Goal: Task Accomplishment & Management: Manage account settings

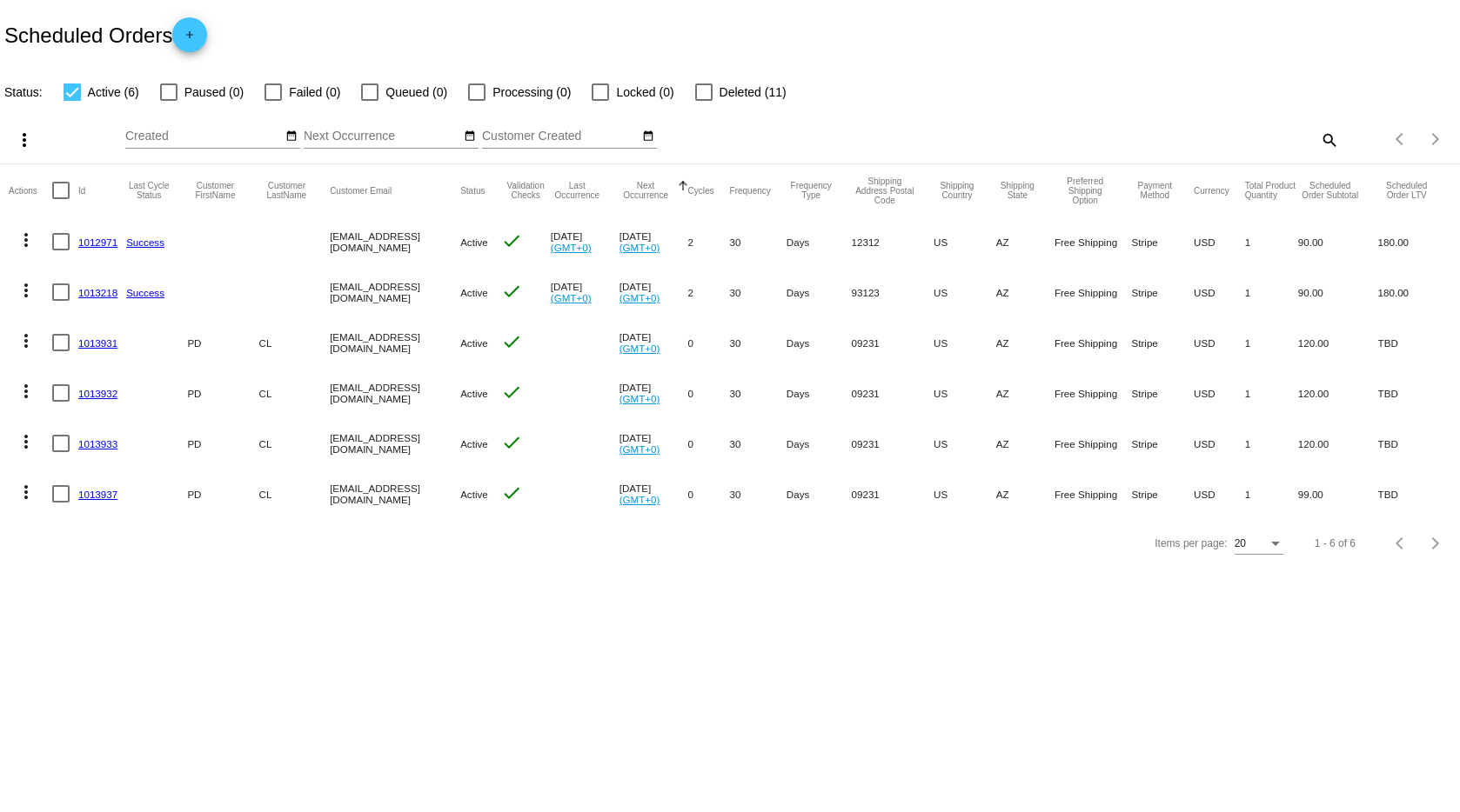
click at [424, 394] on mat-cell "[EMAIL_ADDRESS][DOMAIN_NAME]" at bounding box center [395, 392] width 131 height 50
click at [100, 340] on link "1013931" at bounding box center [98, 343] width 39 height 11
click at [96, 495] on link "1013937" at bounding box center [98, 495] width 39 height 11
click at [90, 446] on link "1013933" at bounding box center [98, 444] width 39 height 11
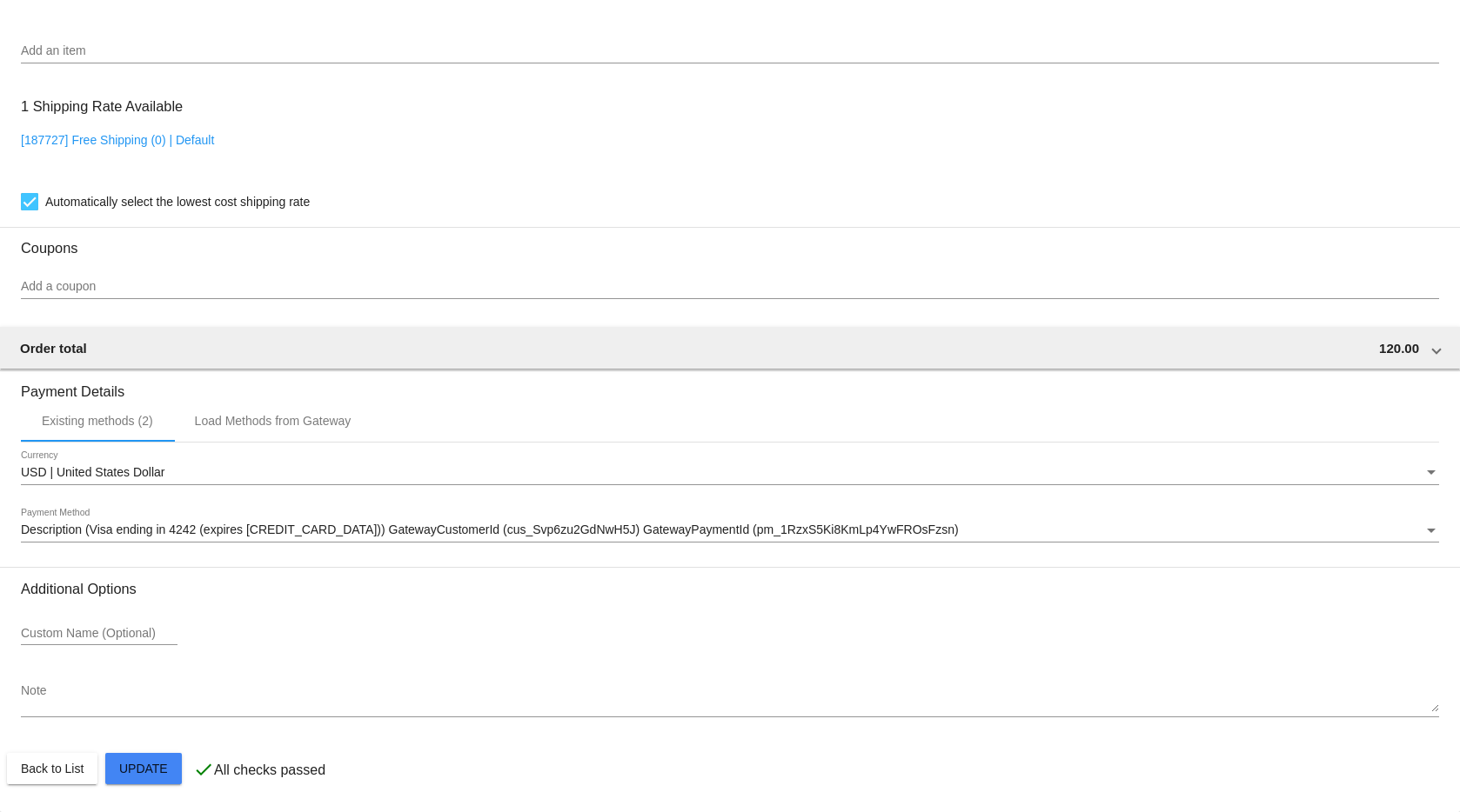
scroll to position [1166, 0]
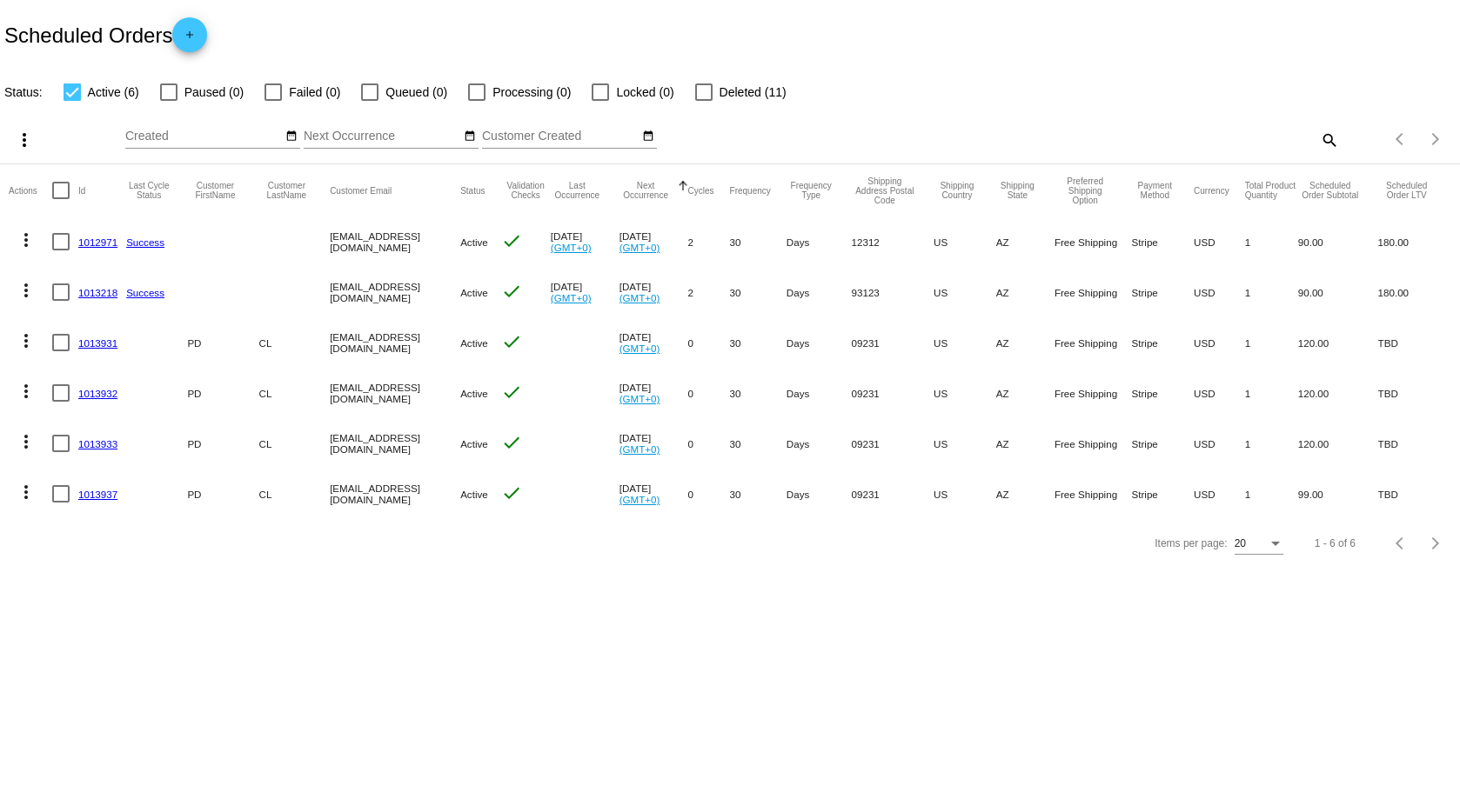
click at [31, 444] on mat-icon "more_vert" at bounding box center [27, 442] width 21 height 21
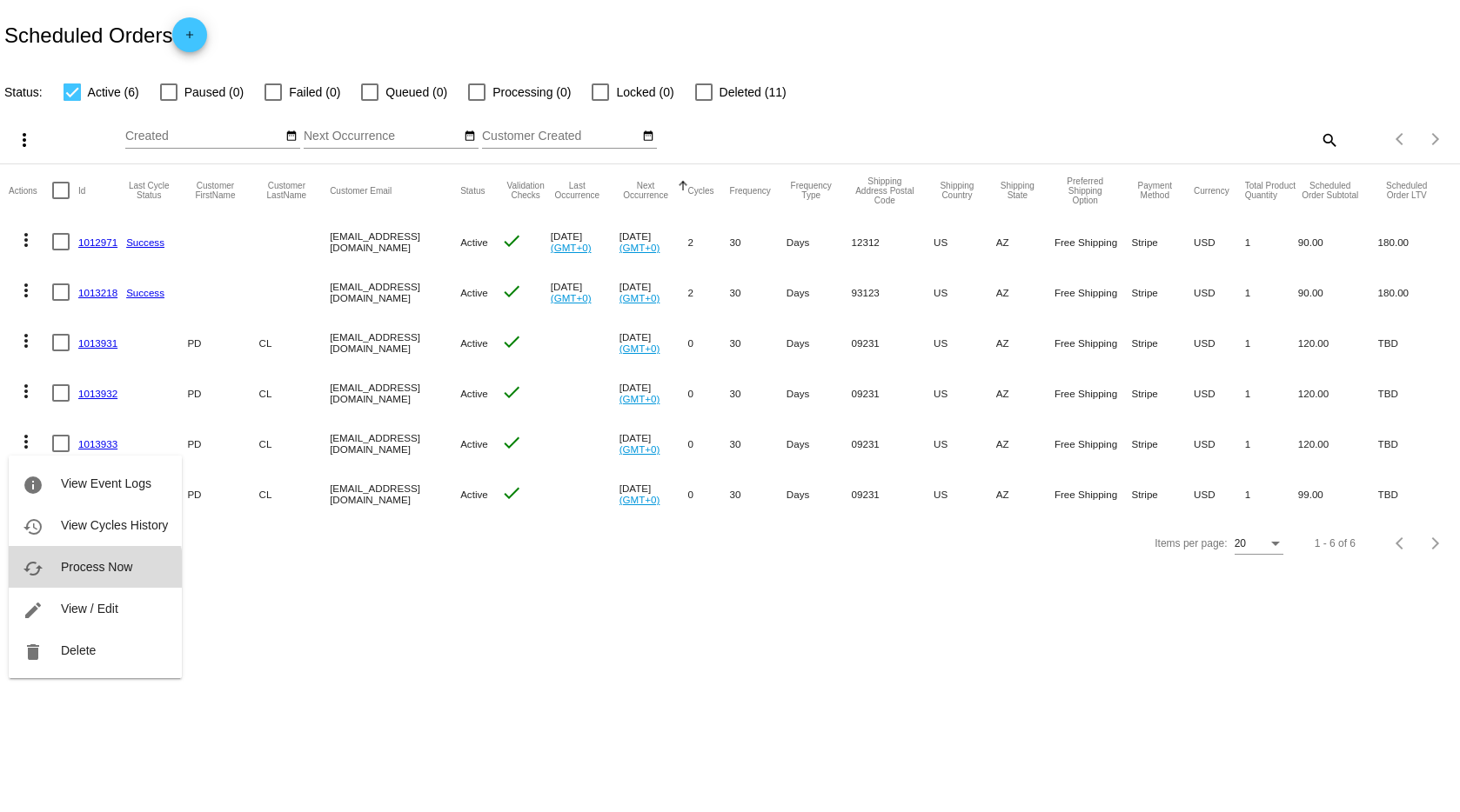
click at [86, 573] on span "Process Now" at bounding box center [96, 567] width 71 height 14
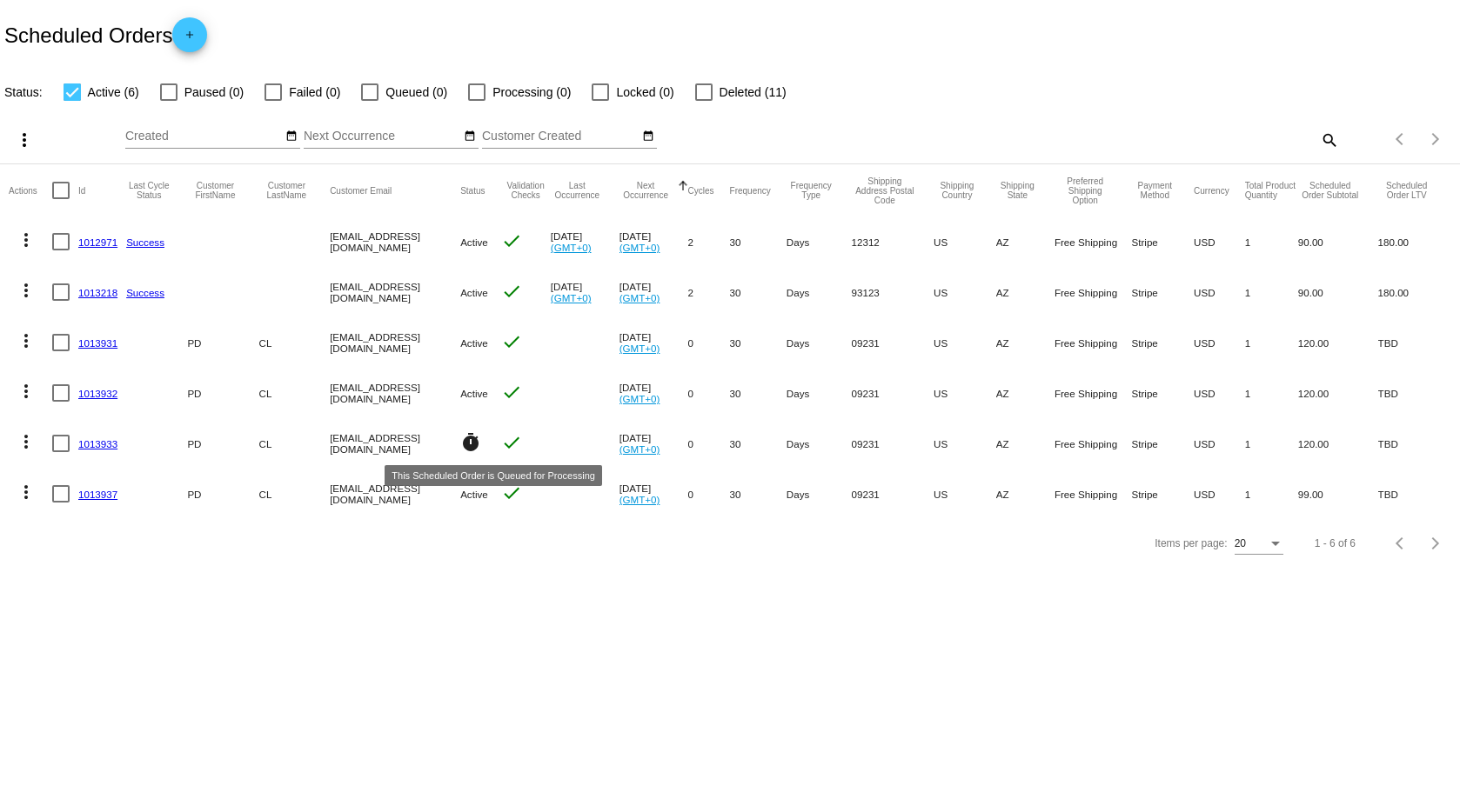
click at [482, 444] on mat-icon "timer" at bounding box center [471, 442] width 21 height 21
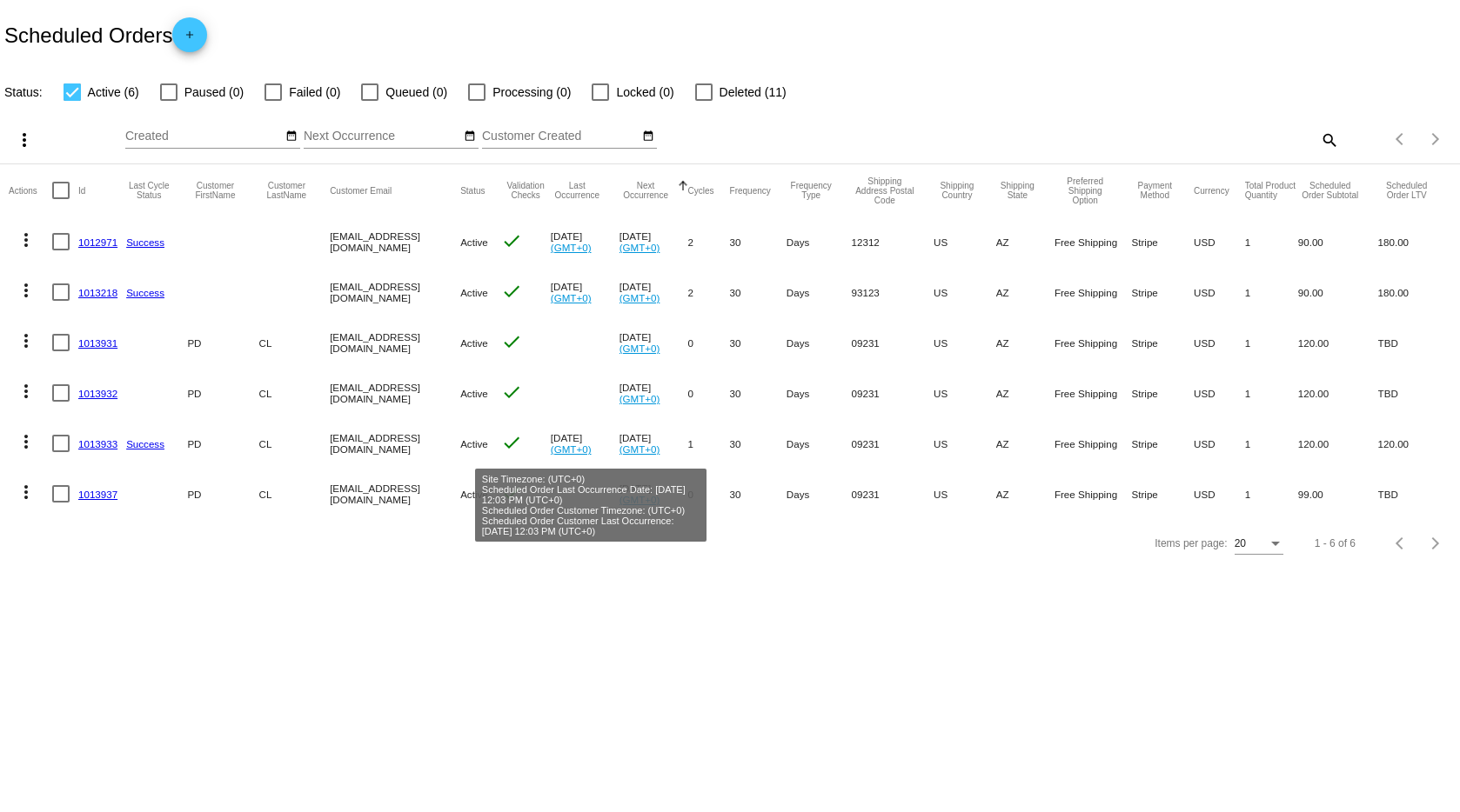
click at [592, 451] on link "(GMT+0)" at bounding box center [571, 449] width 41 height 11
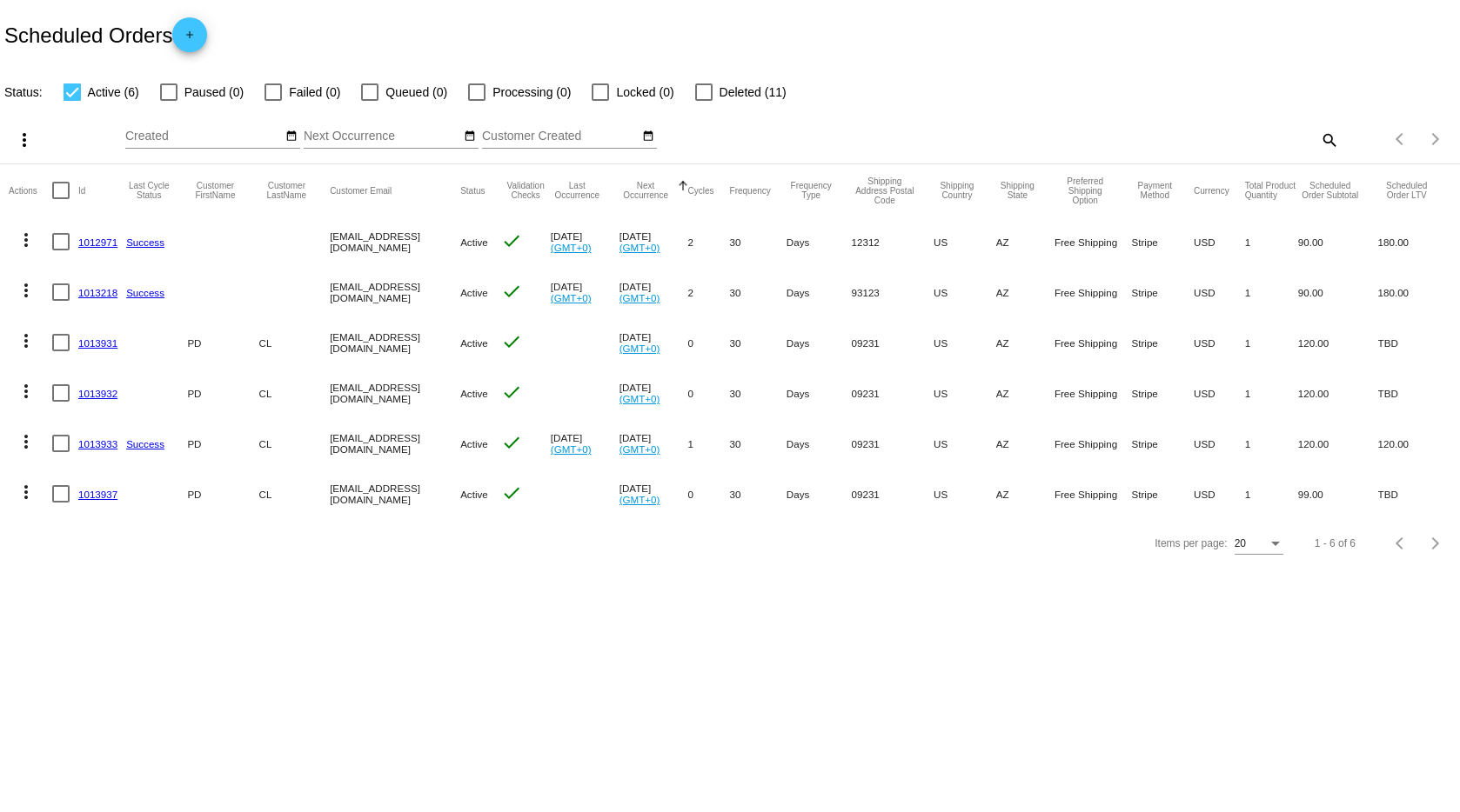
click at [586, 450] on link "(GMT+0)" at bounding box center [571, 449] width 41 height 11
click at [24, 446] on mat-icon "more_vert" at bounding box center [27, 442] width 21 height 21
click at [84, 490] on span "View Event Logs" at bounding box center [105, 483] width 90 height 14
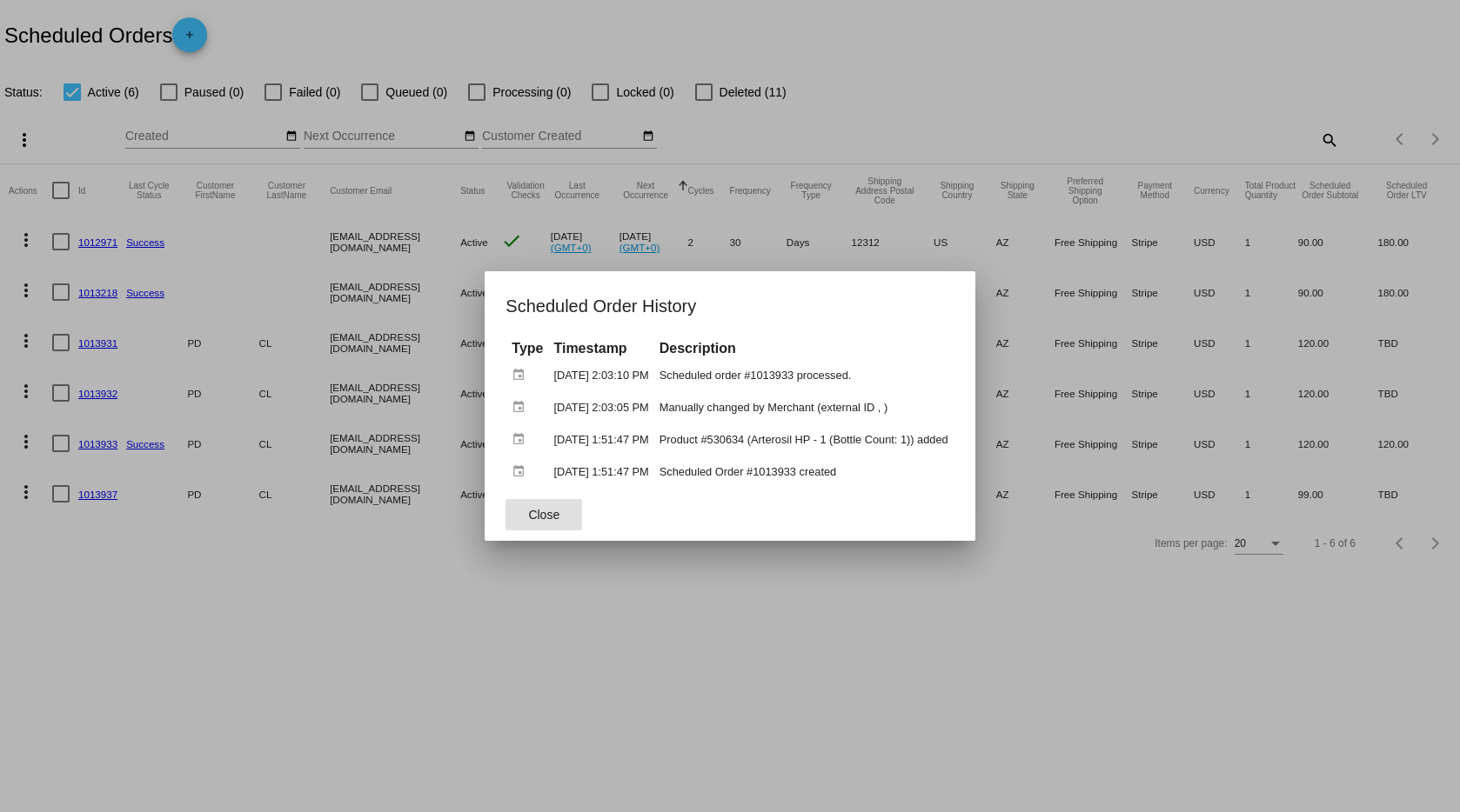
click at [505, 534] on mat-dialog-actions "Close" at bounding box center [729, 514] width 448 height 52
click at [505, 525] on button "Close" at bounding box center [543, 514] width 77 height 31
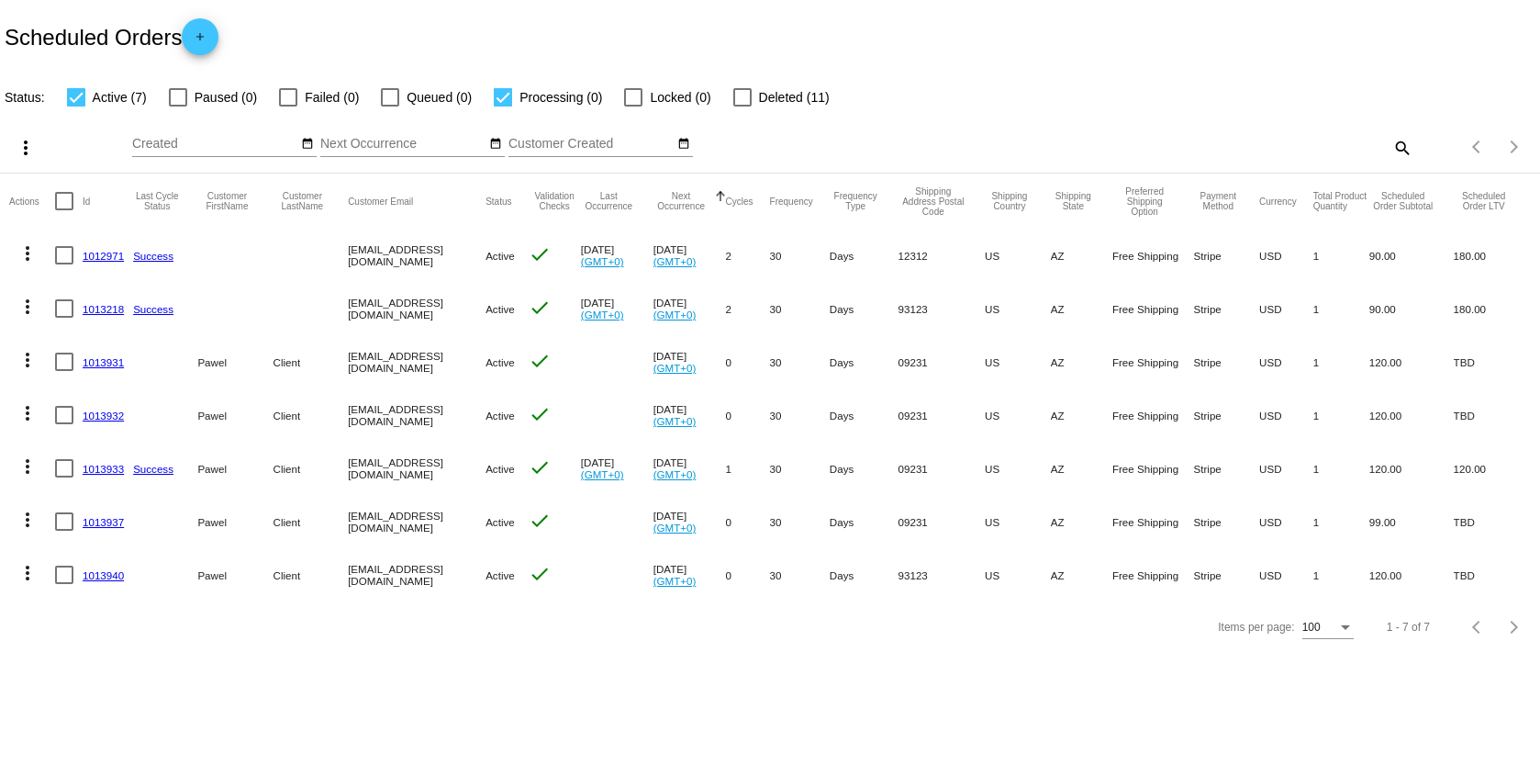
click at [55, 570] on div at bounding box center [64, 574] width 18 height 18
click at [63, 584] on input "checkbox" at bounding box center [63, 584] width 1 height 1
checkbox input "true"
click at [34, 573] on mat-icon "more_vert" at bounding box center [28, 573] width 22 height 22
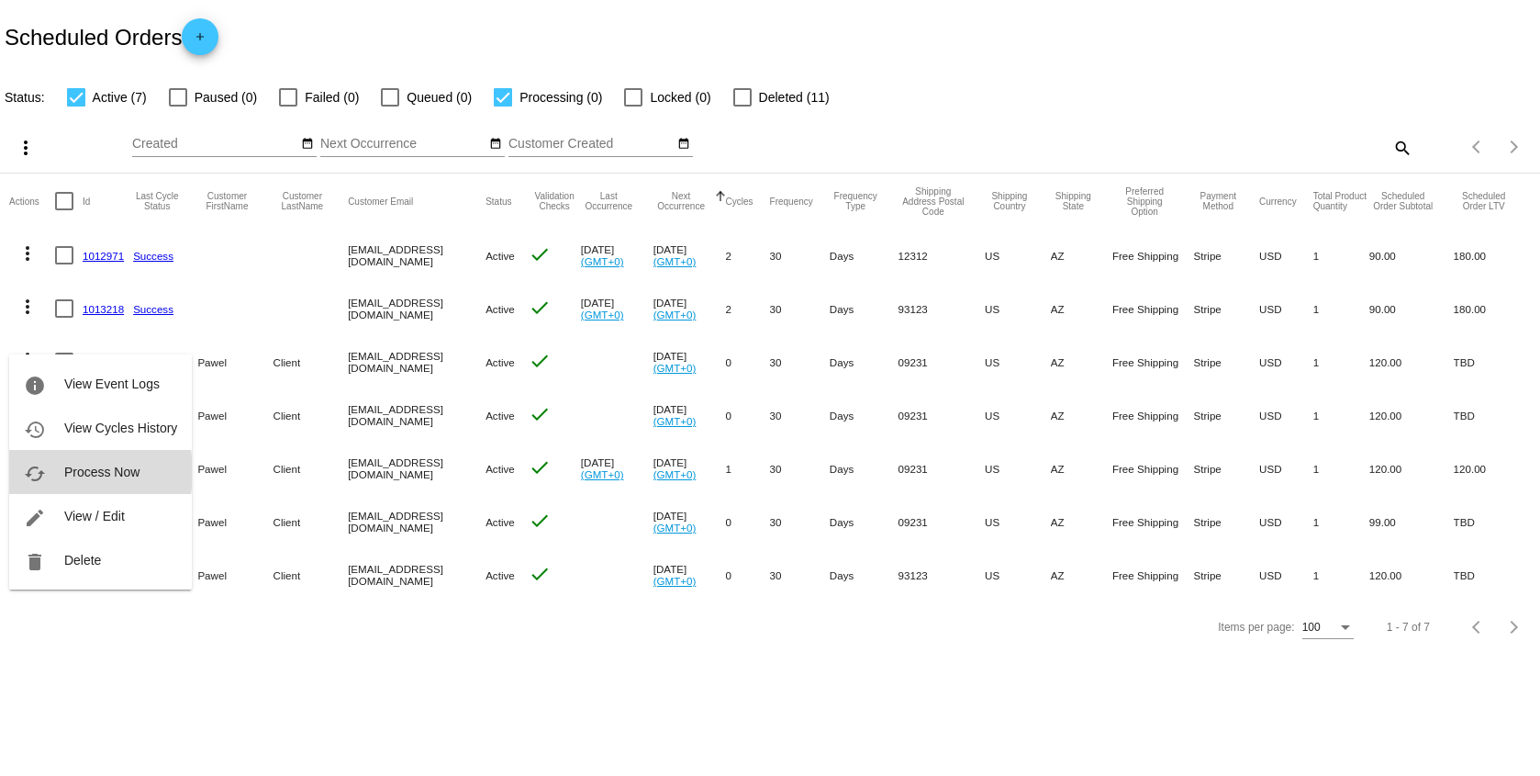
click at [64, 472] on span "Process Now" at bounding box center [101, 471] width 75 height 15
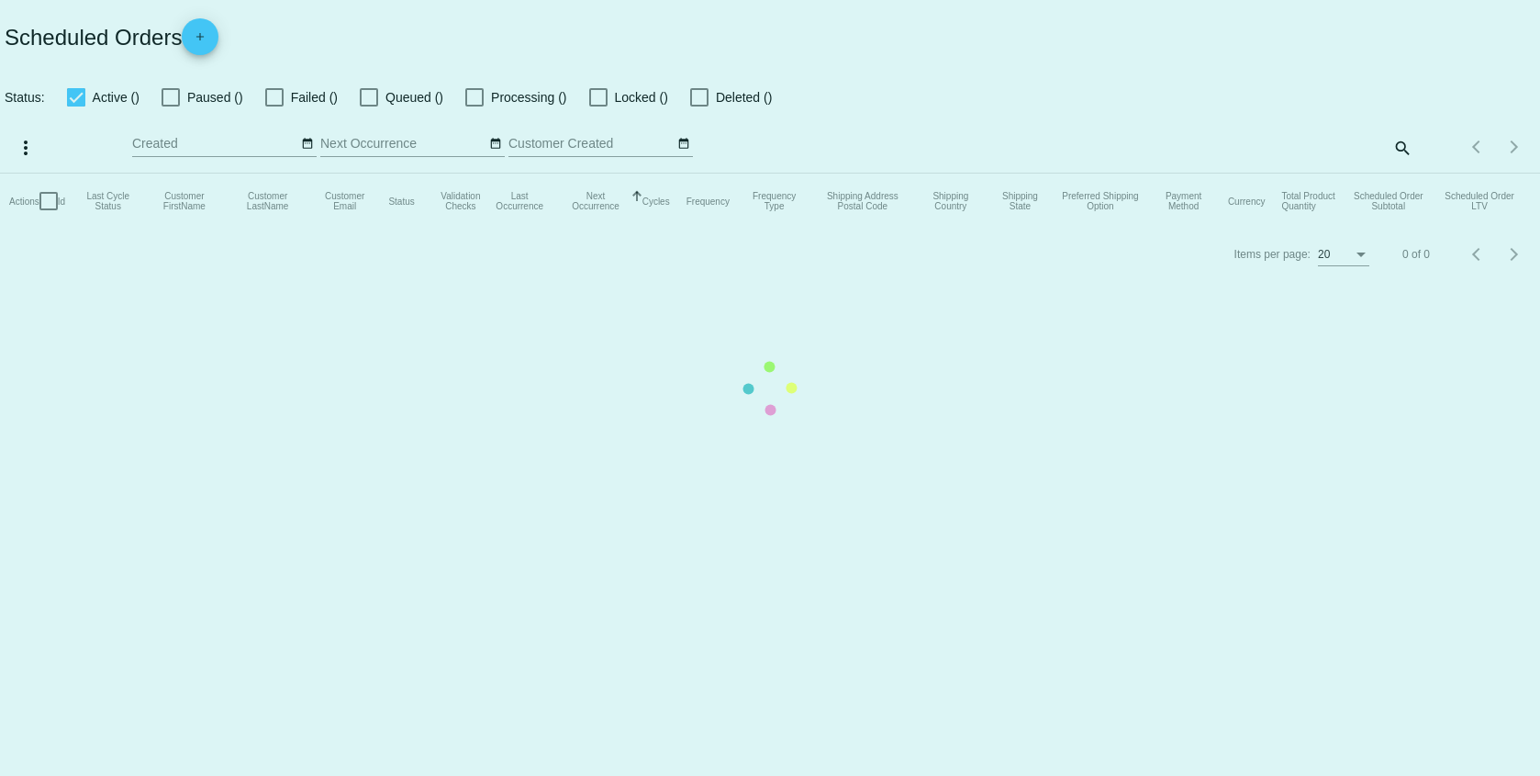
checkbox input "true"
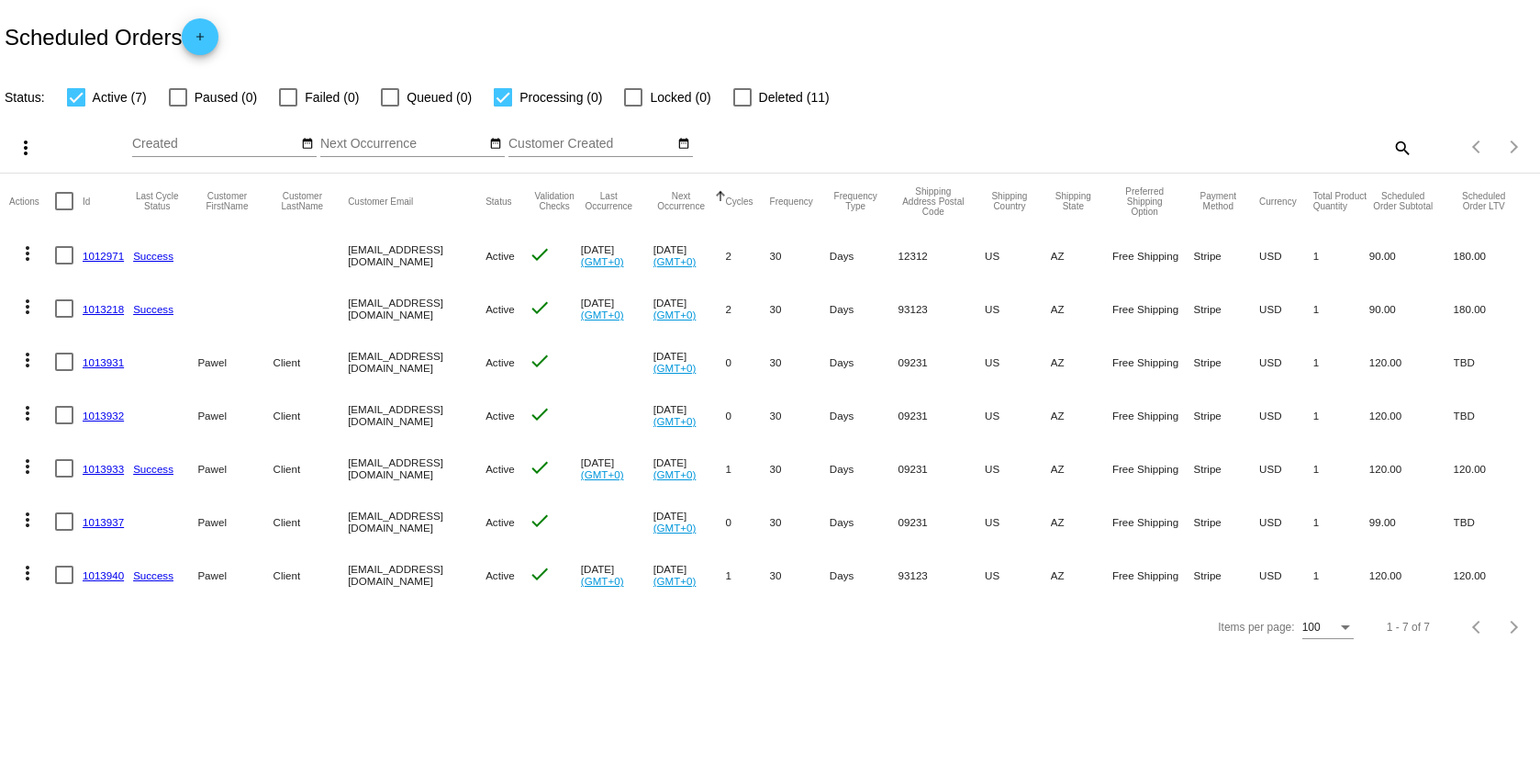
click at [93, 575] on link "1013940" at bounding box center [103, 575] width 41 height 12
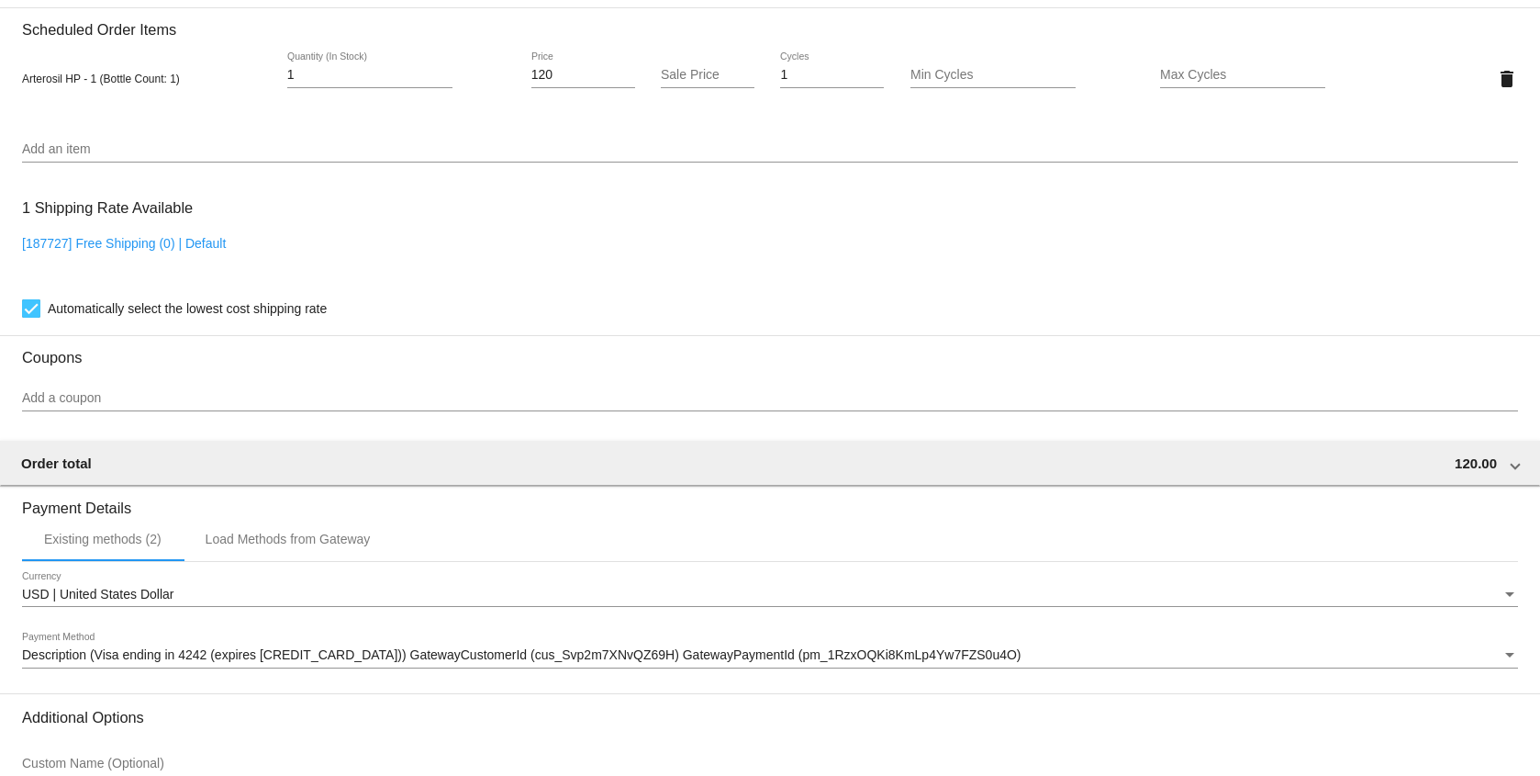
scroll to position [1481, 0]
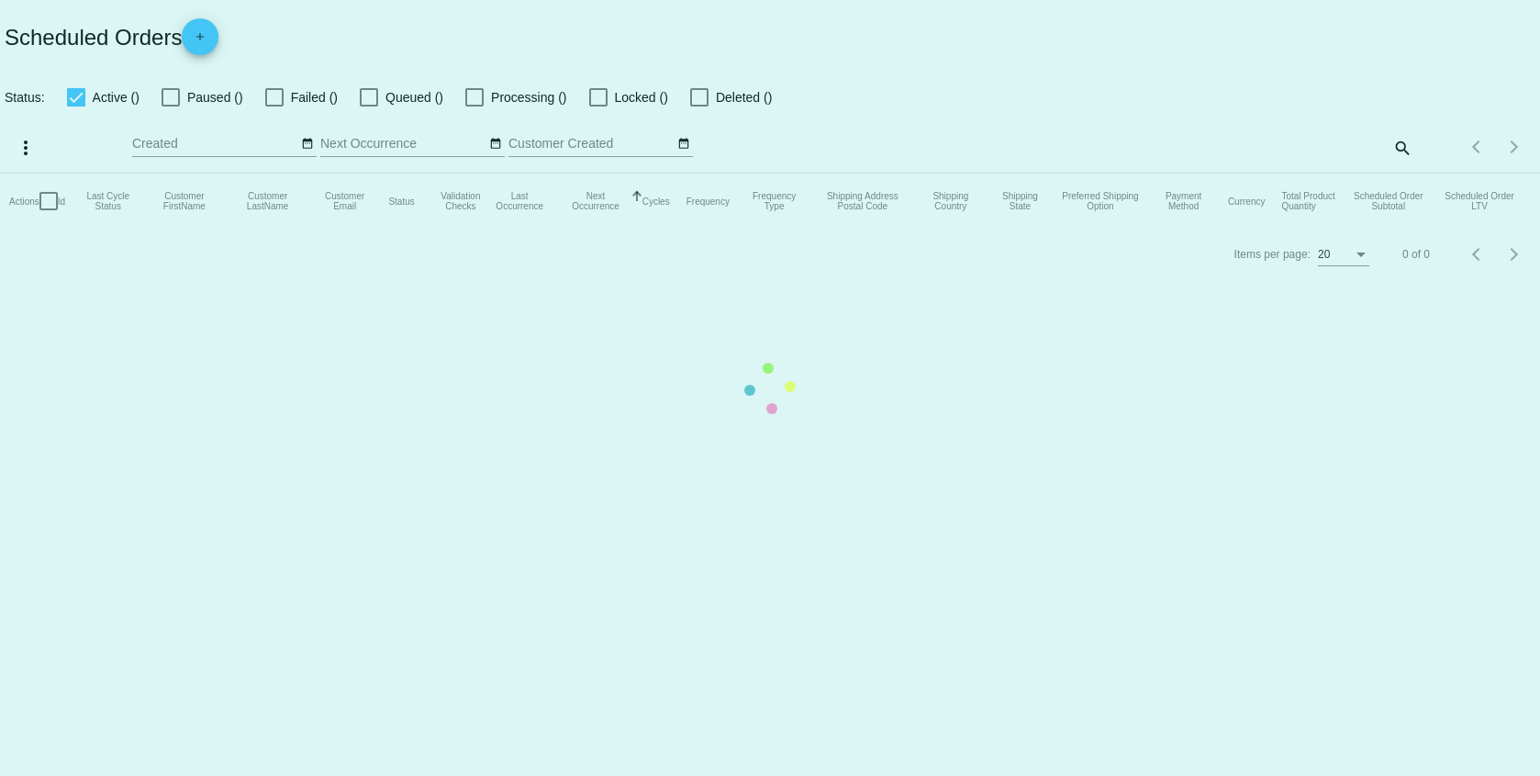
checkbox input "true"
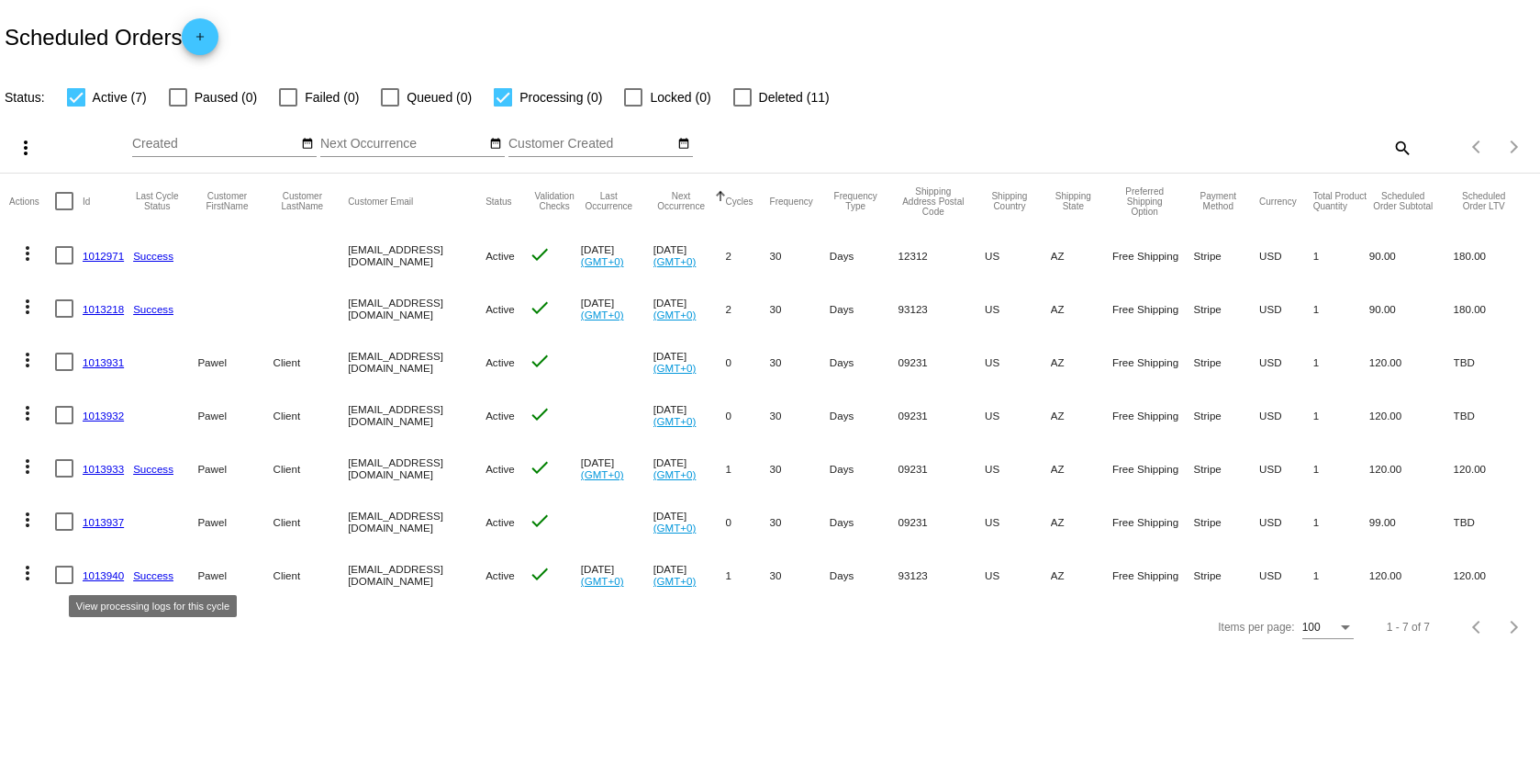
click at [149, 577] on link "Success" at bounding box center [153, 575] width 40 height 12
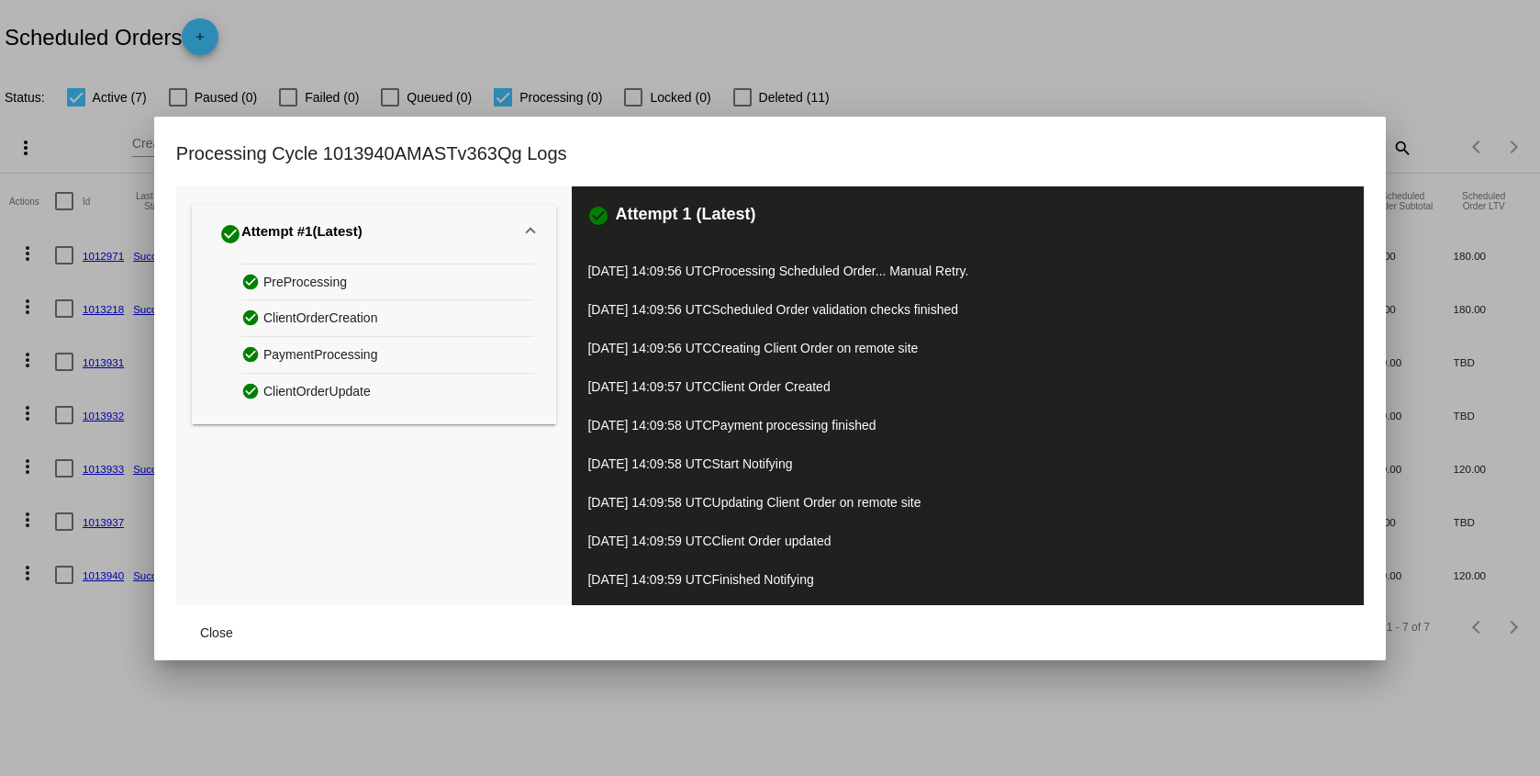
click at [318, 320] on span "ClientOrderCreation" at bounding box center [320, 318] width 115 height 28
click at [310, 277] on span "PreProcessing" at bounding box center [305, 282] width 84 height 28
click at [243, 306] on mat-icon "check_circle" at bounding box center [252, 317] width 22 height 27
click at [213, 642] on button "Close" at bounding box center [216, 632] width 81 height 33
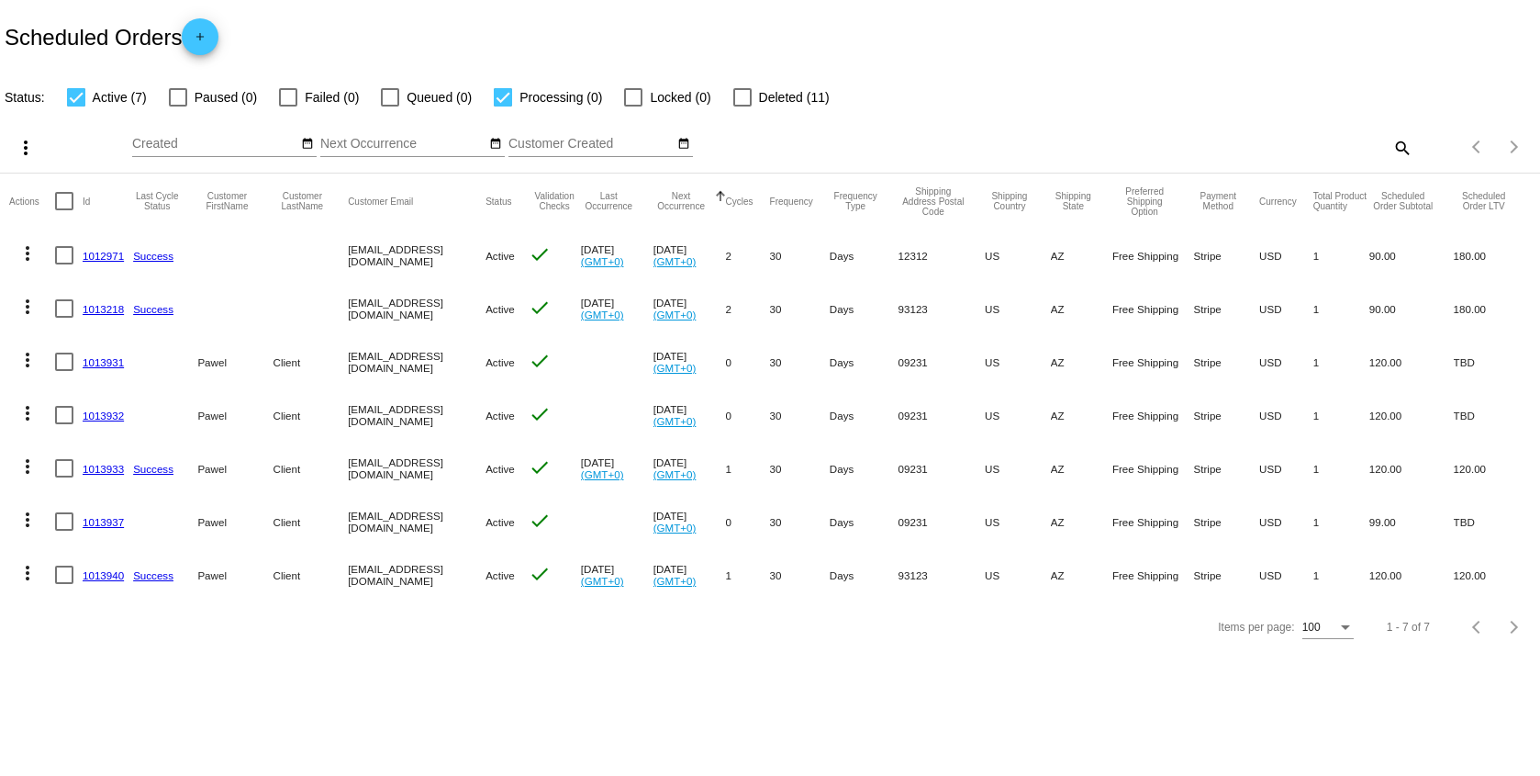
click at [28, 574] on mat-icon "more_vert" at bounding box center [28, 573] width 22 height 22
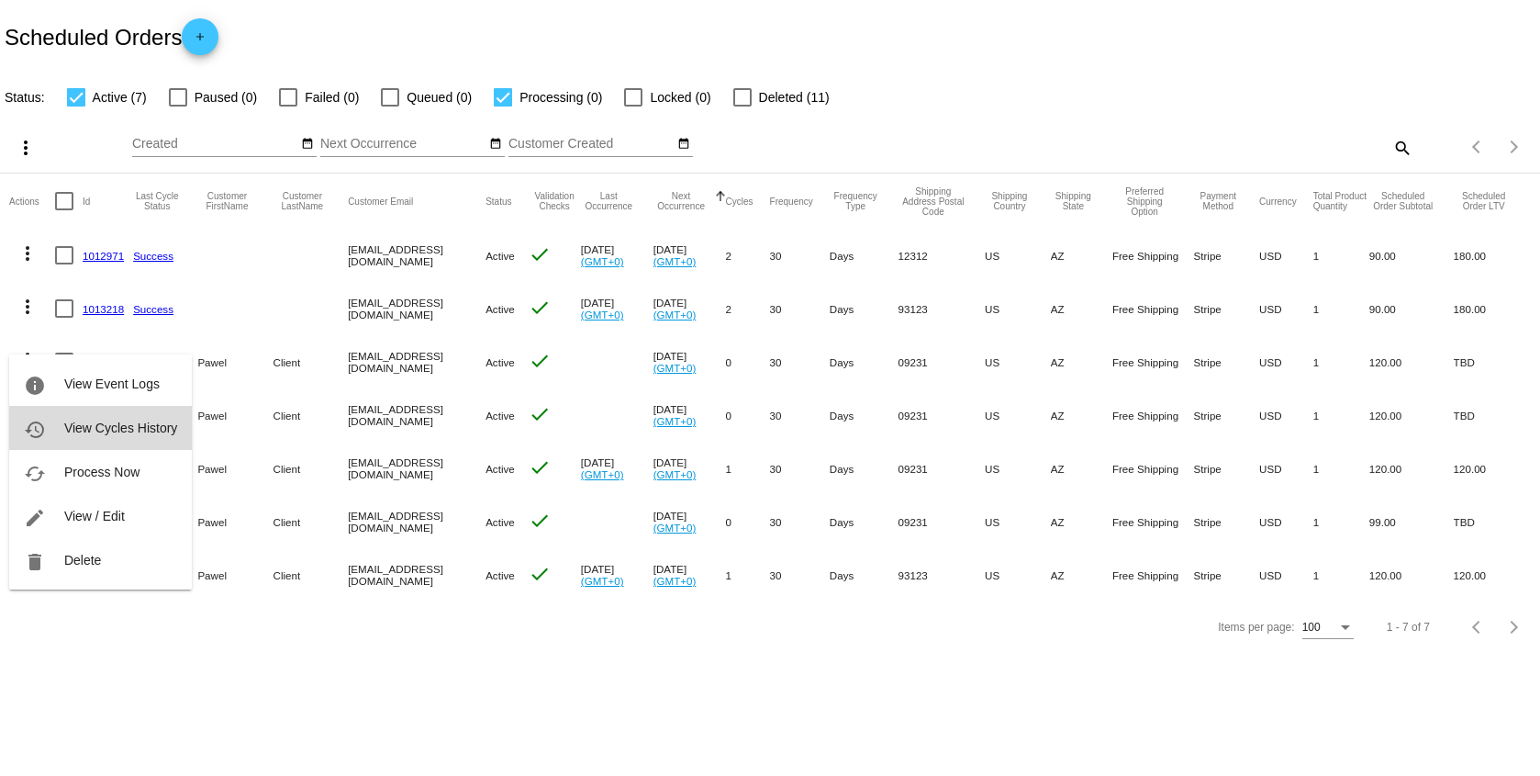
click at [117, 441] on button "history View Cycles History" at bounding box center [100, 428] width 183 height 44
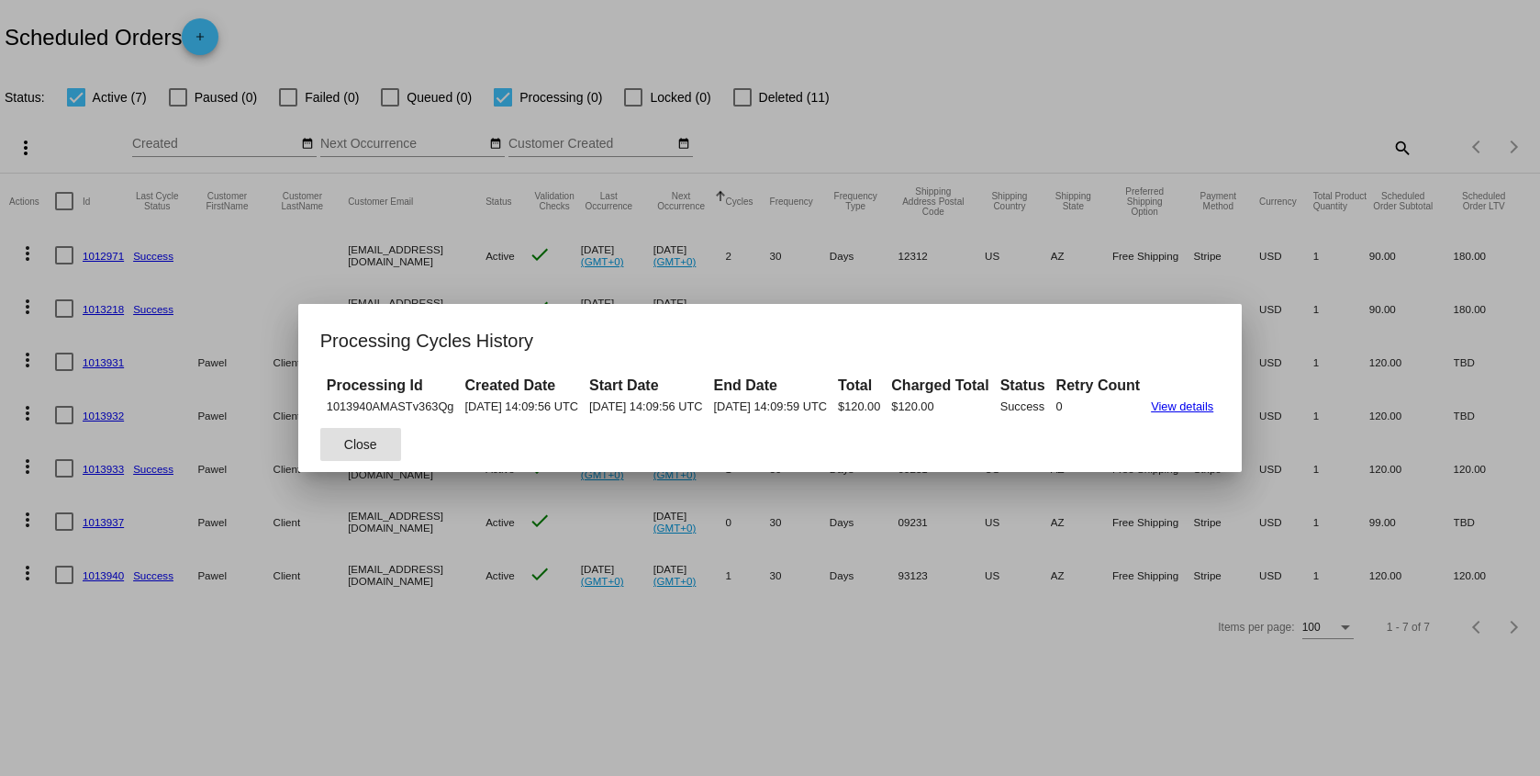
click at [320, 445] on button "Close" at bounding box center [360, 444] width 81 height 33
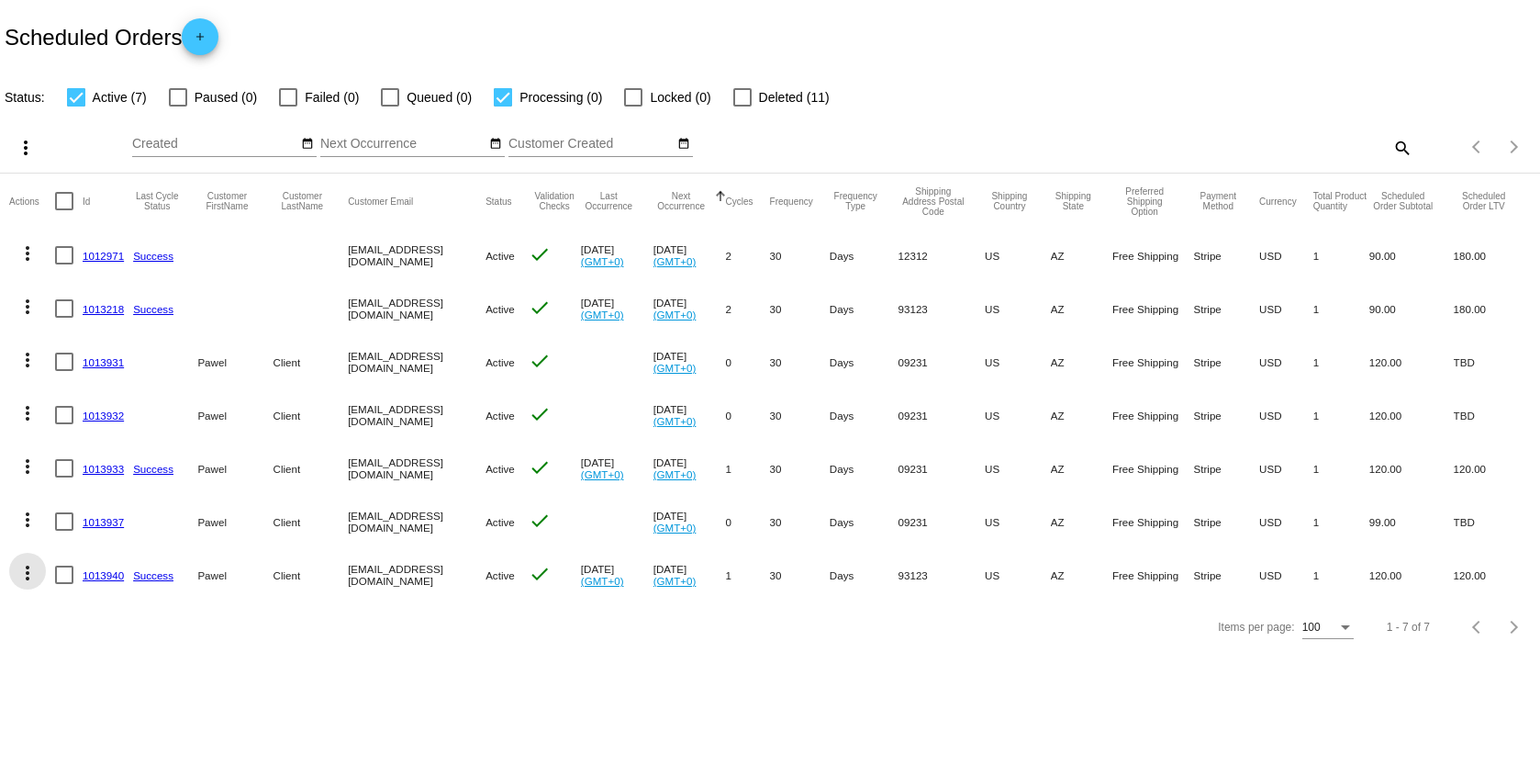
click at [37, 575] on mat-icon "more_vert" at bounding box center [28, 573] width 22 height 22
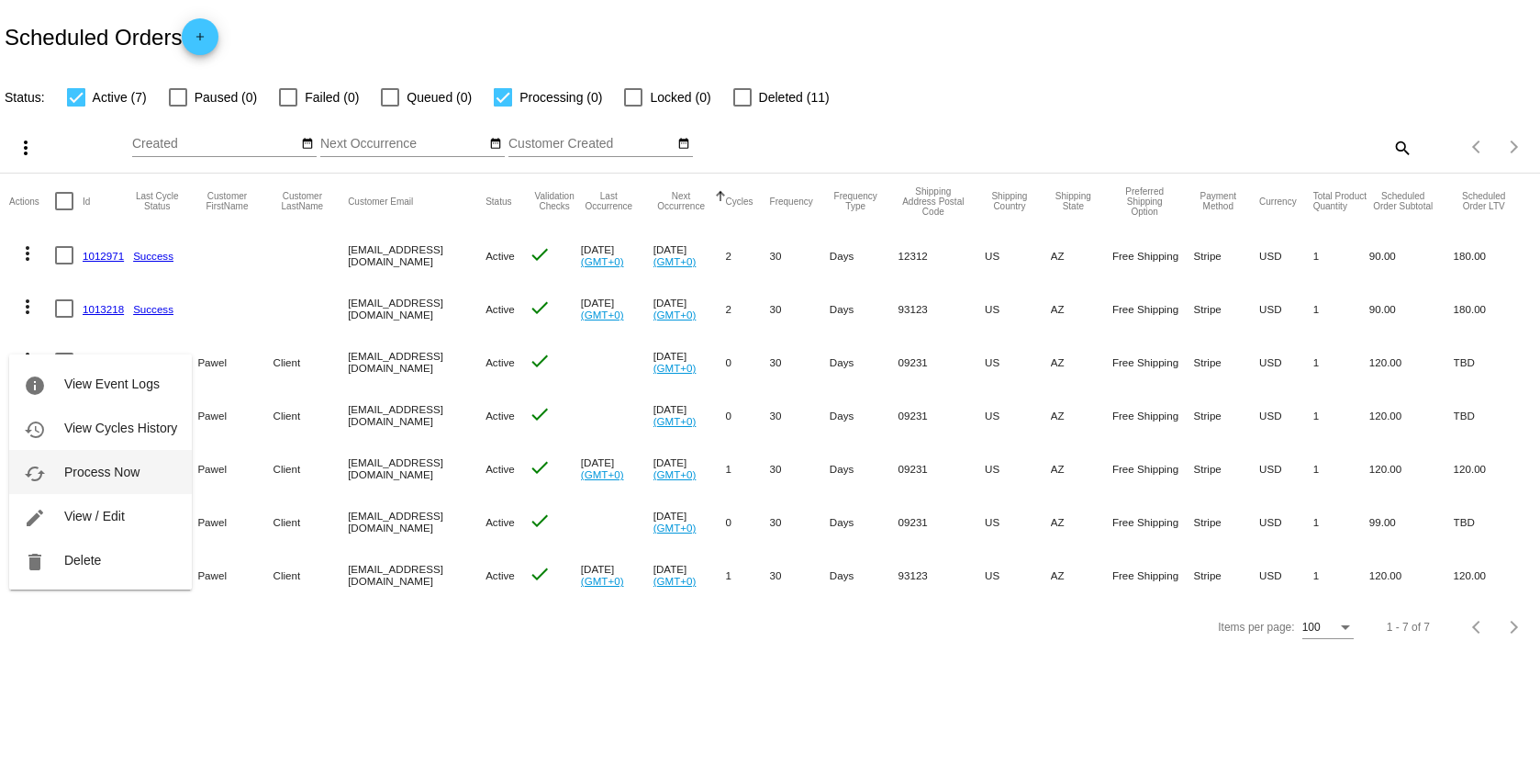
click at [64, 473] on span "Process Now" at bounding box center [101, 471] width 75 height 15
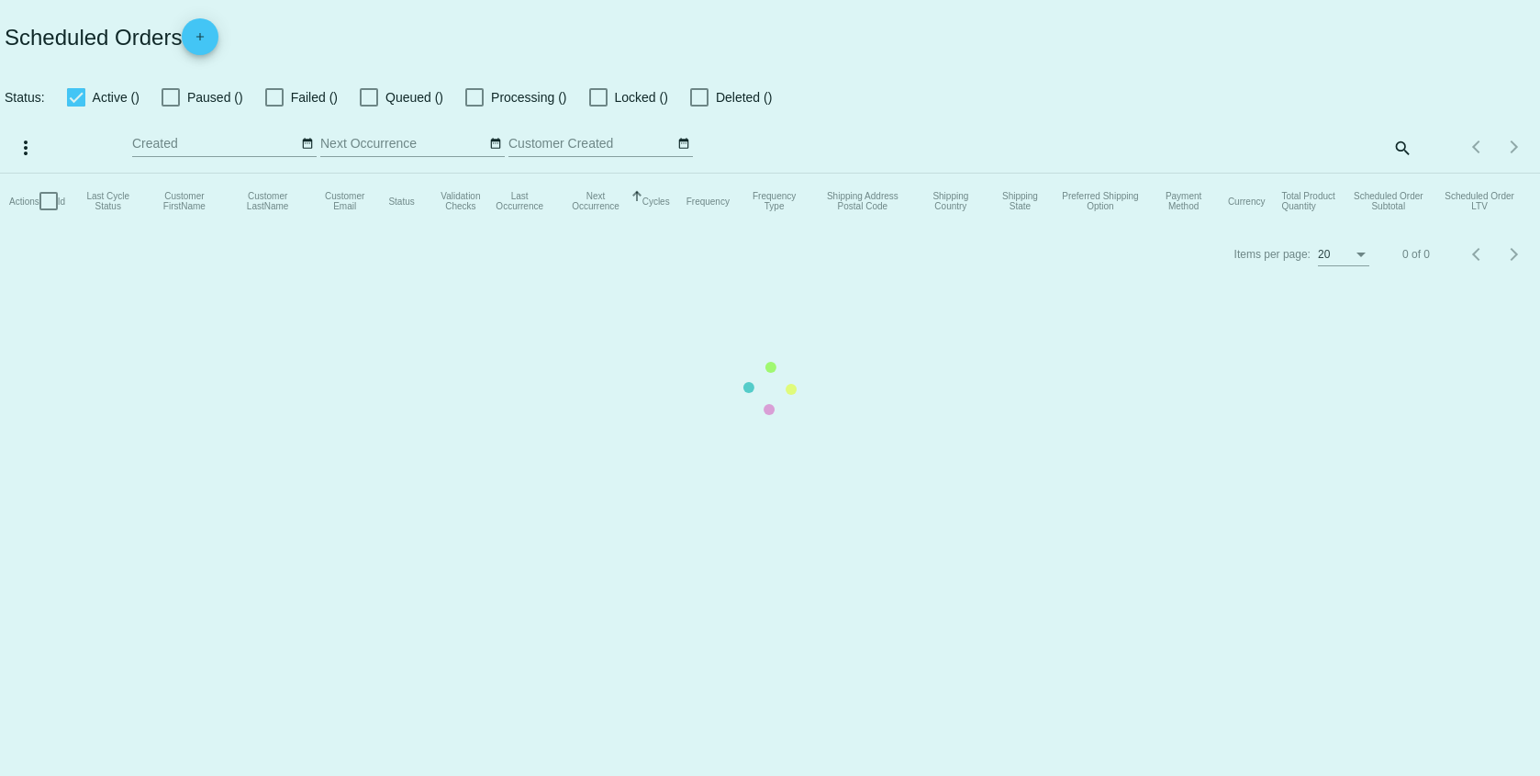
checkbox input "true"
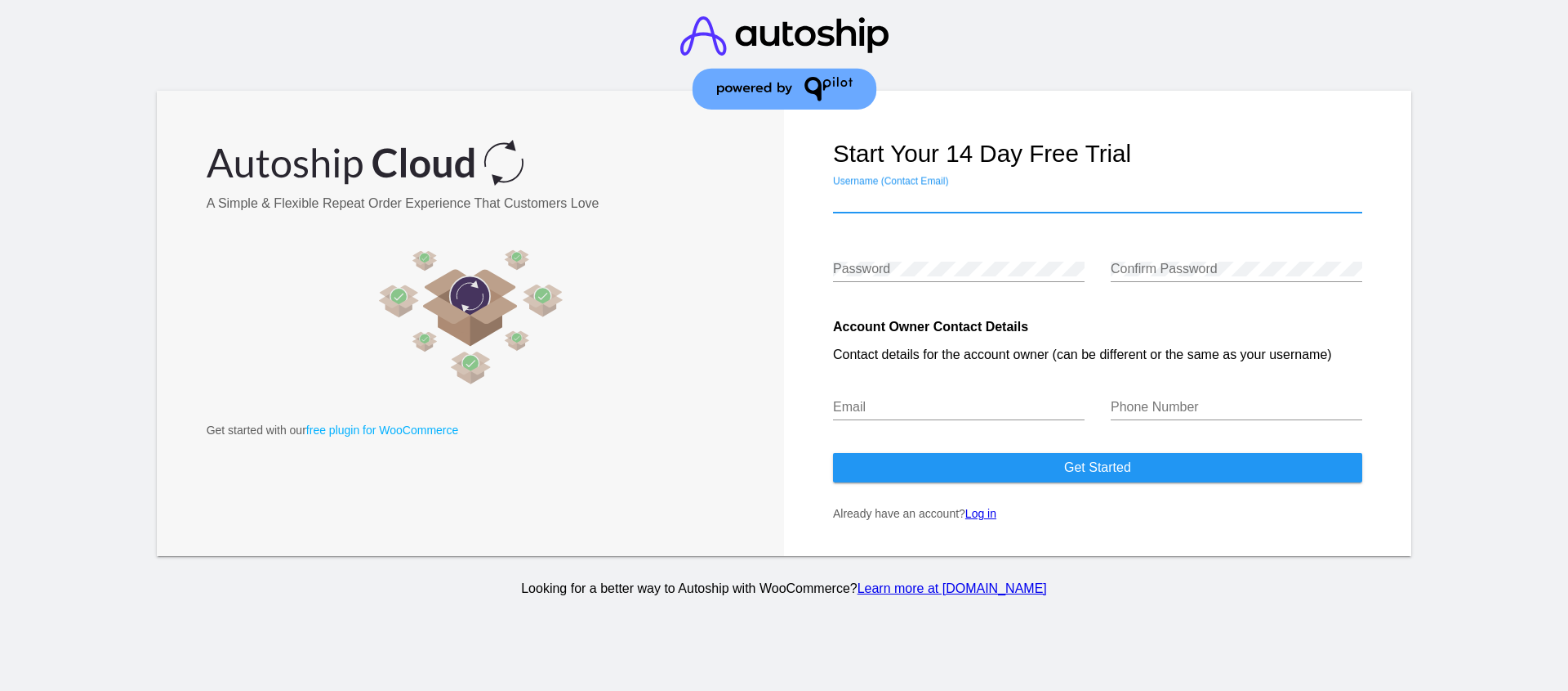
click at [930, 201] on input "Username (Contact Email)" at bounding box center [1097, 199] width 529 height 15
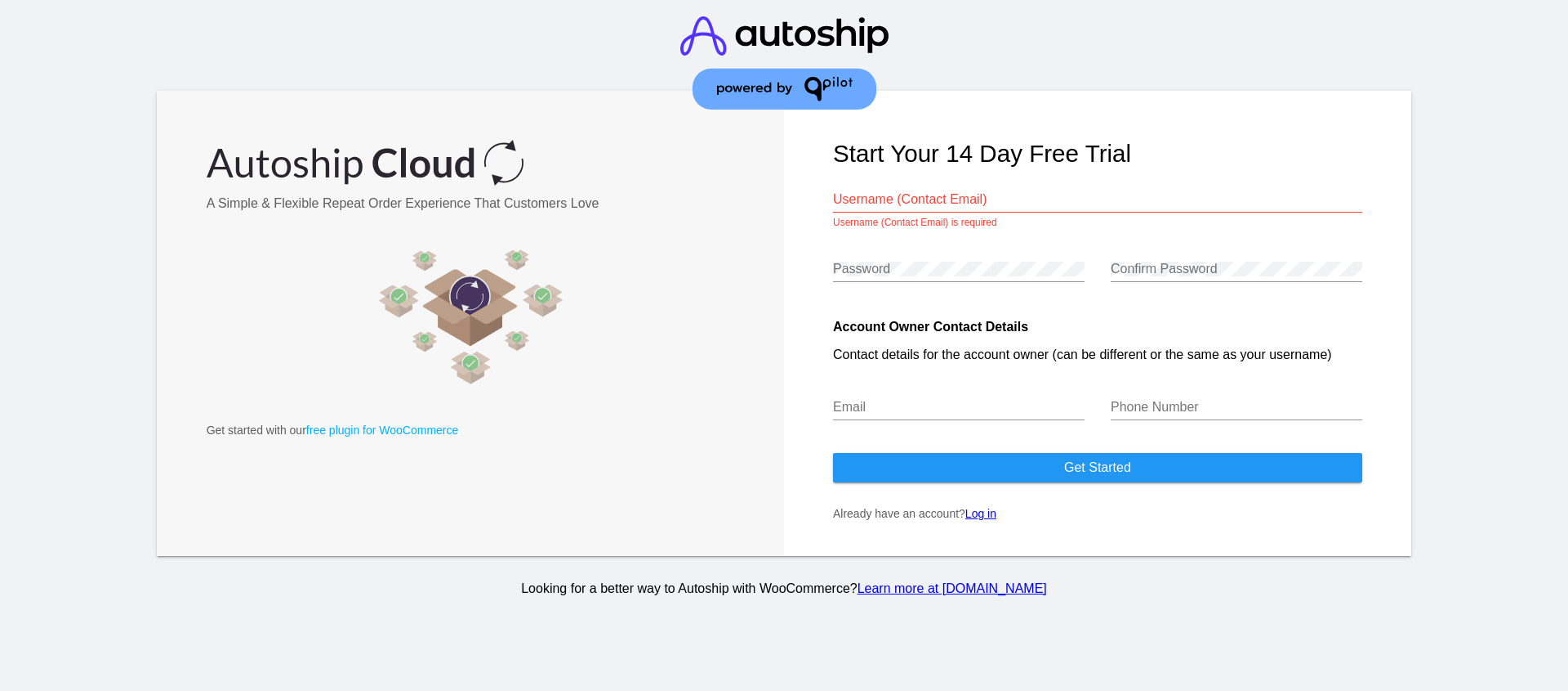
click at [715, 259] on img at bounding box center [471, 317] width 529 height 164
click at [930, 211] on div "Username (Contact Email)" at bounding box center [1097, 193] width 529 height 37
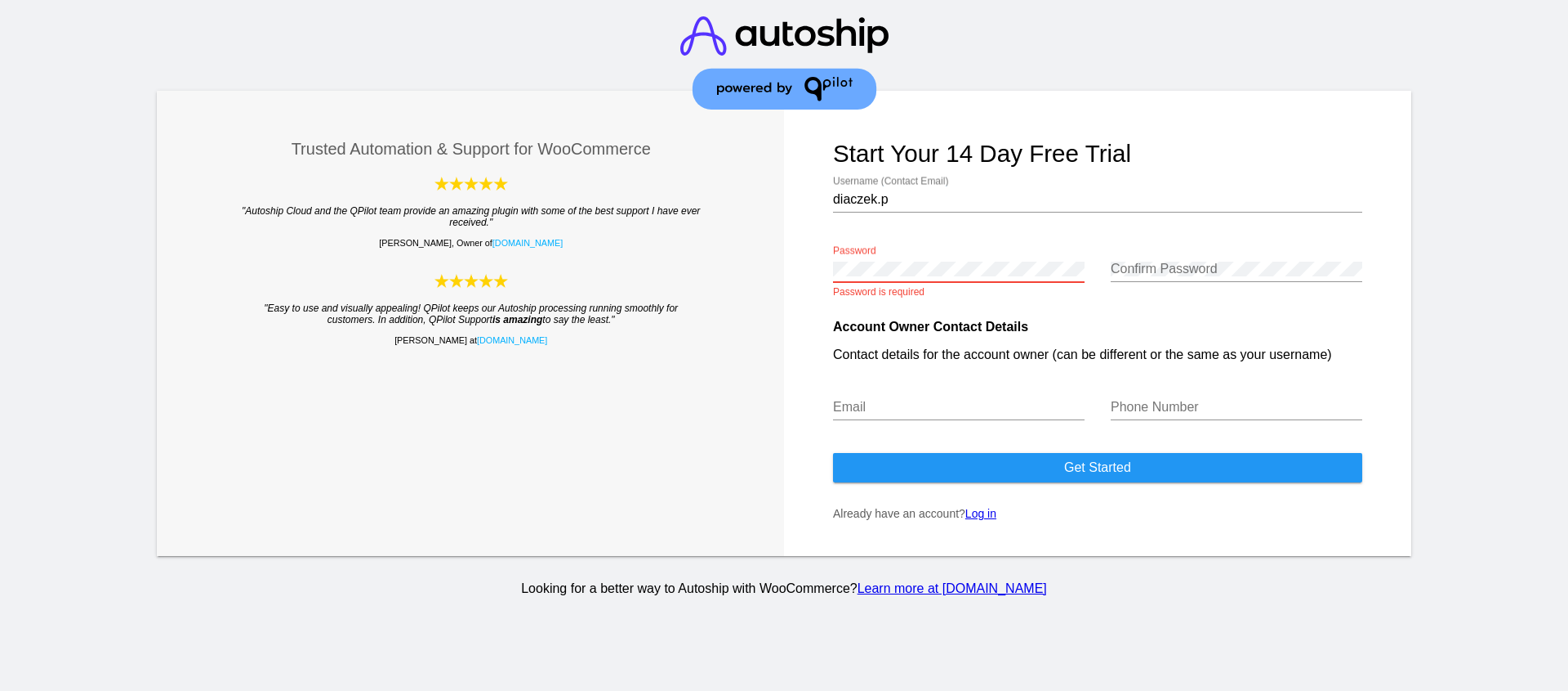
click at [938, 207] on input "diaczek.p" at bounding box center [1097, 199] width 529 height 15
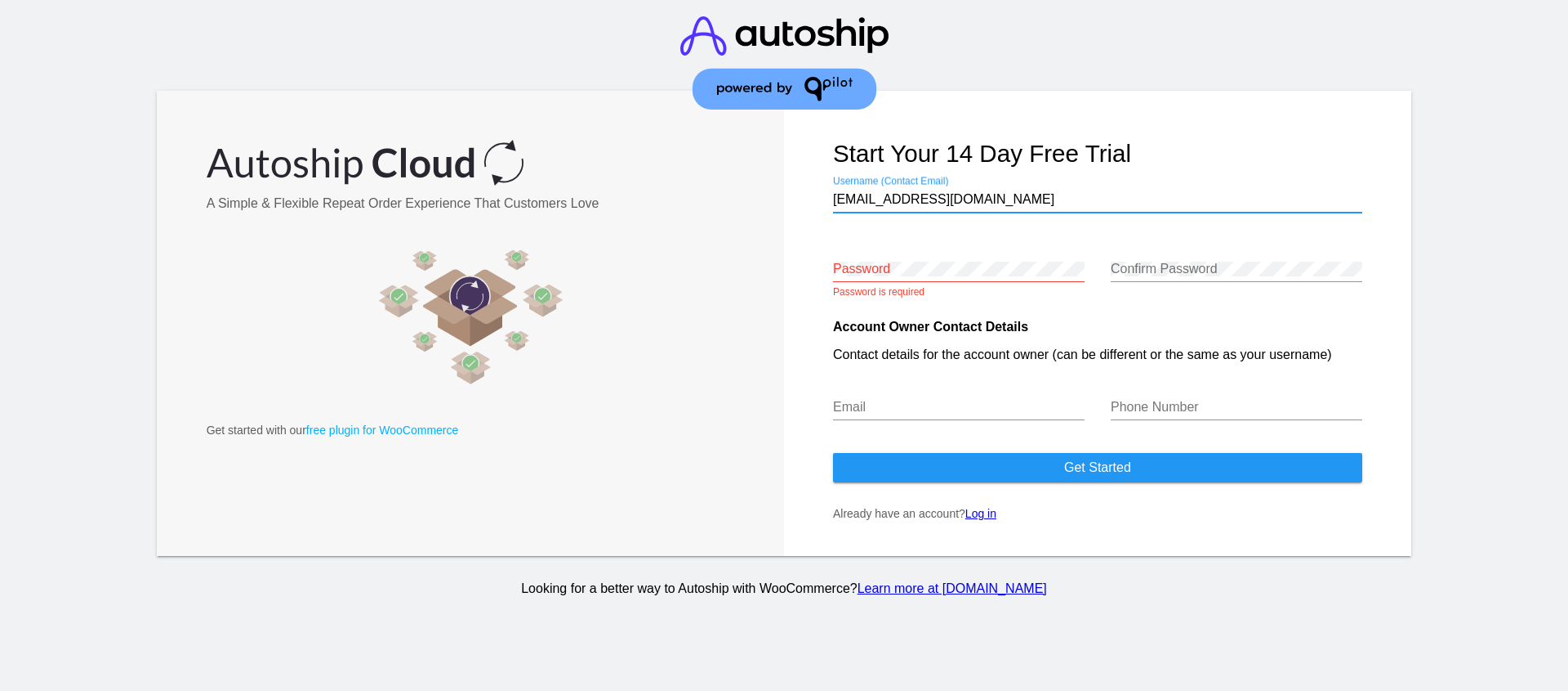
type input "[EMAIL_ADDRESS][DOMAIN_NAME]"
click at [921, 414] on input "Email" at bounding box center [958, 407] width 252 height 15
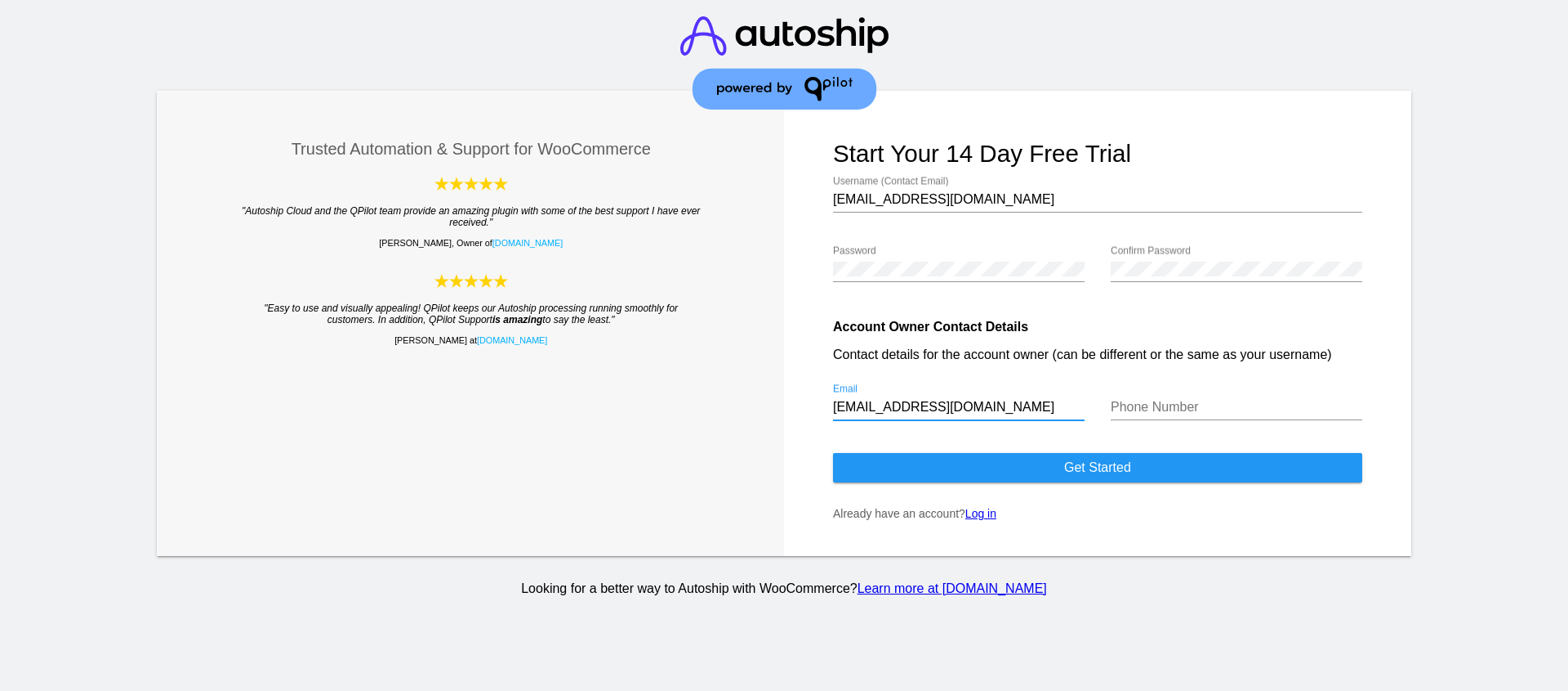
type input "[EMAIL_ADDRESS][DOMAIN_NAME]"
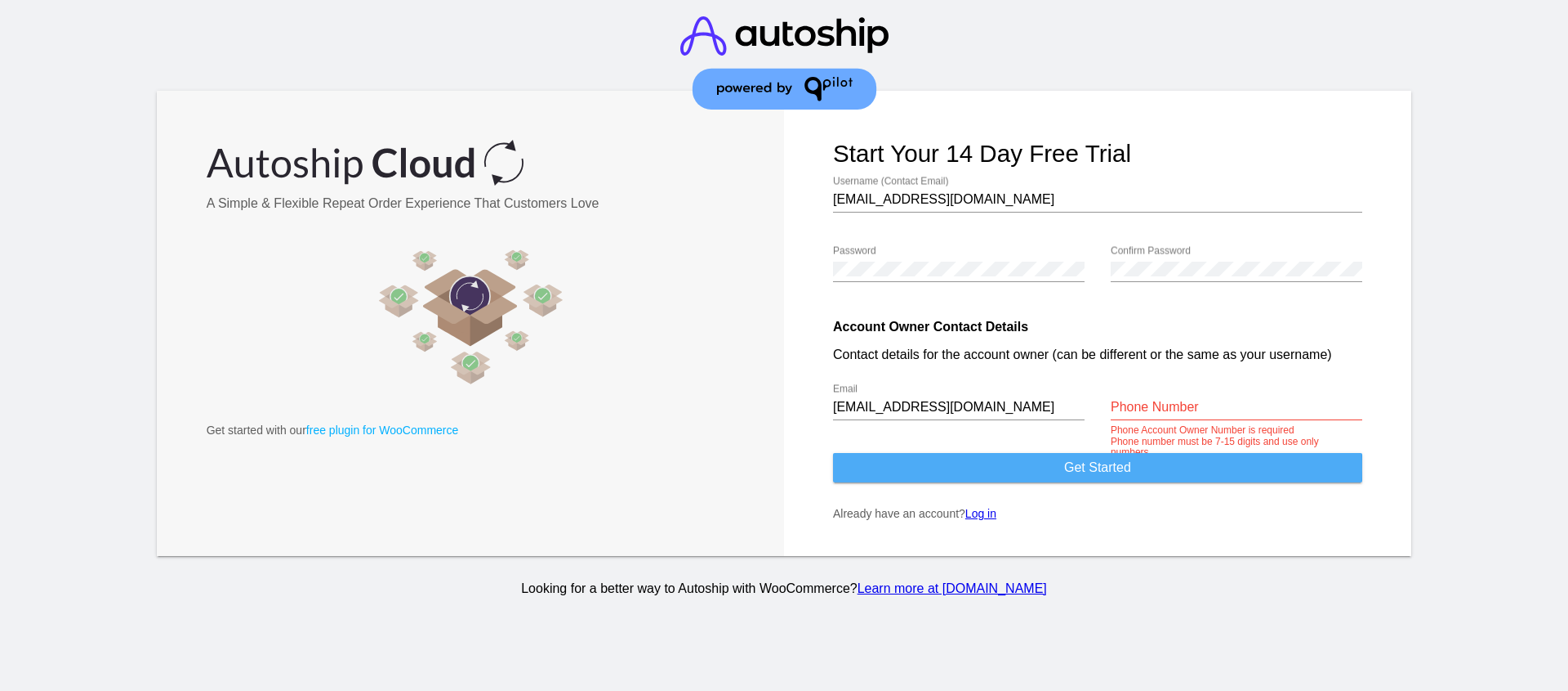
click at [1086, 474] on span "Get started" at bounding box center [1097, 467] width 67 height 14
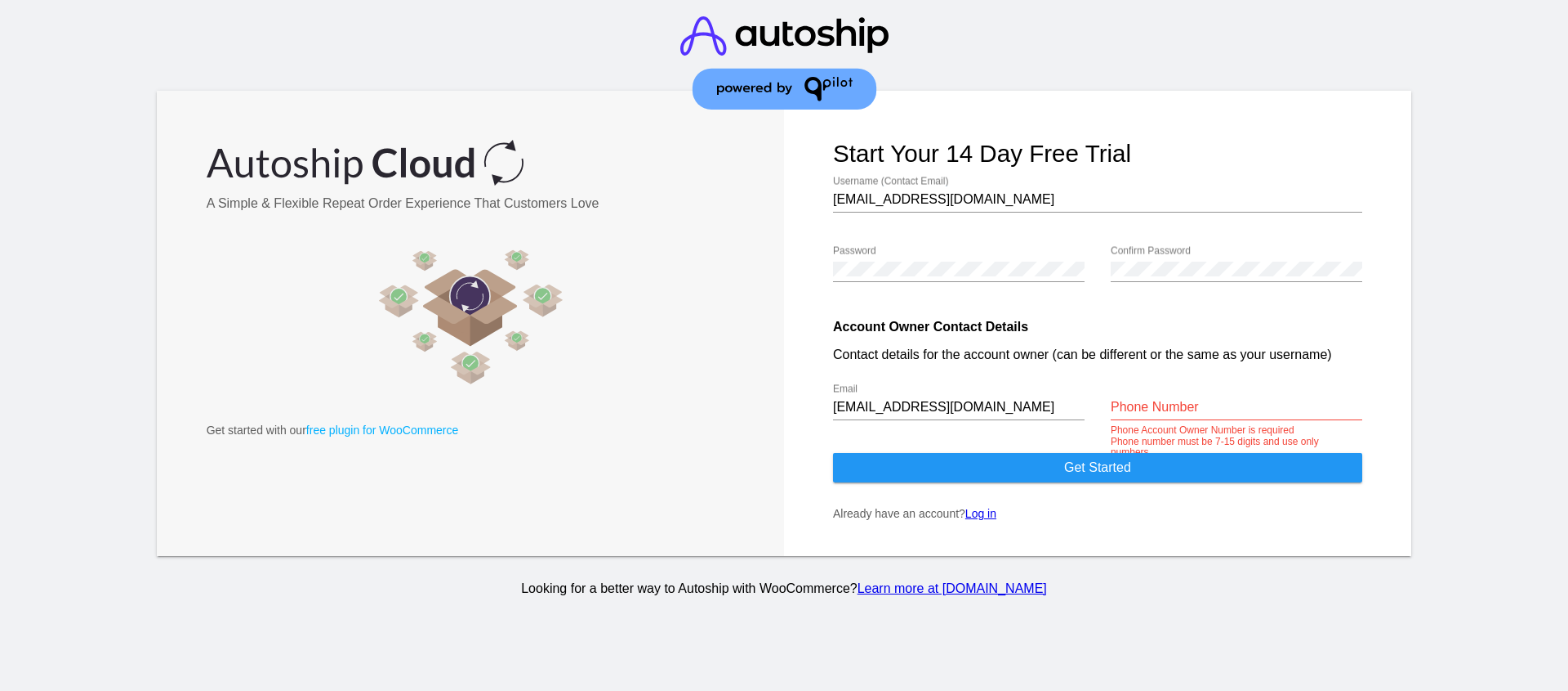
click at [1147, 414] on input "Phone Number" at bounding box center [1236, 407] width 252 height 15
type input "792907013"
click at [1114, 474] on span "Get started" at bounding box center [1097, 467] width 67 height 14
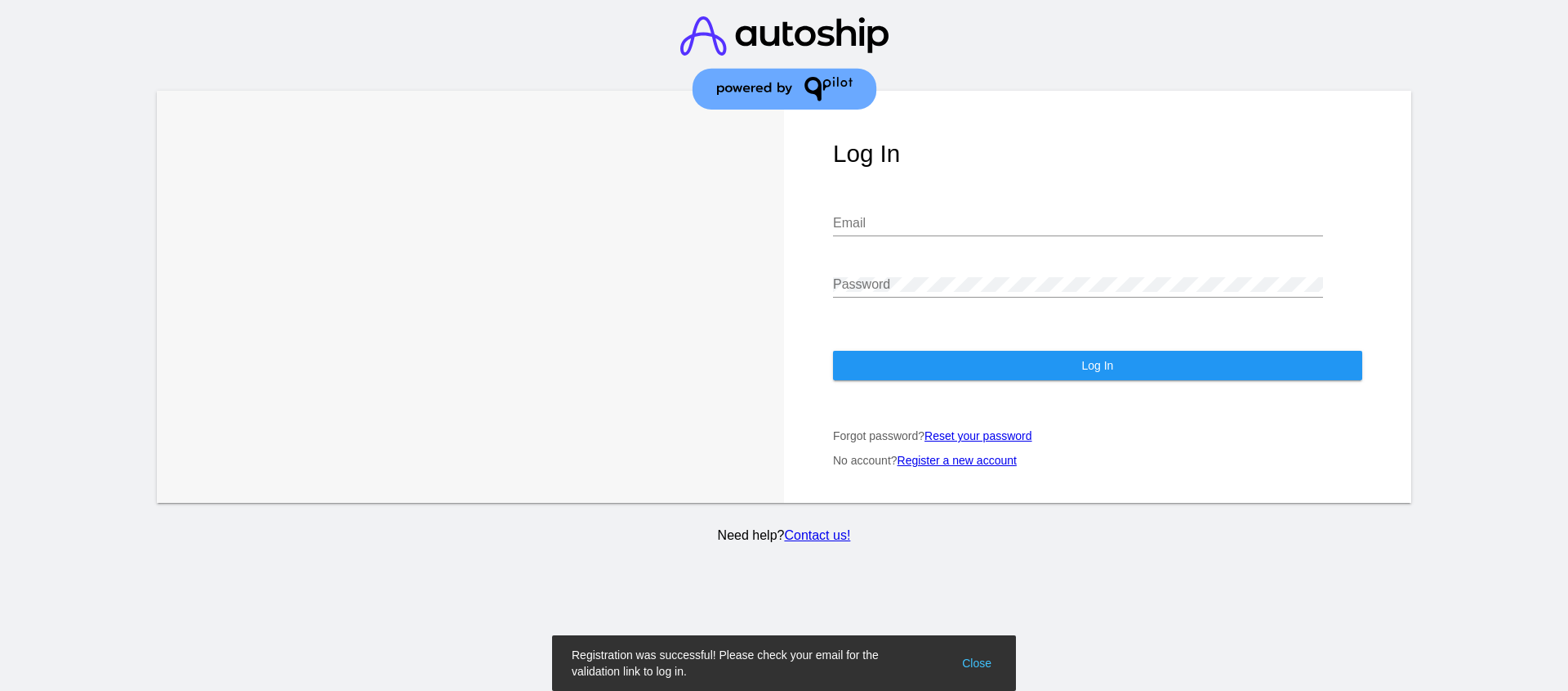
click at [925, 231] on input "Email" at bounding box center [1078, 223] width 490 height 15
type input "[EMAIL_ADDRESS][DOMAIN_NAME]"
click at [1120, 375] on button "Log In" at bounding box center [1097, 365] width 529 height 29
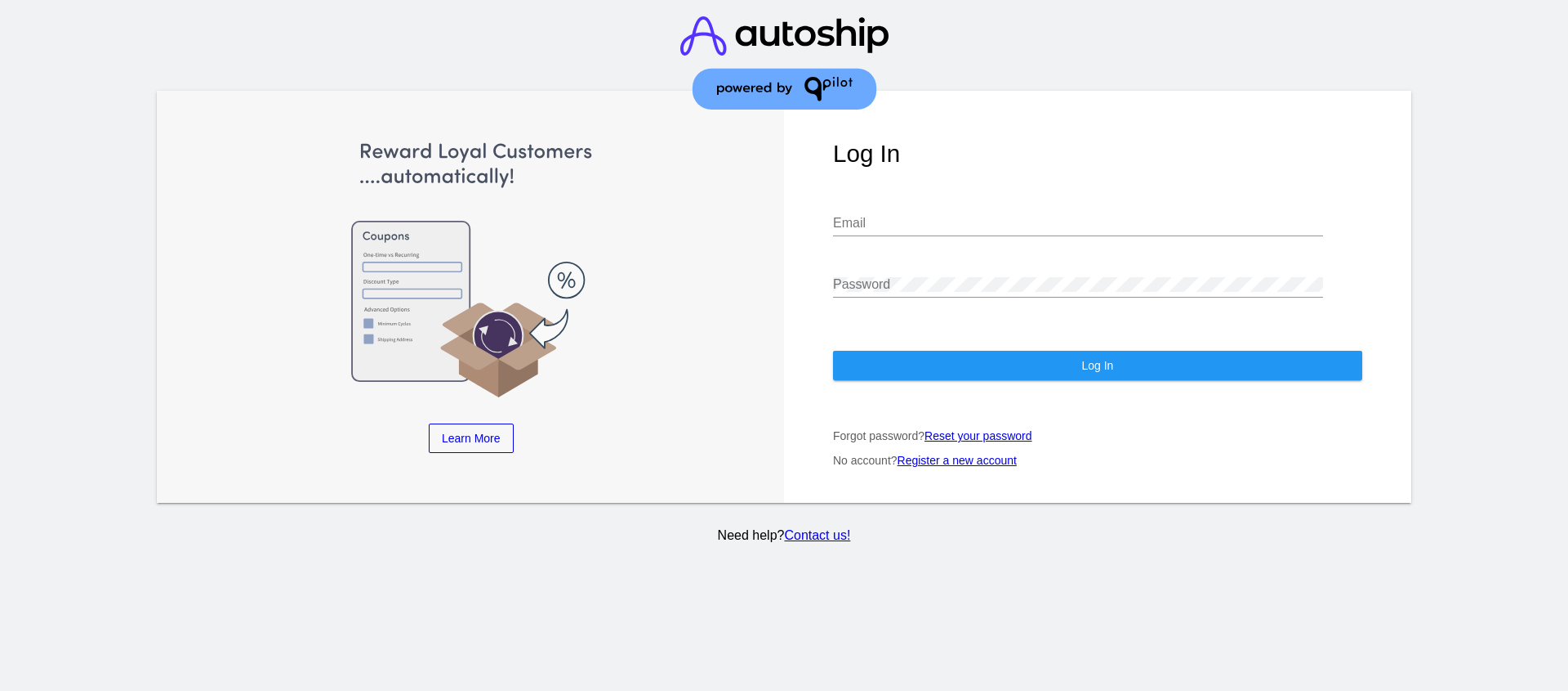
drag, startPoint x: 939, startPoint y: 235, endPoint x: 942, endPoint y: 228, distance: 7.6
click at [939, 235] on div "Email" at bounding box center [1078, 217] width 490 height 37
click at [942, 228] on input "Email" at bounding box center [1078, 223] width 490 height 15
type input "[EMAIL_ADDRESS][DOMAIN_NAME]"
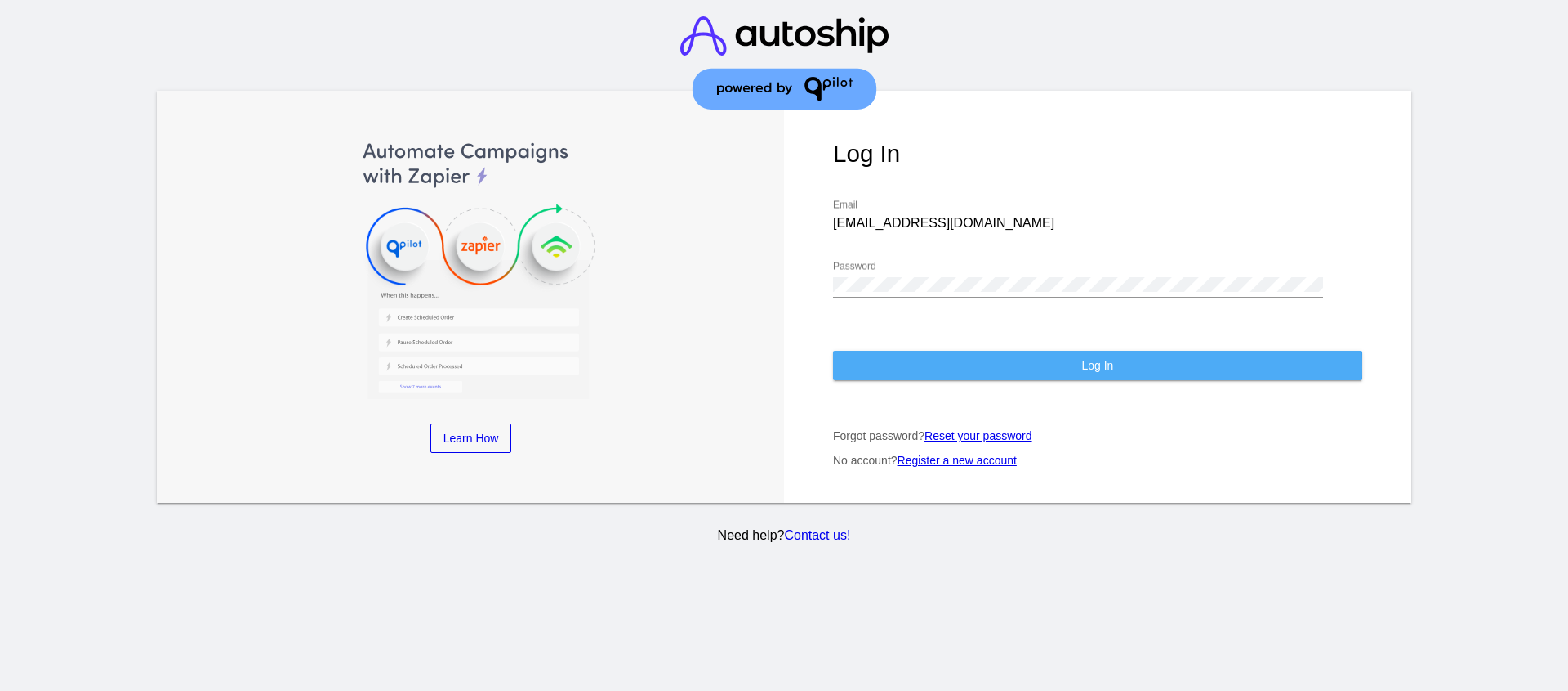
click at [1030, 371] on button "Log In" at bounding box center [1097, 365] width 529 height 29
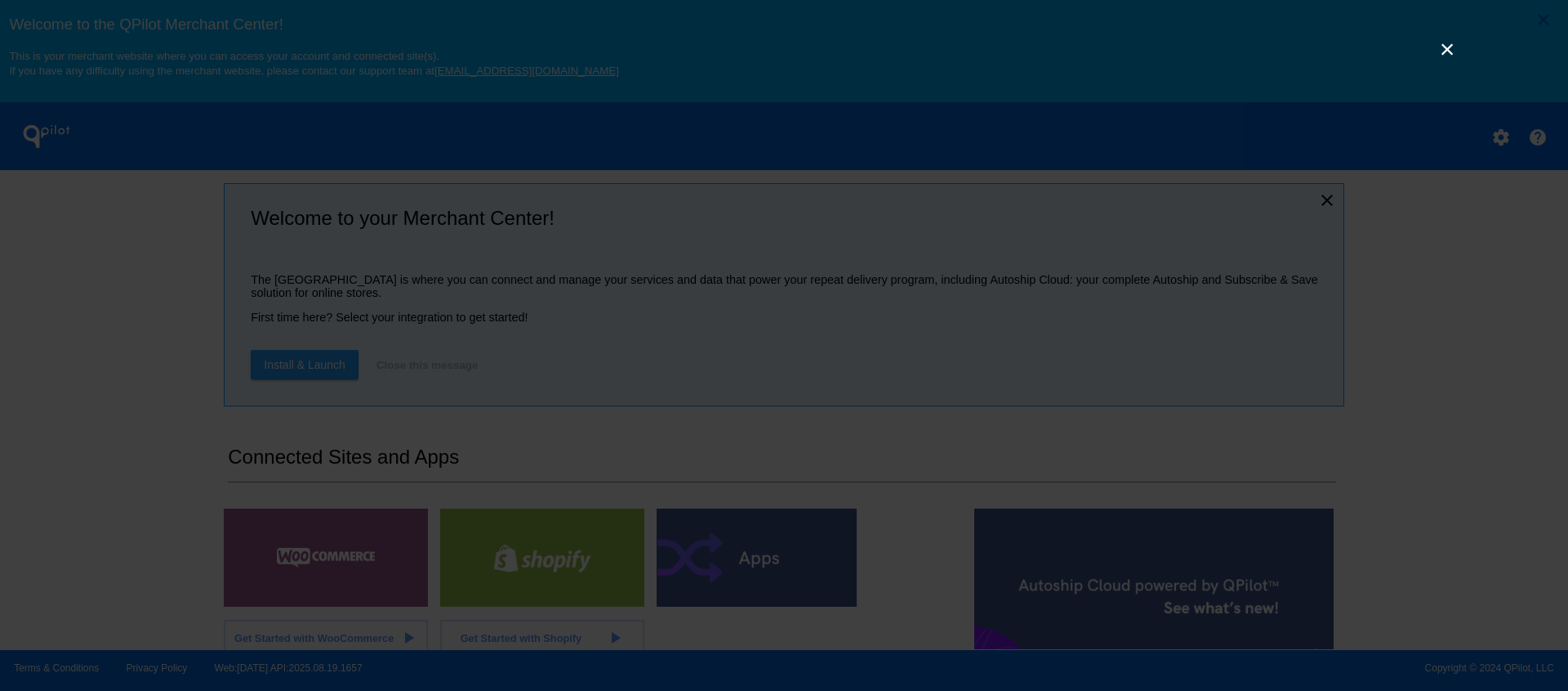
click at [1454, 45] on link "×" at bounding box center [1447, 49] width 20 height 20
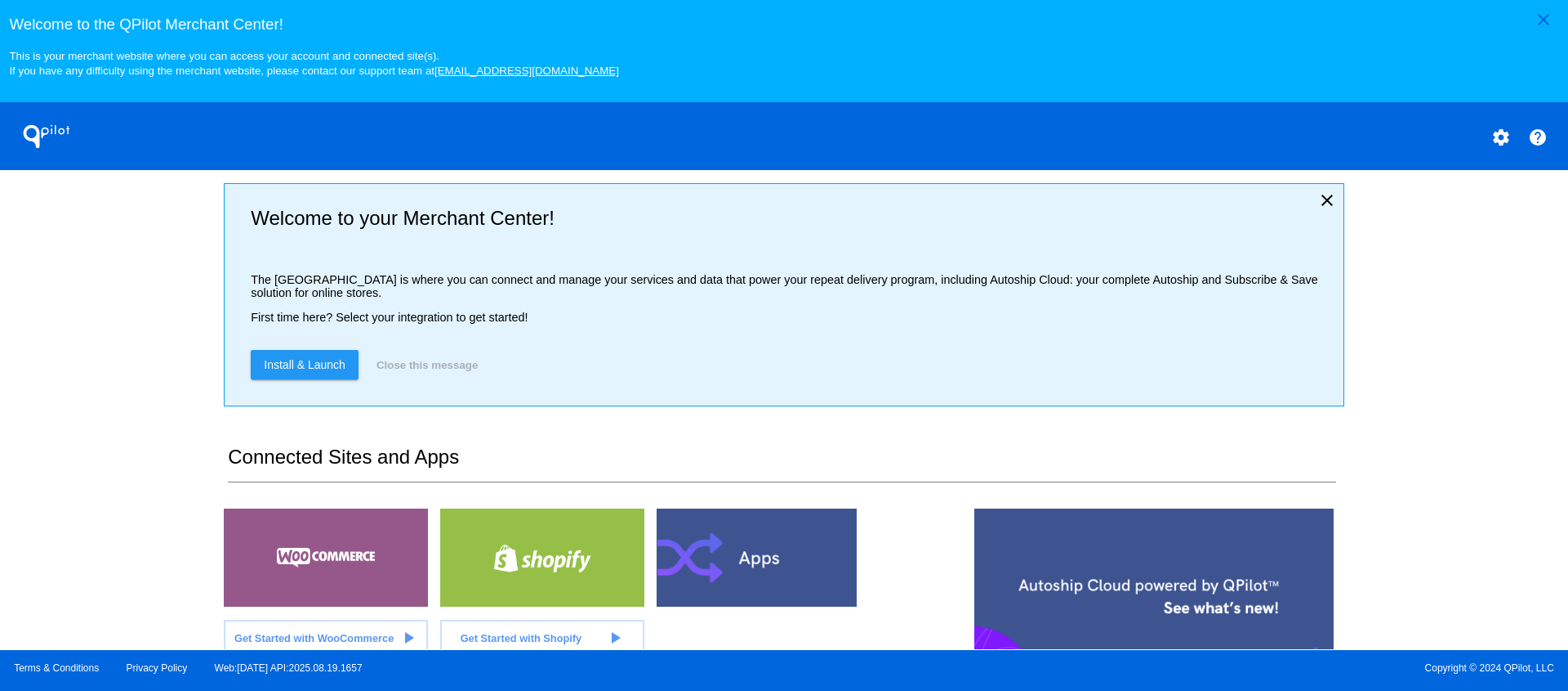
scroll to position [254, 0]
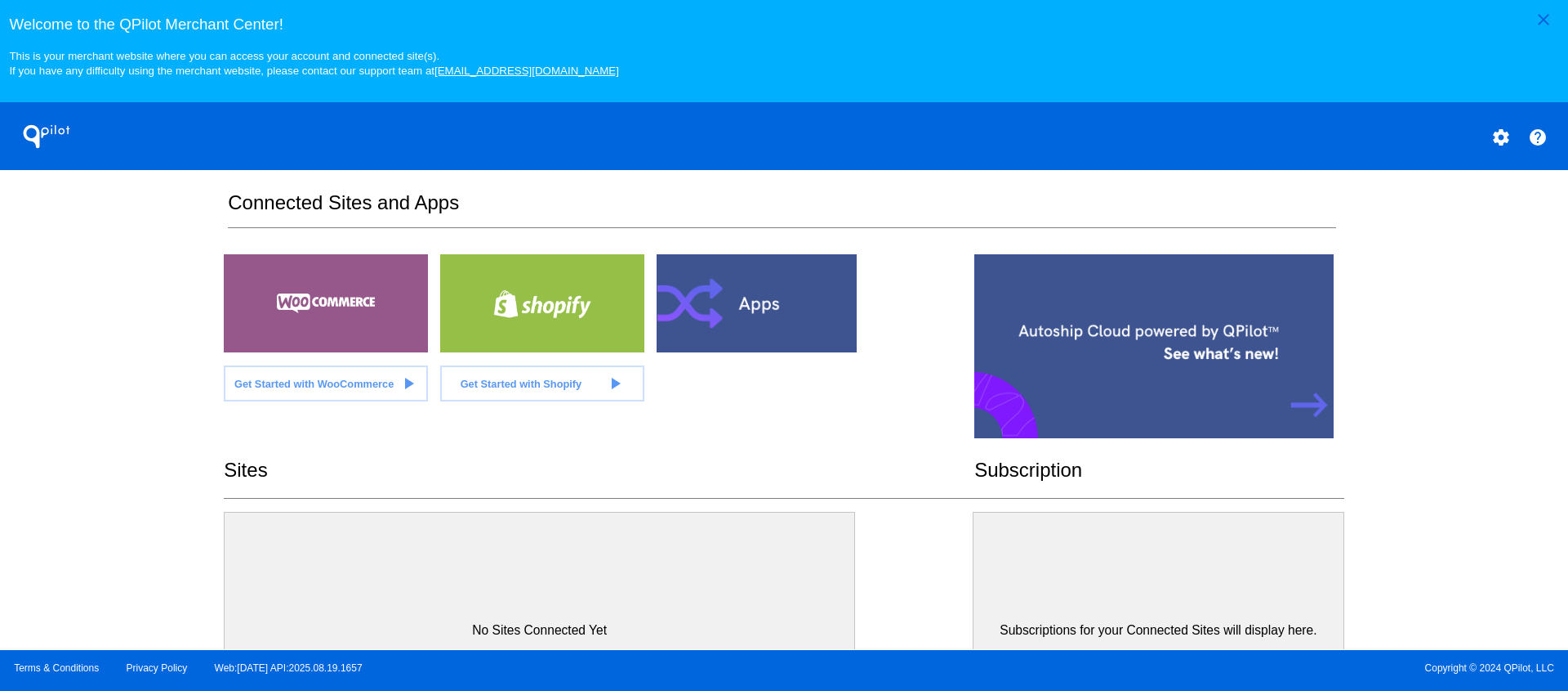
click at [306, 340] on div at bounding box center [325, 303] width 204 height 98
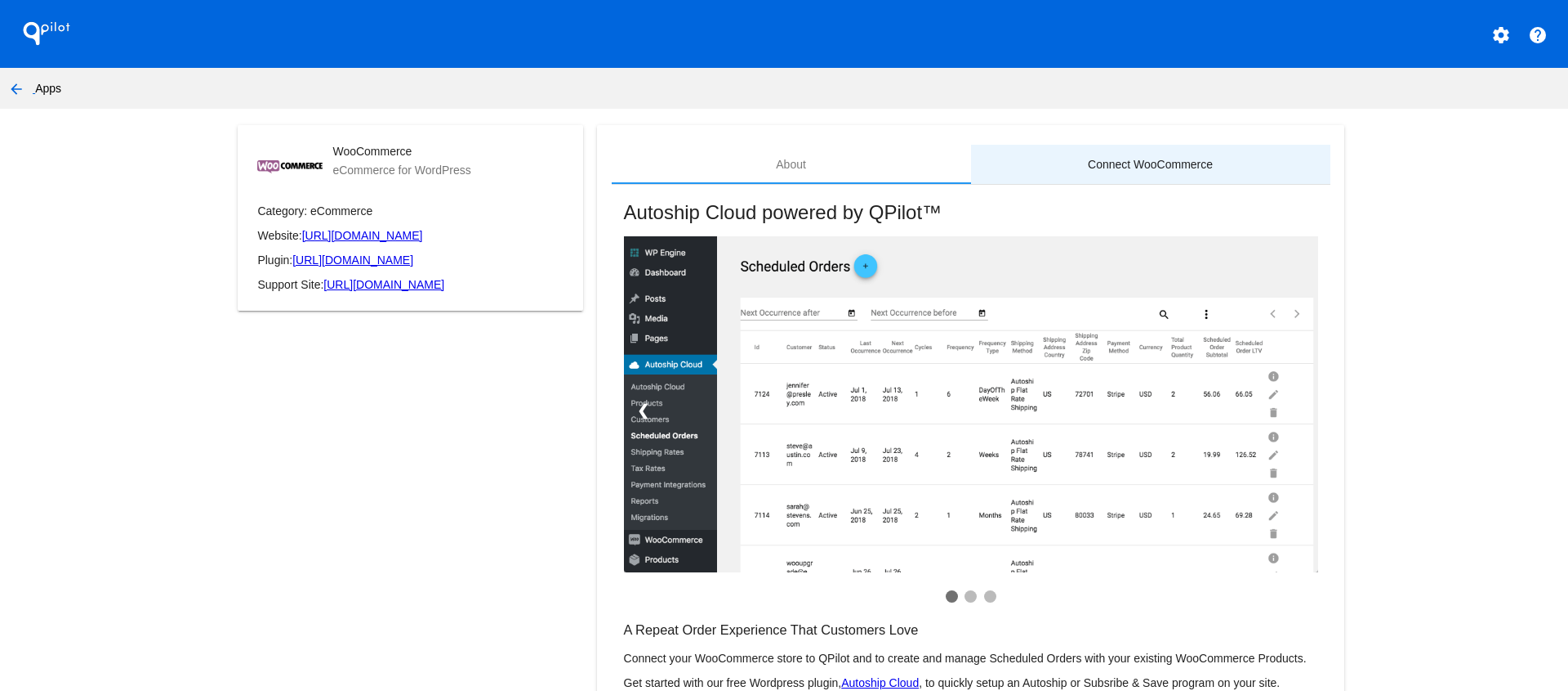
click at [1129, 167] on div "Connect WooCommerce" at bounding box center [1151, 164] width 125 height 13
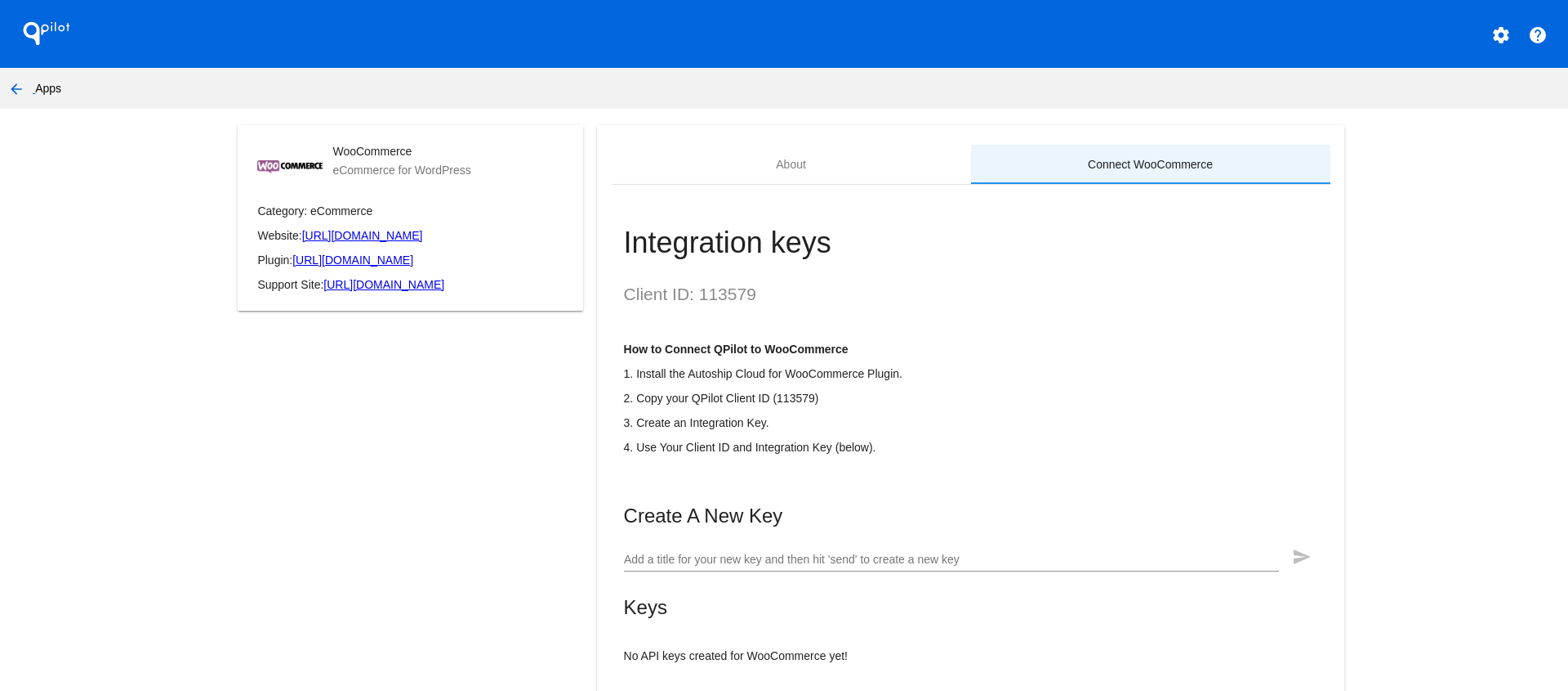
scroll to position [87, 0]
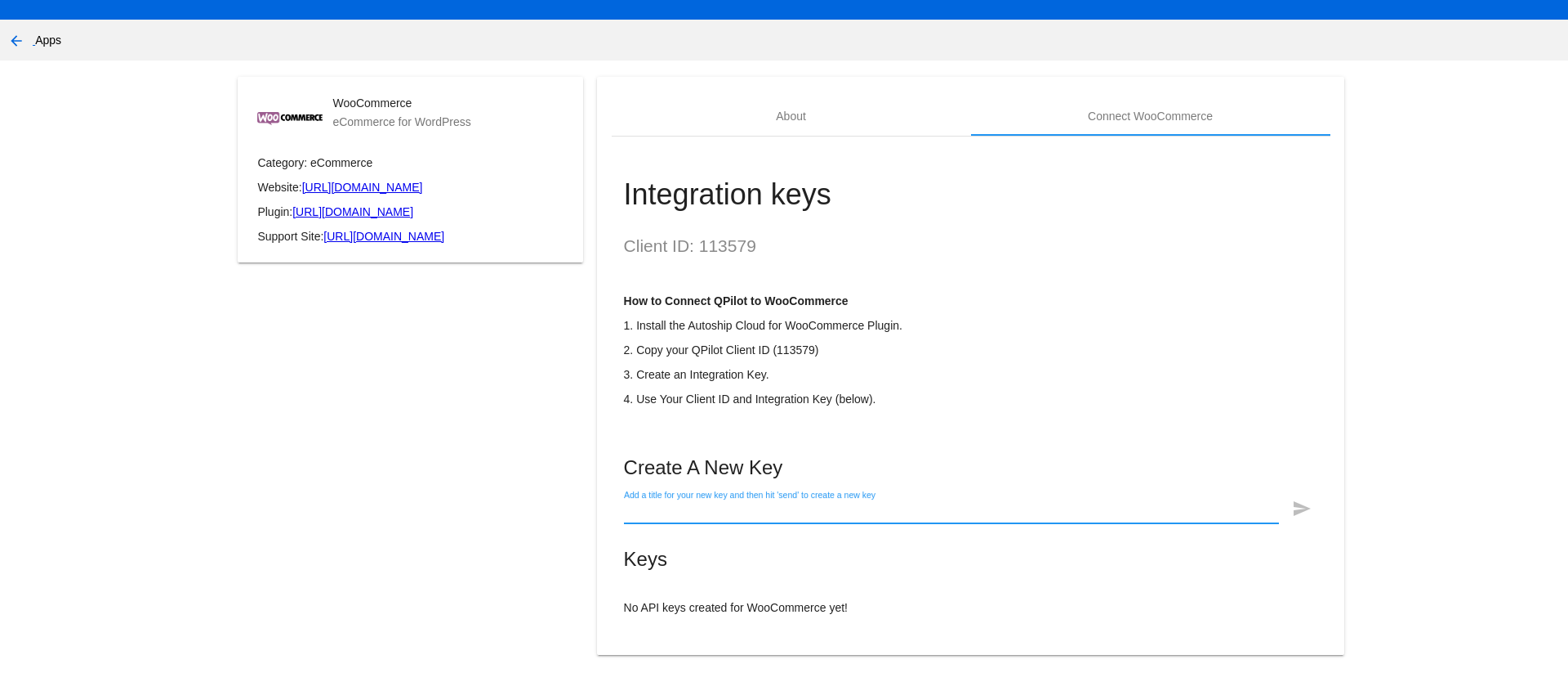
click at [1007, 505] on input "Add a title for your new key and then hit 'send' to create a new key" at bounding box center [951, 511] width 655 height 13
type input "t"
type input "LocalTest"
click at [1298, 502] on mat-icon "send" at bounding box center [1302, 508] width 20 height 20
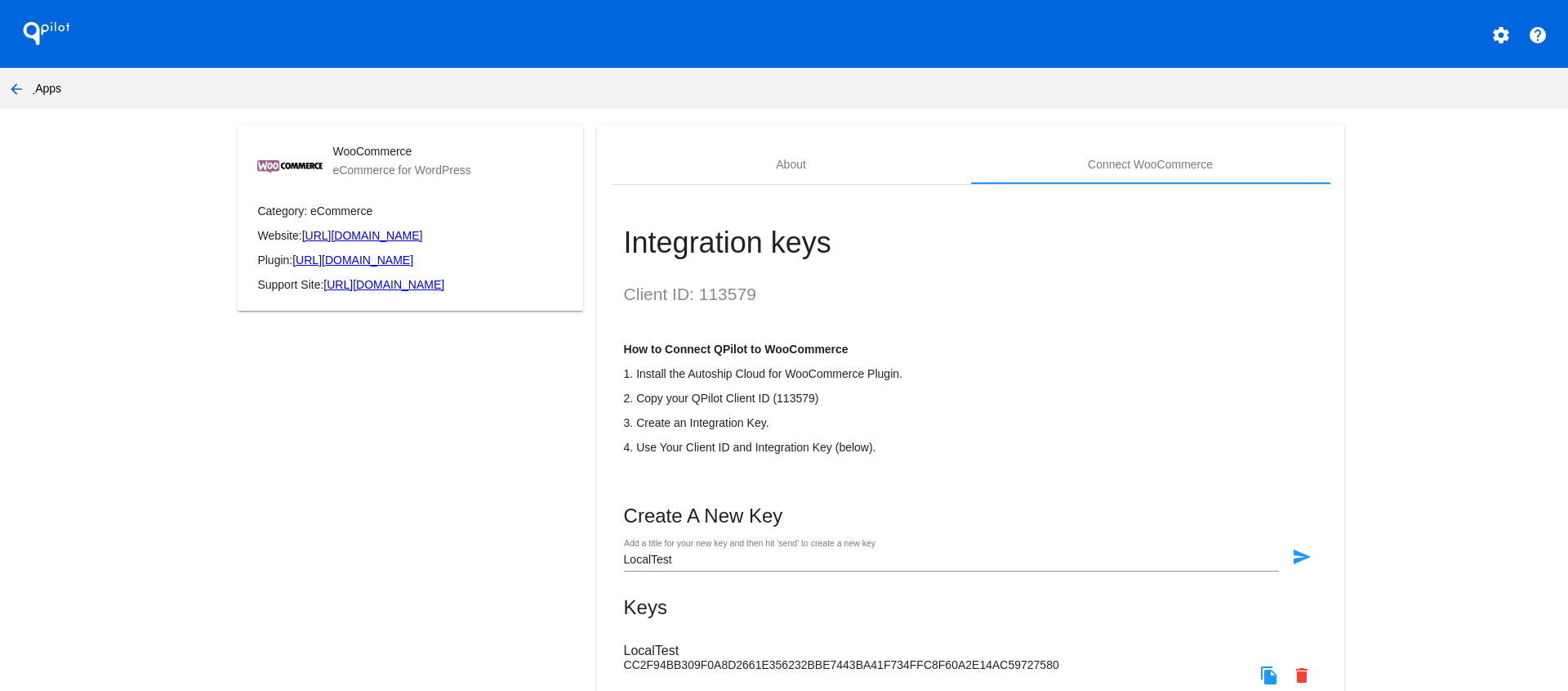
scroll to position [119, 0]
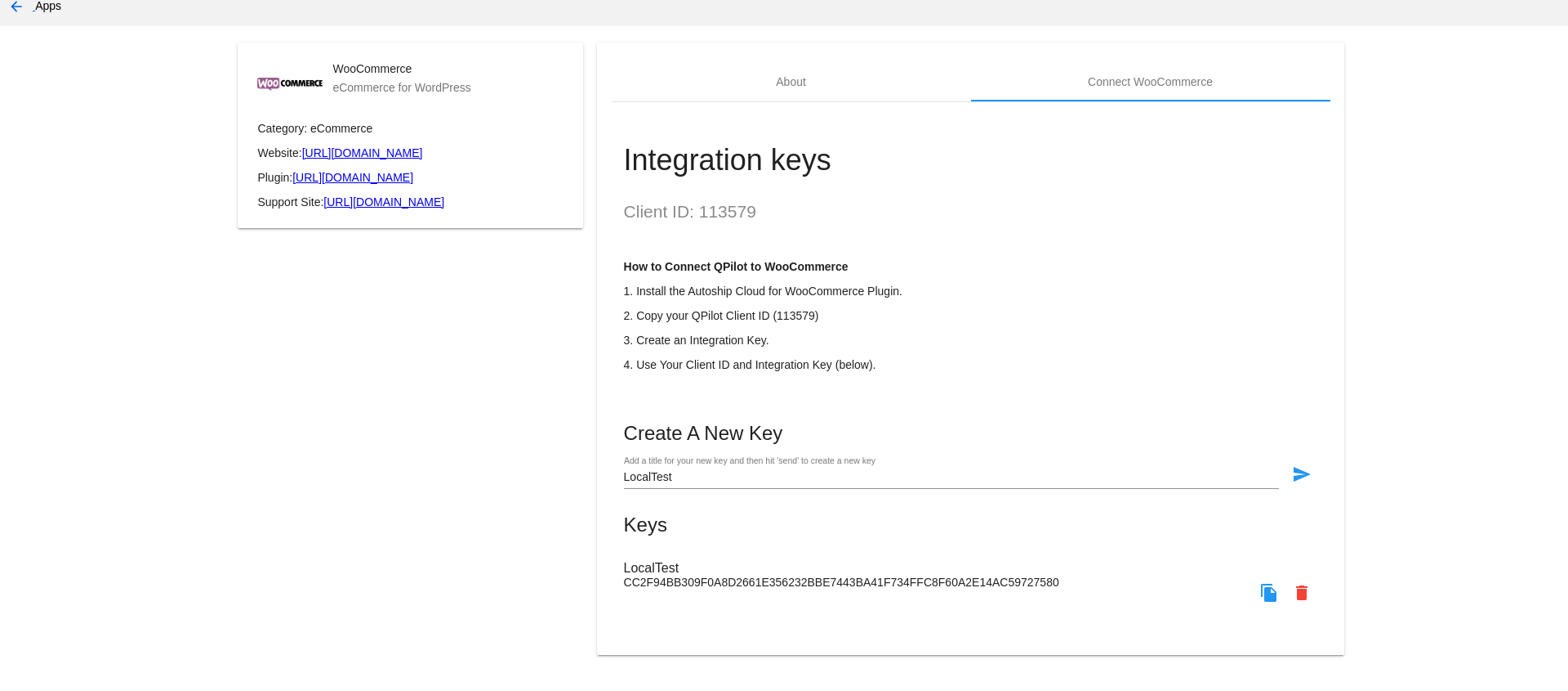
click at [718, 581] on span "CC2F94BB309F0A8D2661E356232BBE7443BA41F734FFC8F60A2E14AC59727580" at bounding box center [841, 581] width 435 height 13
copy app-my-account-apps-create "CC2F94BB309F0A8D2661E356232BBE7443BA41F734FFC8F60A2E14AC59727580 delete file_co…"
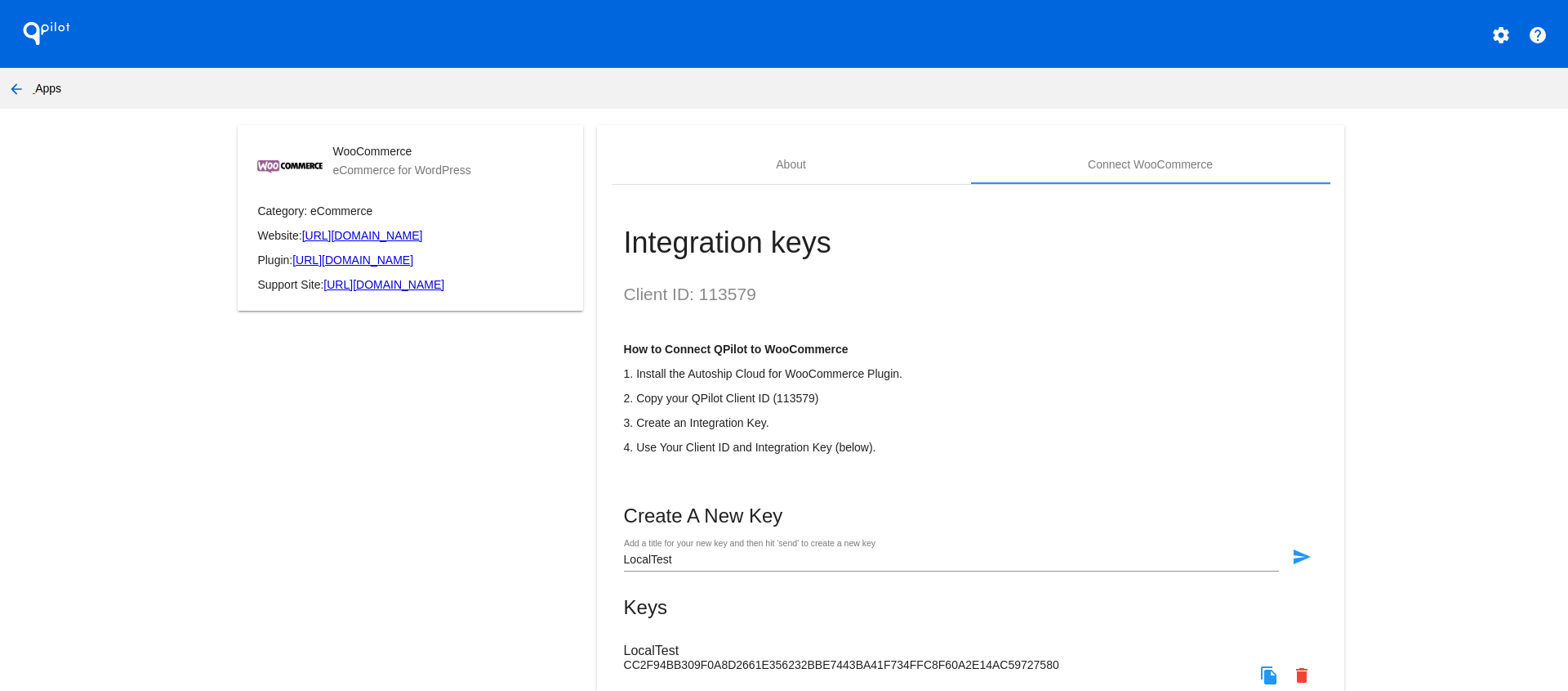
click at [724, 299] on h2 "Client ID: 113579" at bounding box center [971, 294] width 694 height 20
copy h2 "113579"
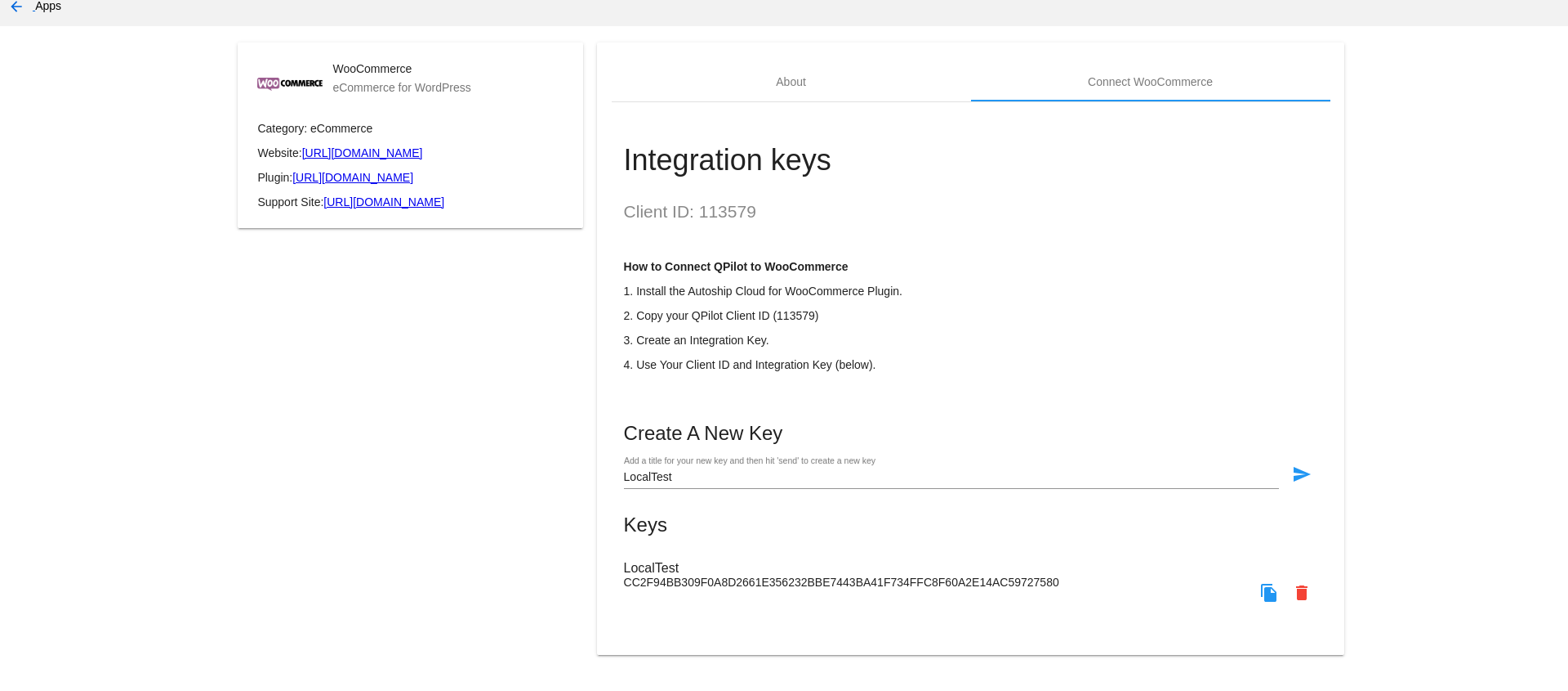
click at [699, 577] on span "CC2F94BB309F0A8D2661E356232BBE7443BA41F734FFC8F60A2E14AC59727580" at bounding box center [841, 581] width 435 height 13
copy span "CC2F94BB309F0A8D2661E356232BBE7443BA41F734FFC8F60A2E14AC59727580"
click at [699, 202] on h2 "Client ID: 113579" at bounding box center [971, 212] width 694 height 20
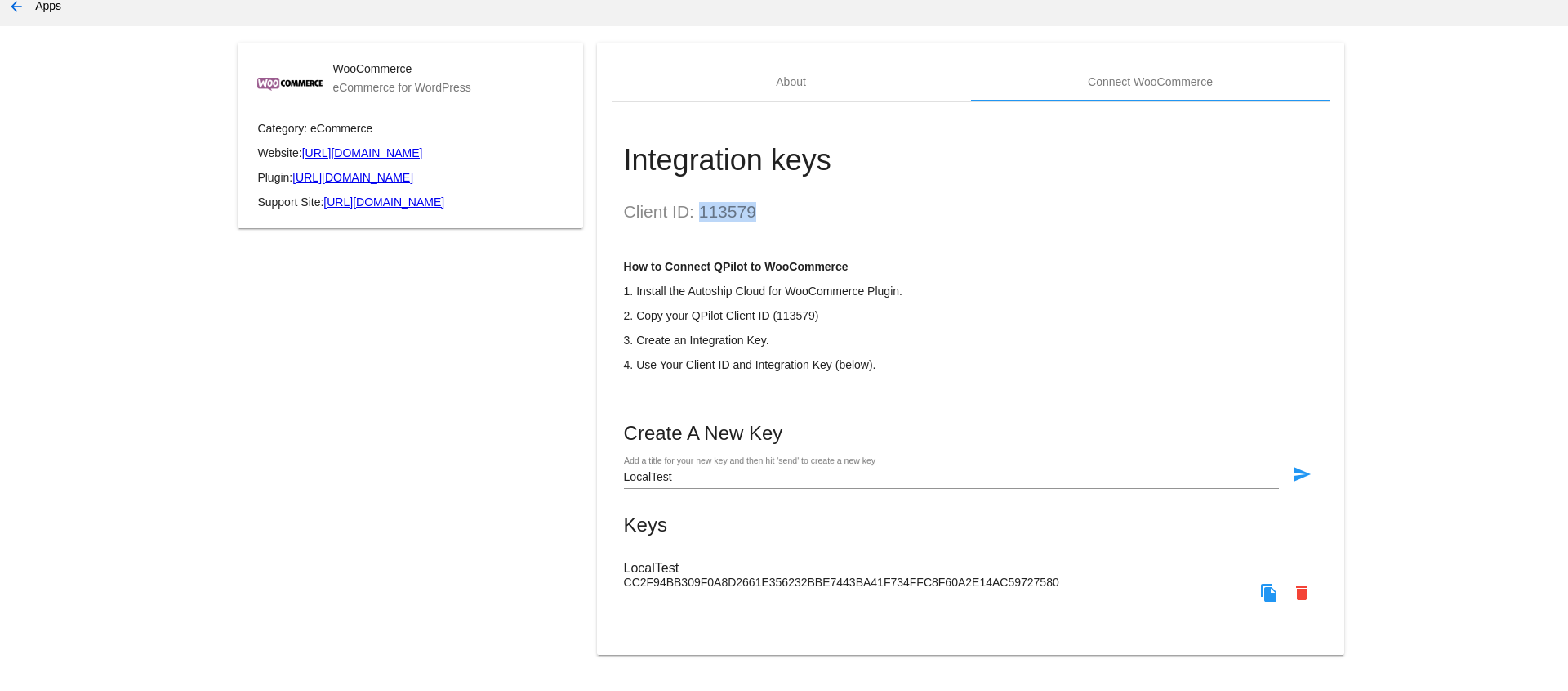
copy h2 "113579"
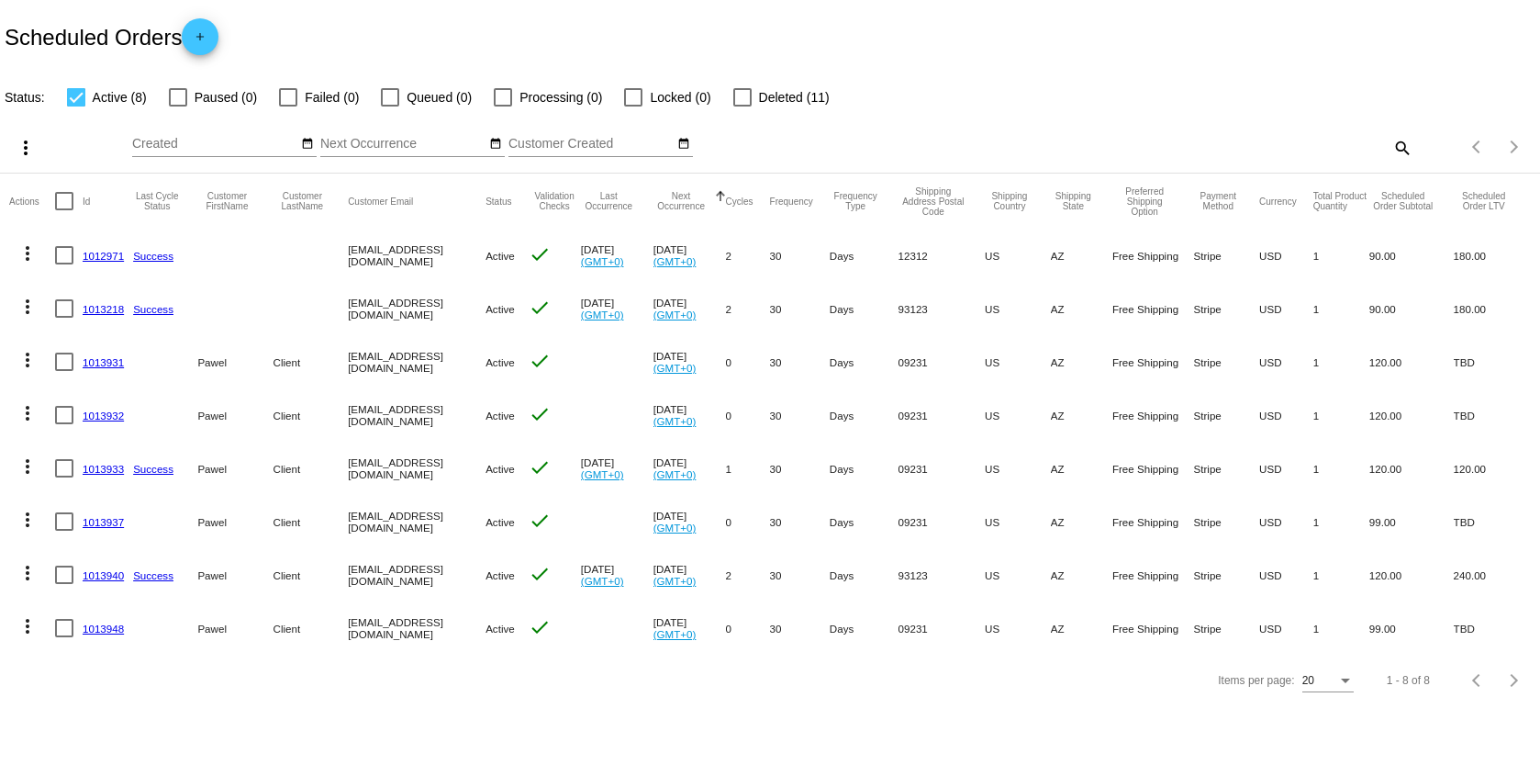
click at [31, 574] on mat-icon "more_vert" at bounding box center [28, 573] width 22 height 22
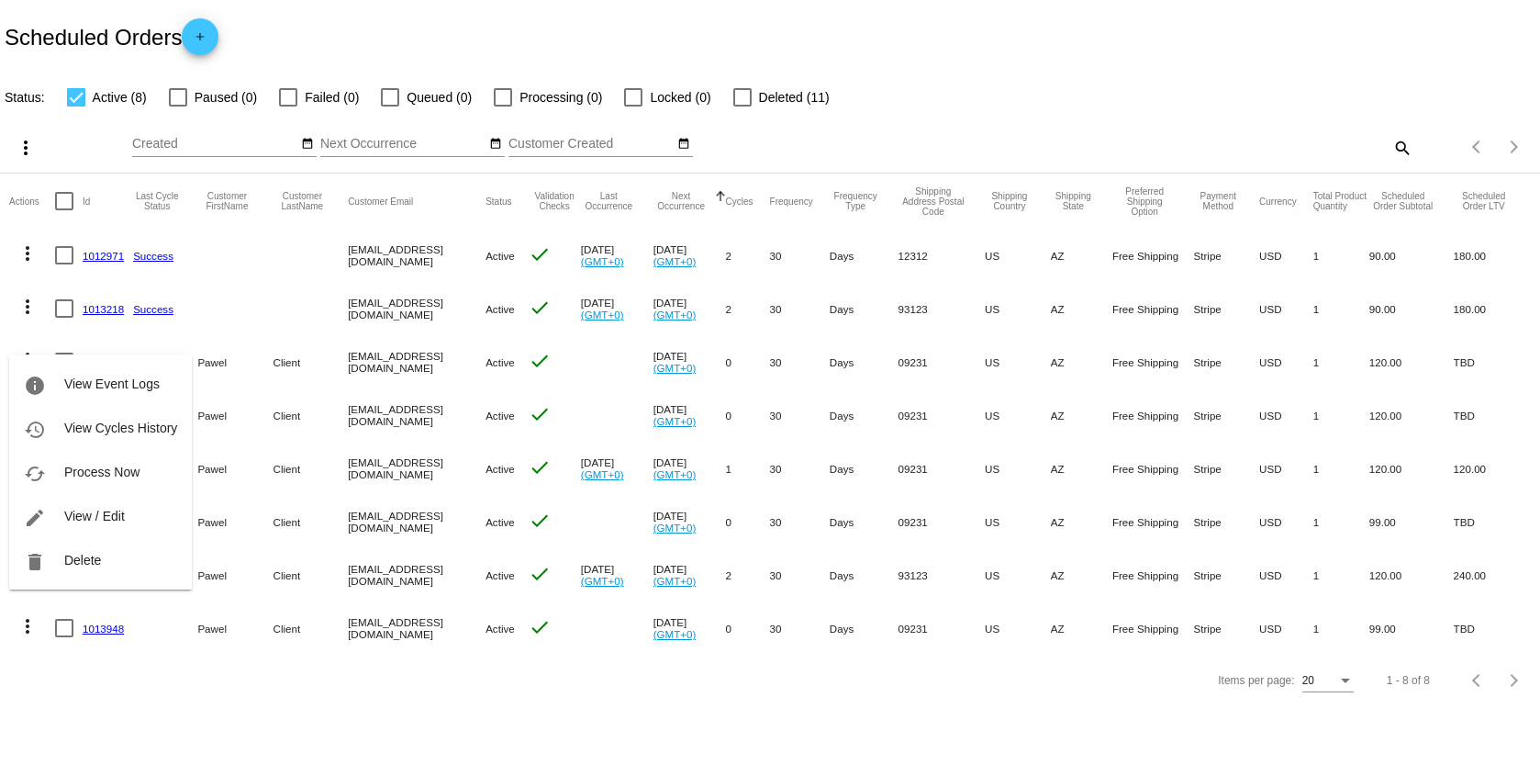
click at [113, 470] on span "Process Now" at bounding box center [101, 471] width 75 height 15
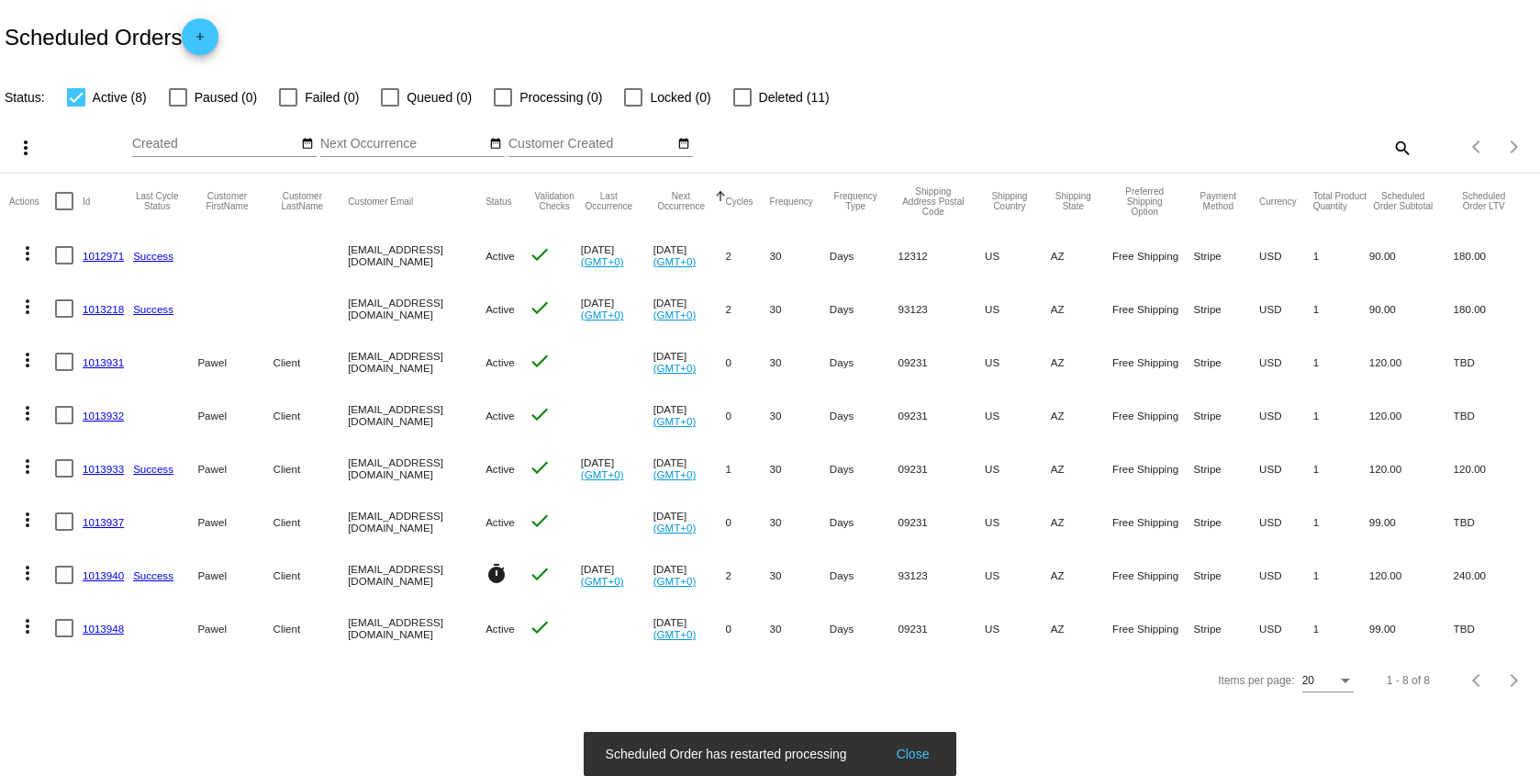
click at [789, 755] on simple-snack-bar "Scheduled Order has restarted processing Close" at bounding box center [771, 753] width 330 height 18
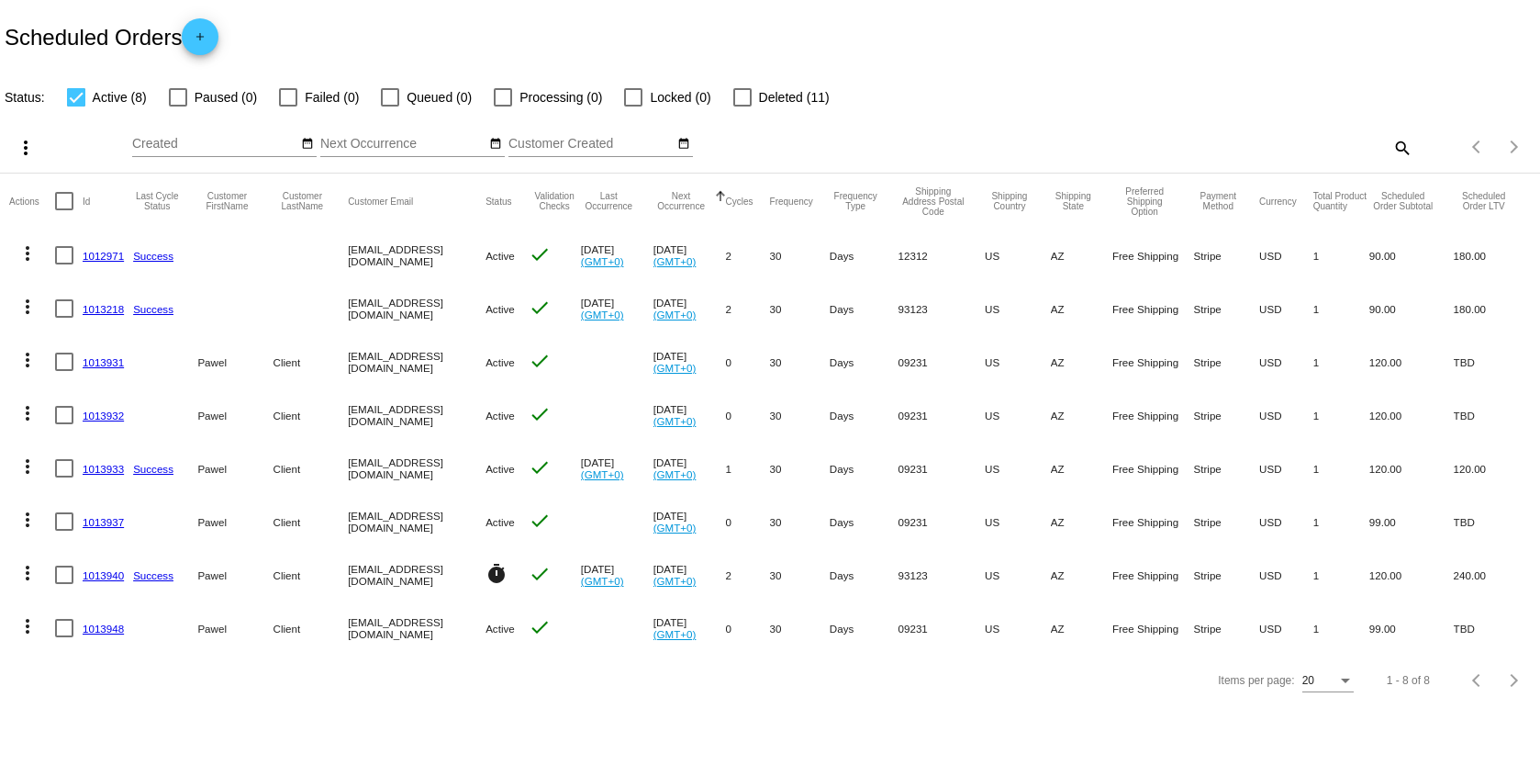
click at [104, 573] on link "1013940" at bounding box center [103, 575] width 41 height 12
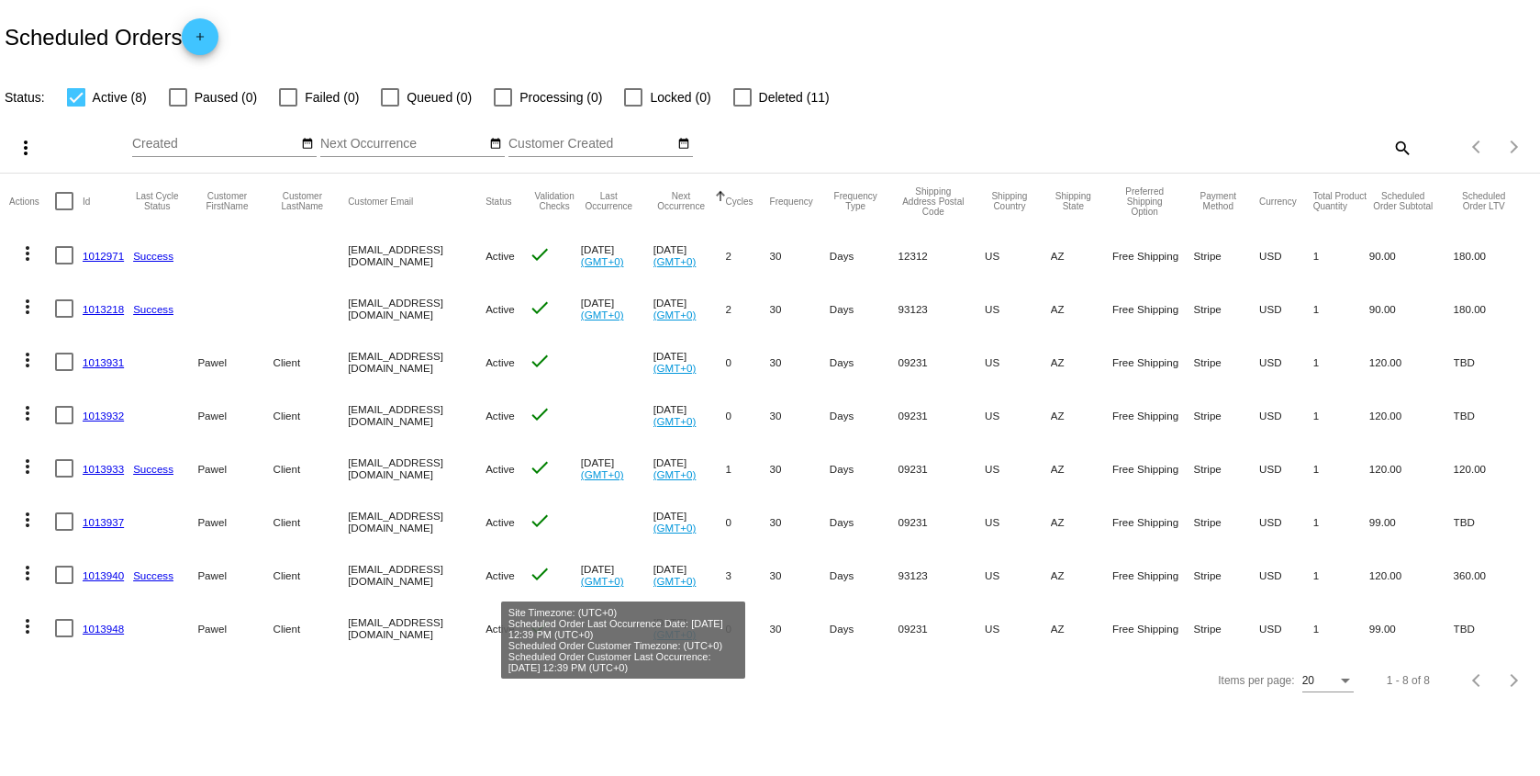
click at [624, 586] on link "(GMT+0)" at bounding box center [602, 581] width 43 height 12
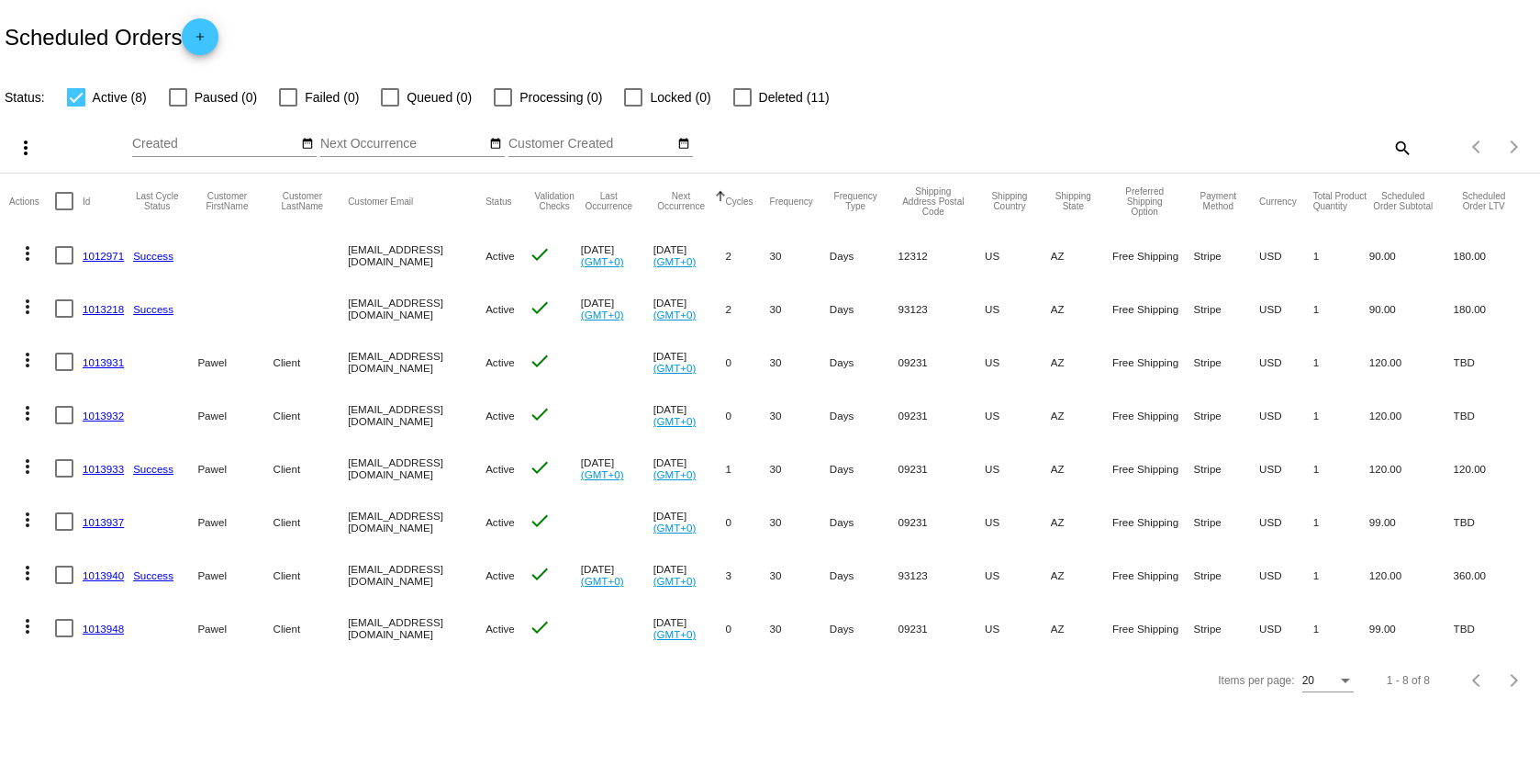
click at [624, 586] on link "(GMT+0)" at bounding box center [602, 581] width 43 height 12
click at [162, 580] on link "Success" at bounding box center [153, 575] width 40 height 12
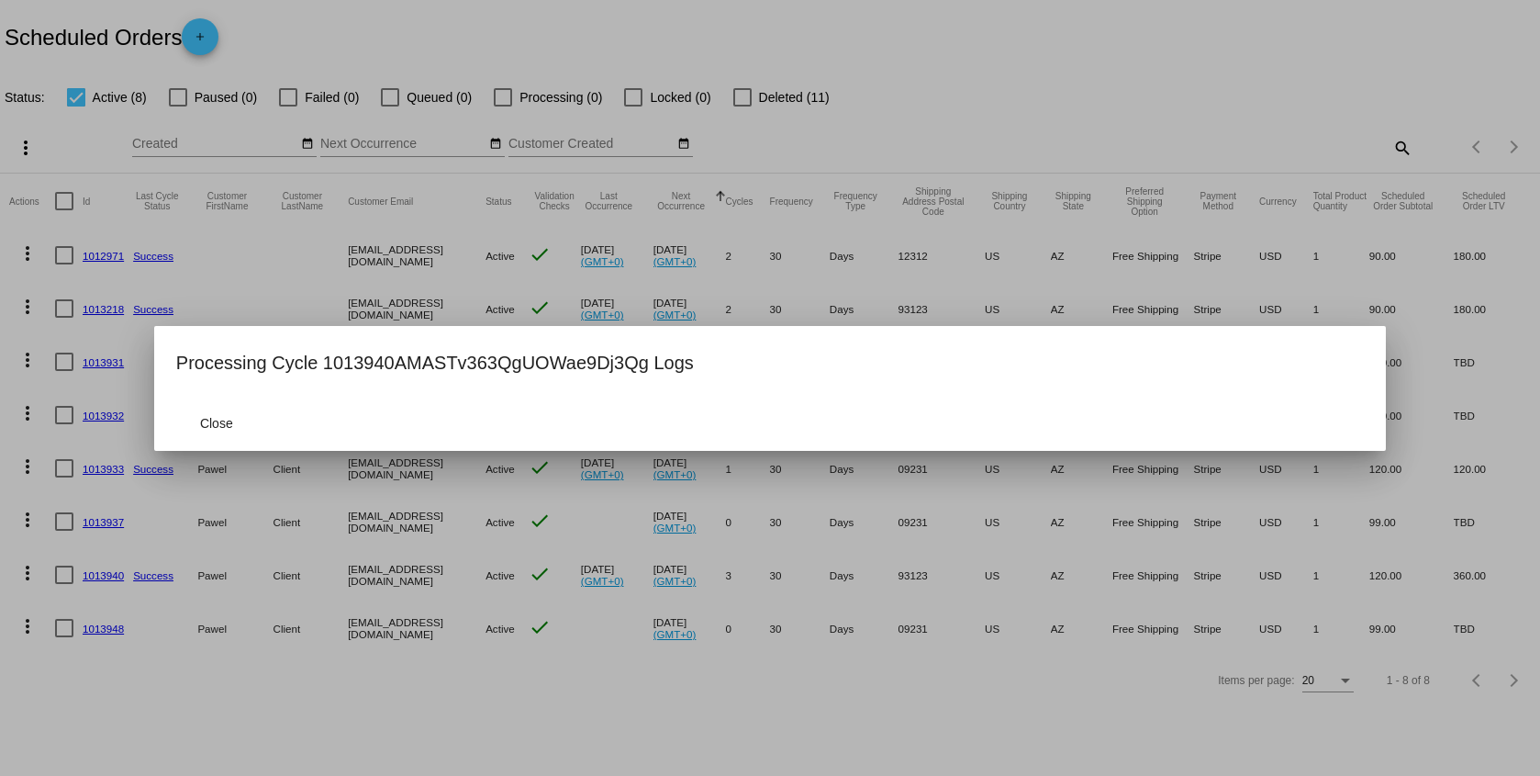
click at [162, 580] on div at bounding box center [770, 388] width 1540 height 776
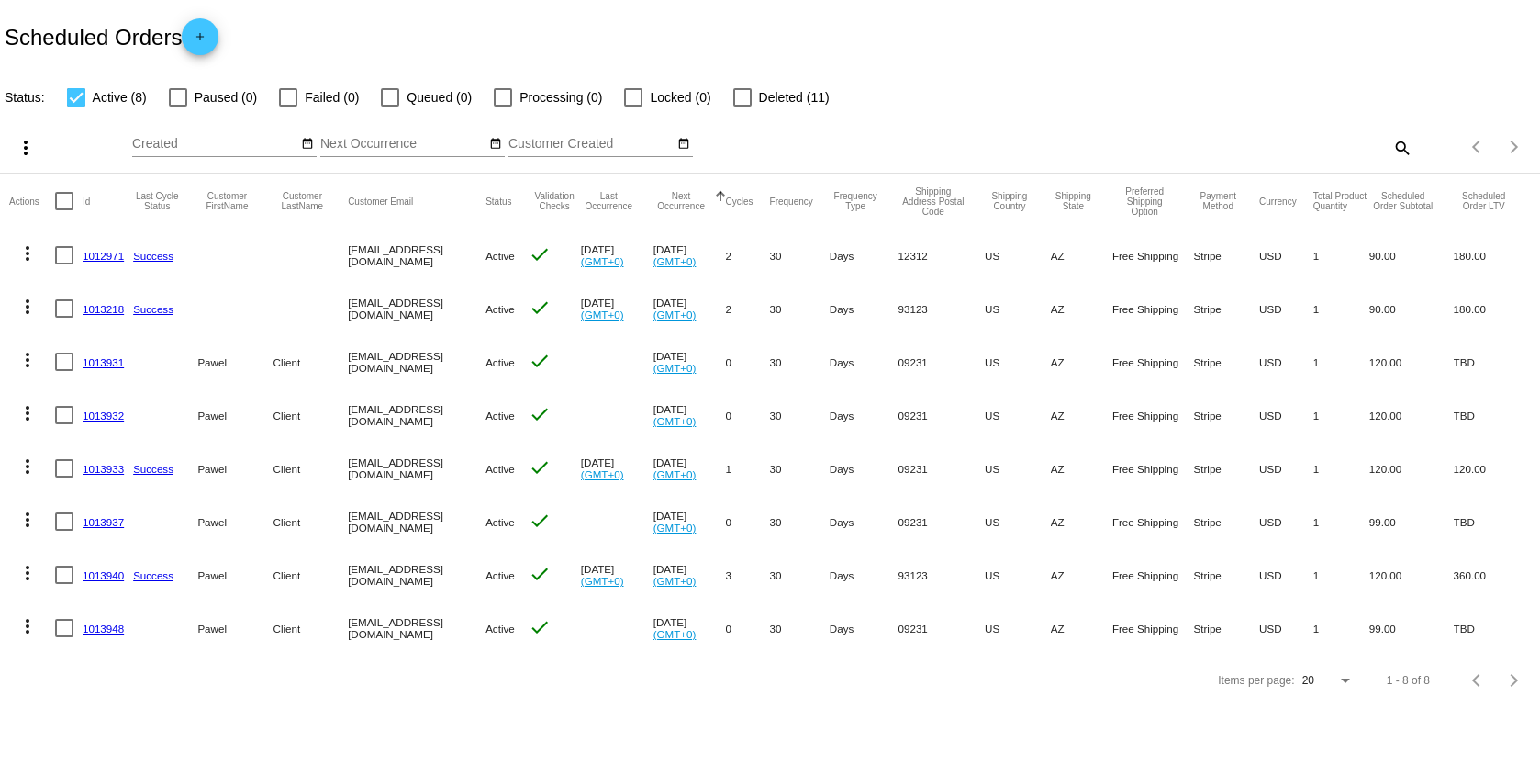
click at [117, 572] on link "1013940" at bounding box center [103, 575] width 41 height 12
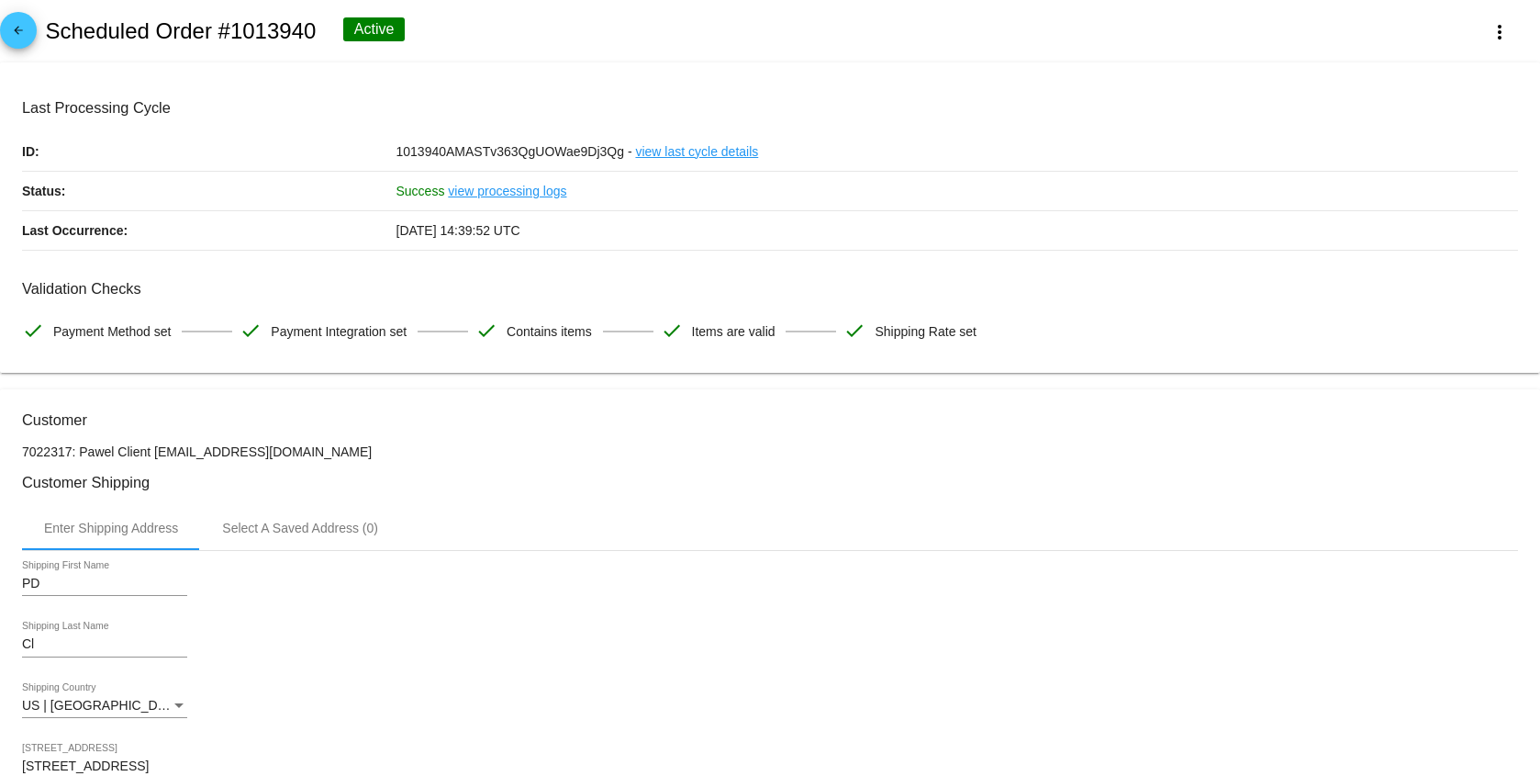
click at [505, 196] on link "view processing logs" at bounding box center [507, 191] width 118 height 39
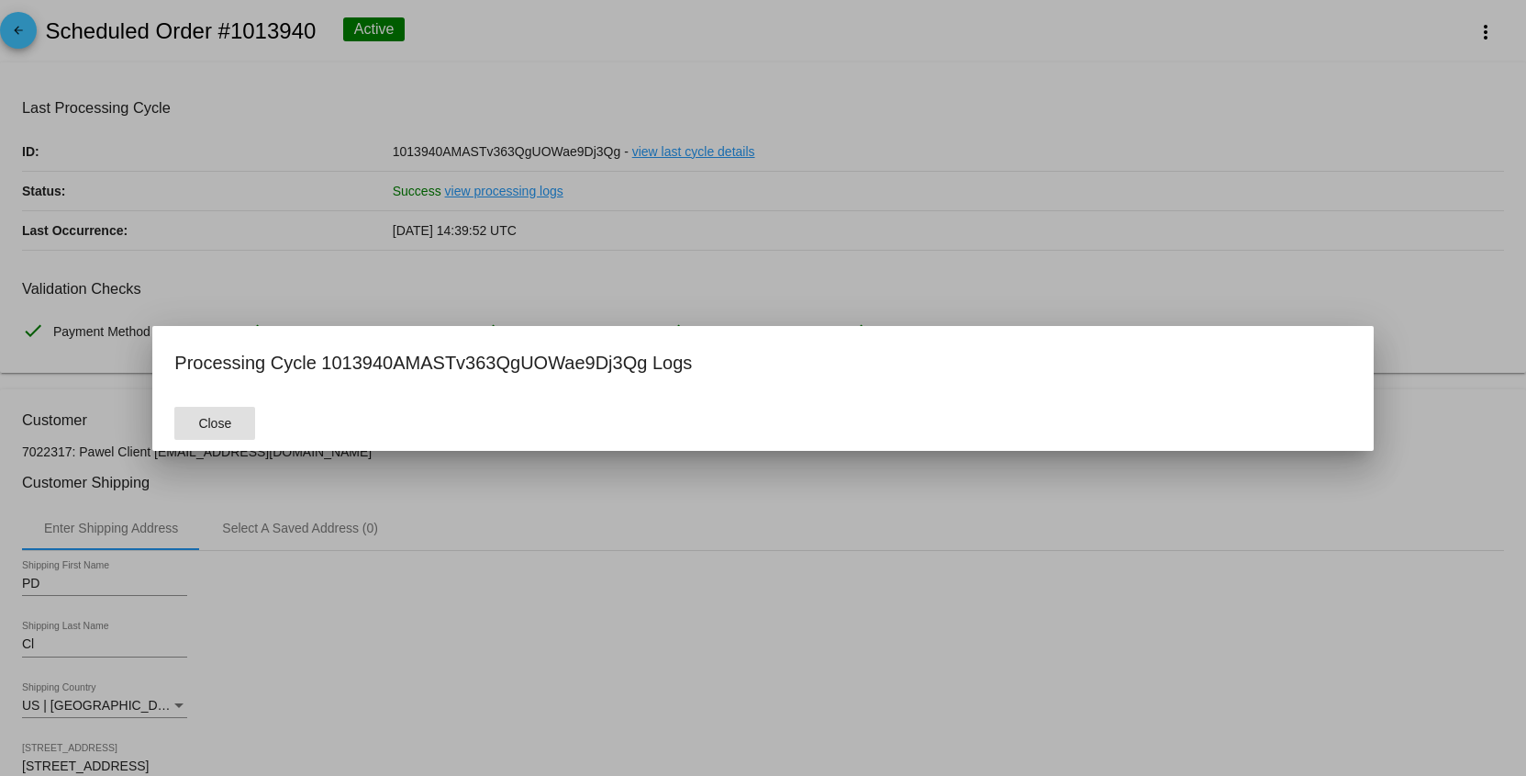
click at [505, 196] on div at bounding box center [763, 388] width 1526 height 776
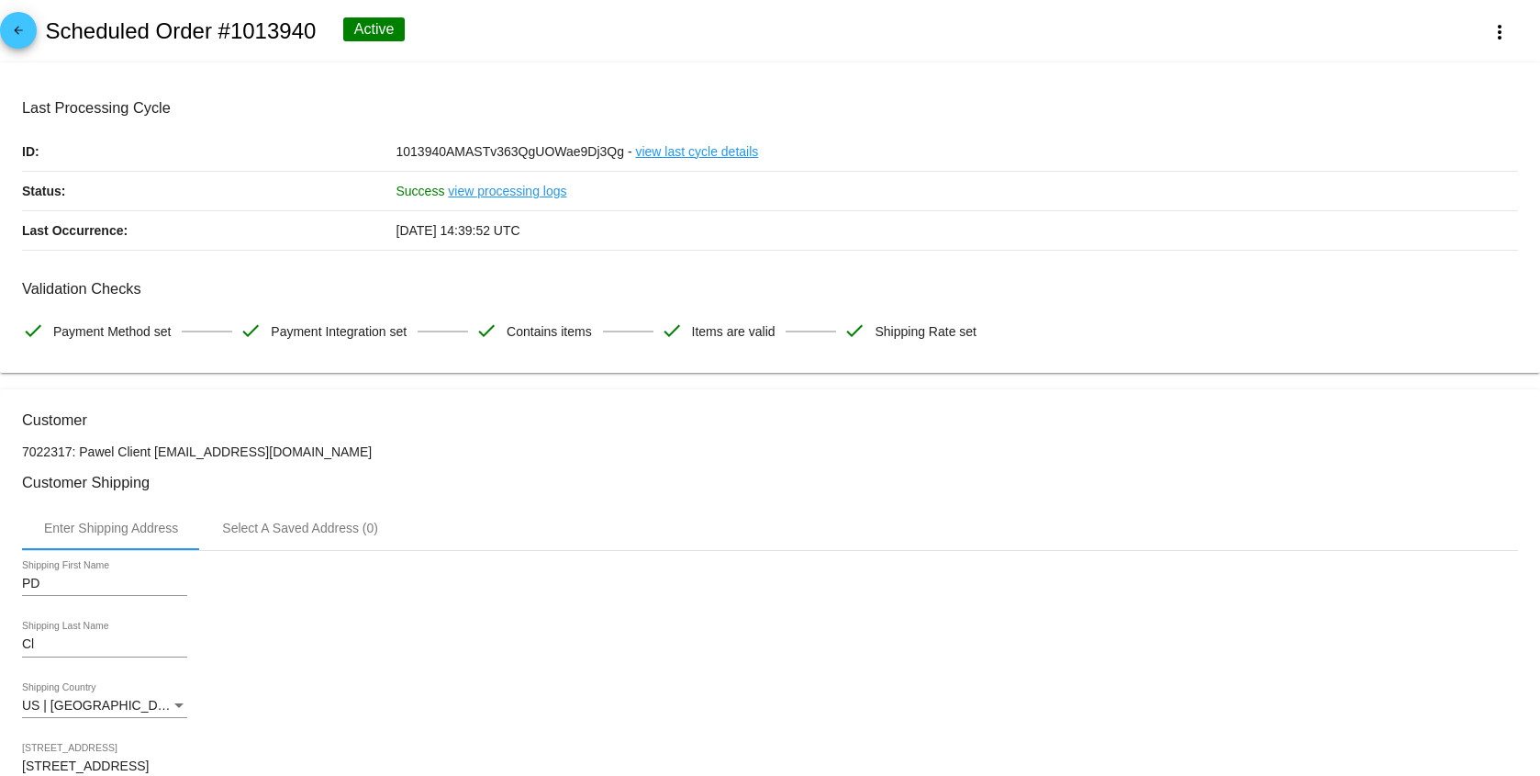
click at [715, 161] on link "view last cycle details" at bounding box center [696, 151] width 123 height 39
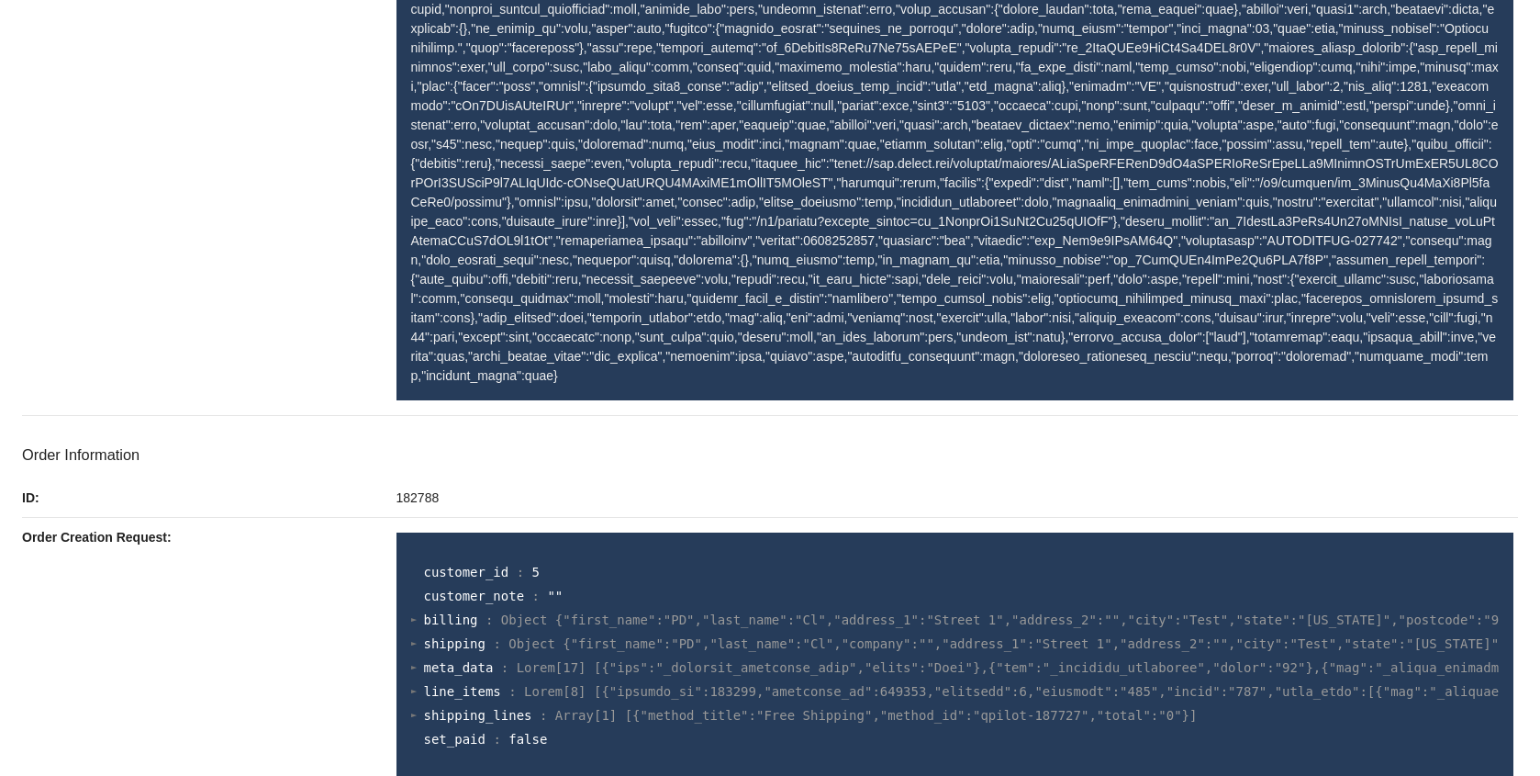
scroll to position [1021, 0]
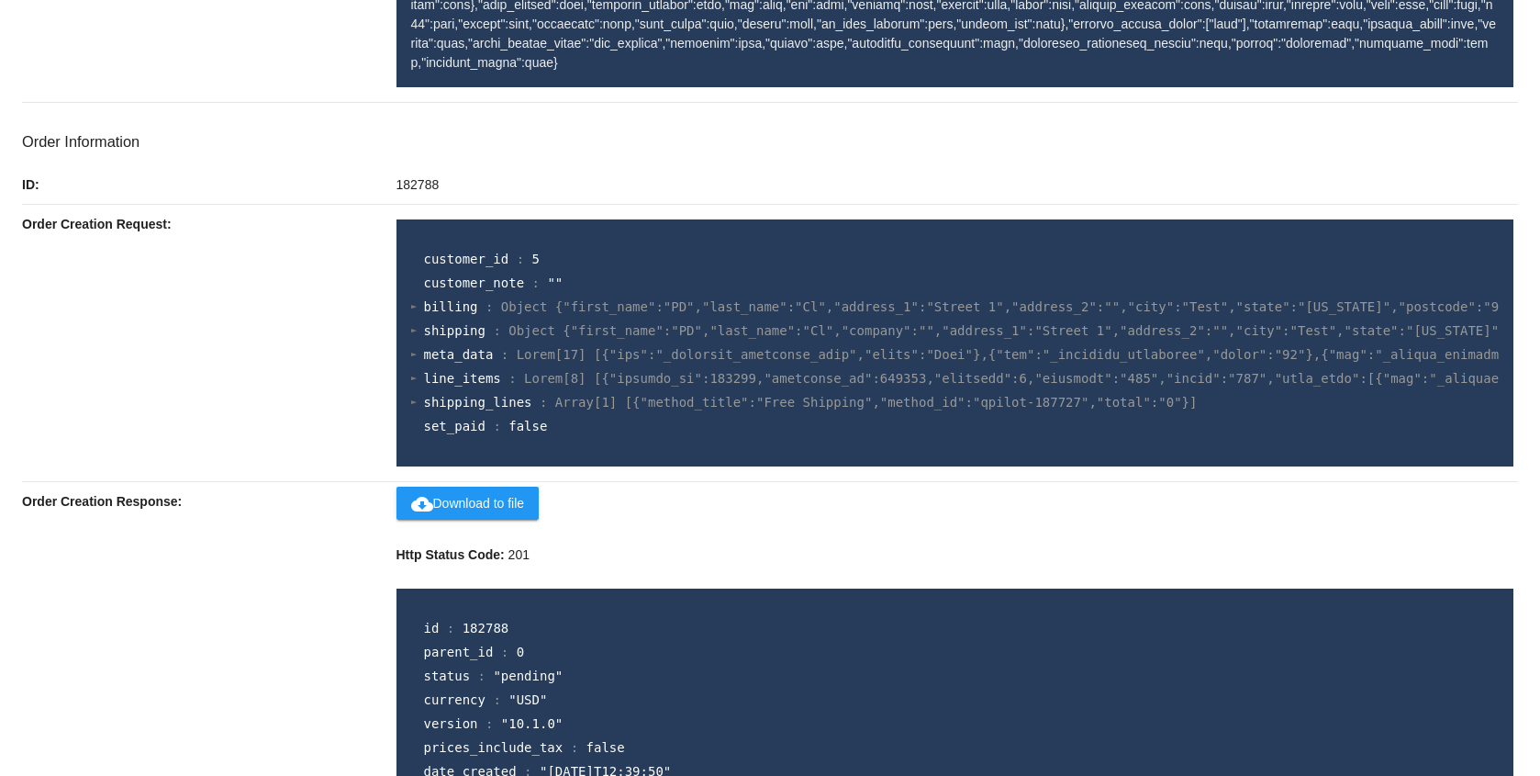
click at [447, 275] on span "customer_note" at bounding box center [474, 282] width 101 height 15
click at [413, 287] on section "customer_id : 5 customer_note : "" billing : Object {"first_name":"PD","last_na…" at bounding box center [955, 343] width 1089 height 192
click at [411, 300] on div at bounding box center [414, 306] width 6 height 12
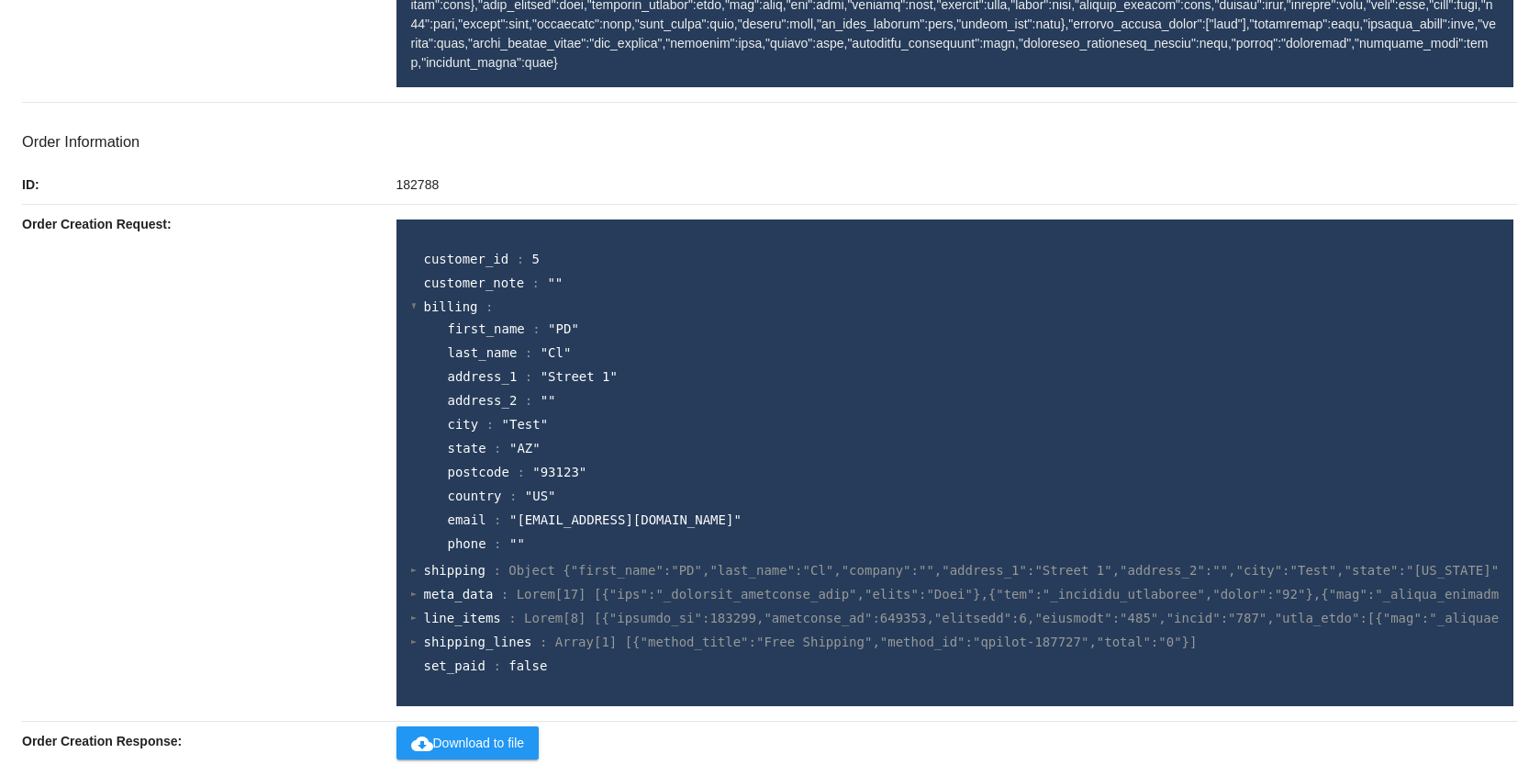
click at [411, 300] on div at bounding box center [414, 306] width 6 height 12
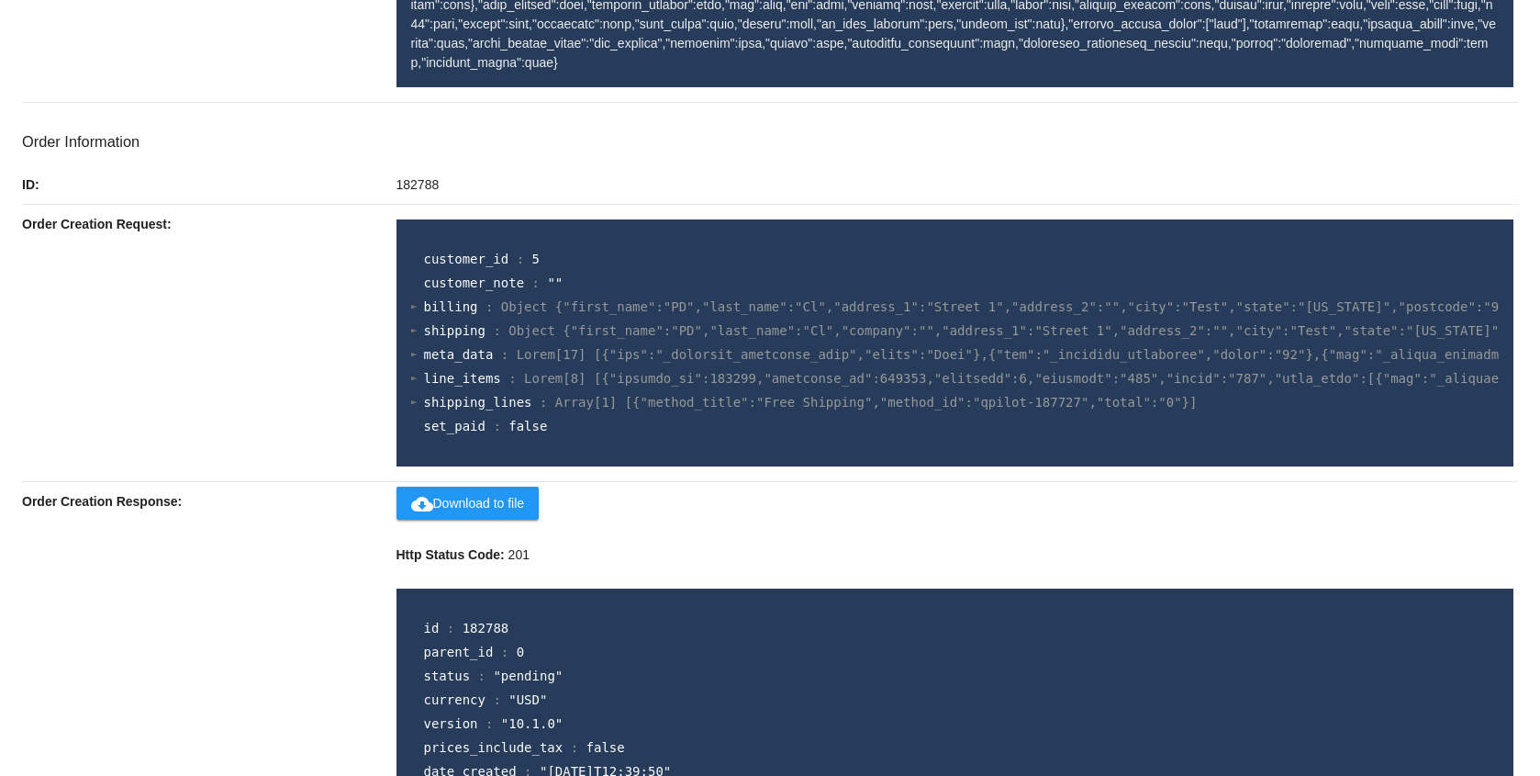
click at [455, 419] on span "set_paid" at bounding box center [454, 426] width 61 height 15
copy span "set_paid"
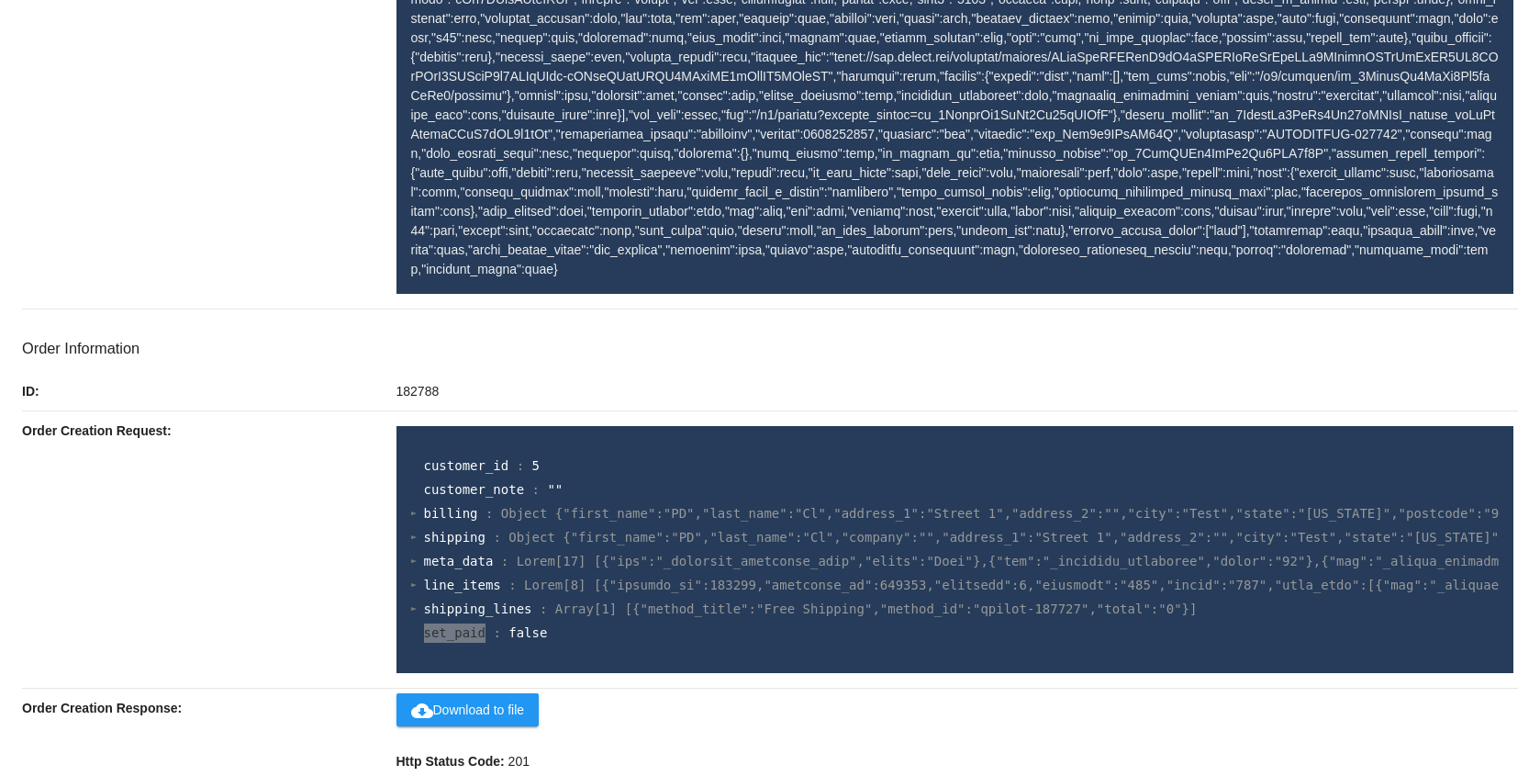
scroll to position [922, 0]
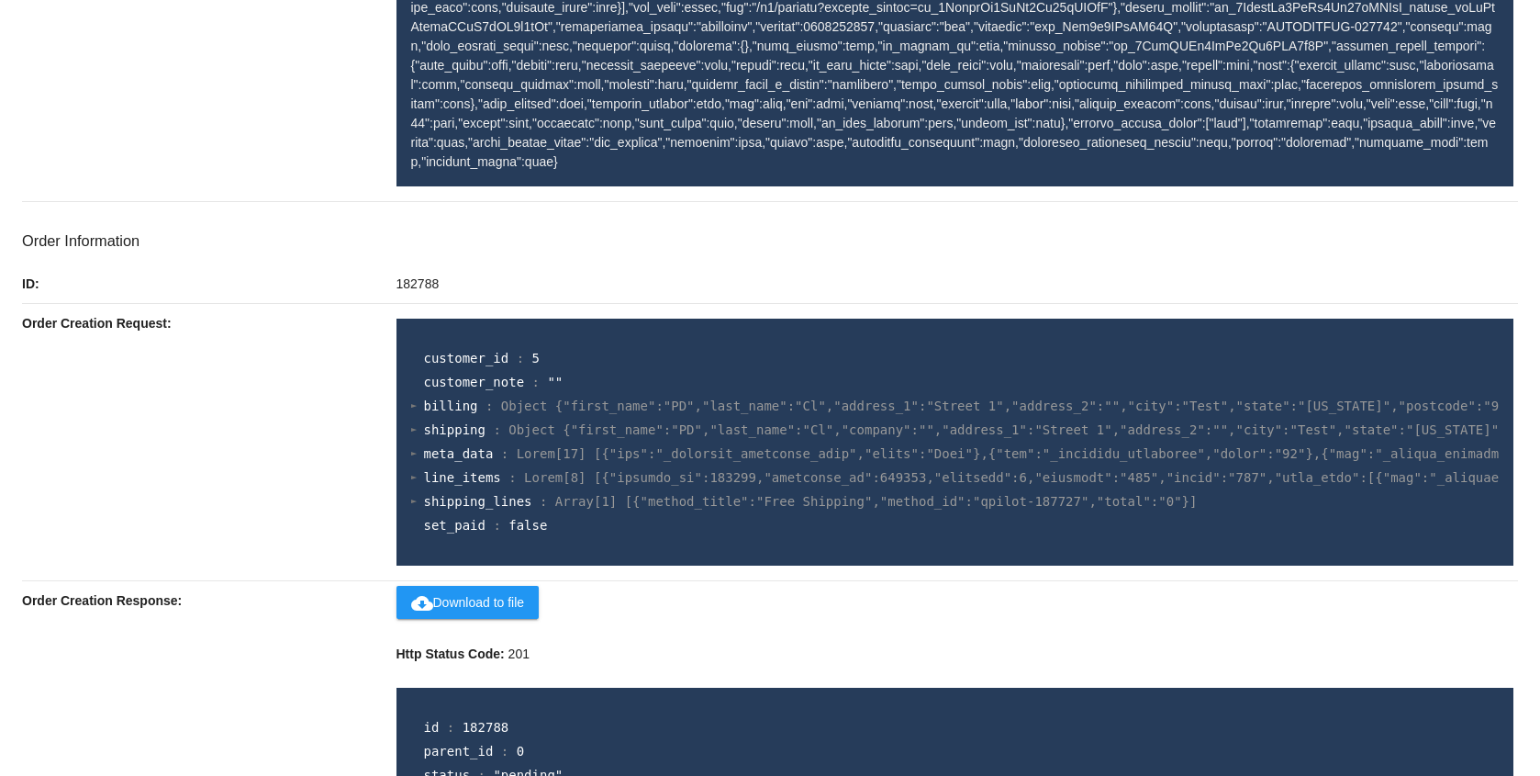
click at [411, 471] on div at bounding box center [414, 477] width 6 height 12
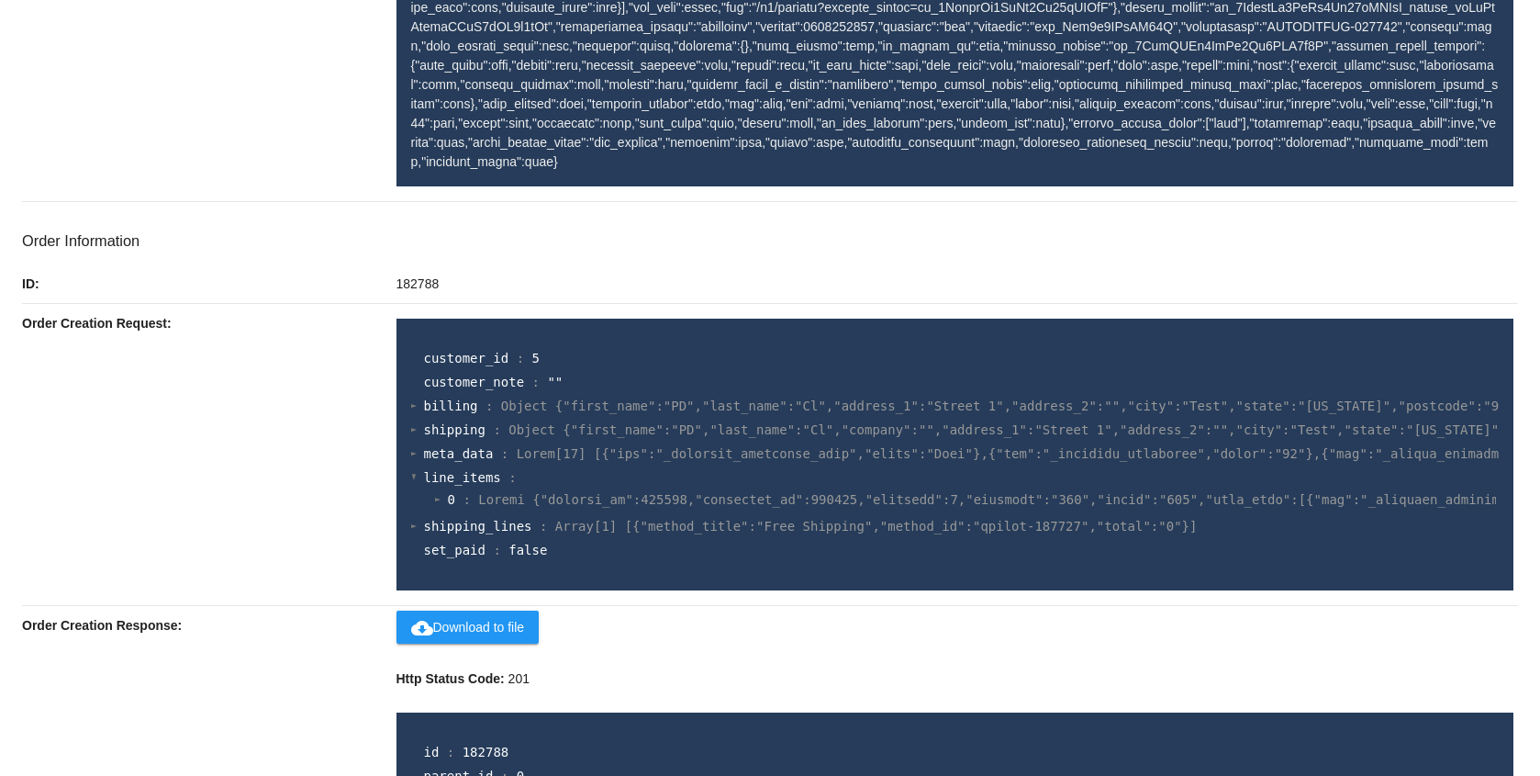
click at [436, 493] on div at bounding box center [438, 499] width 6 height 12
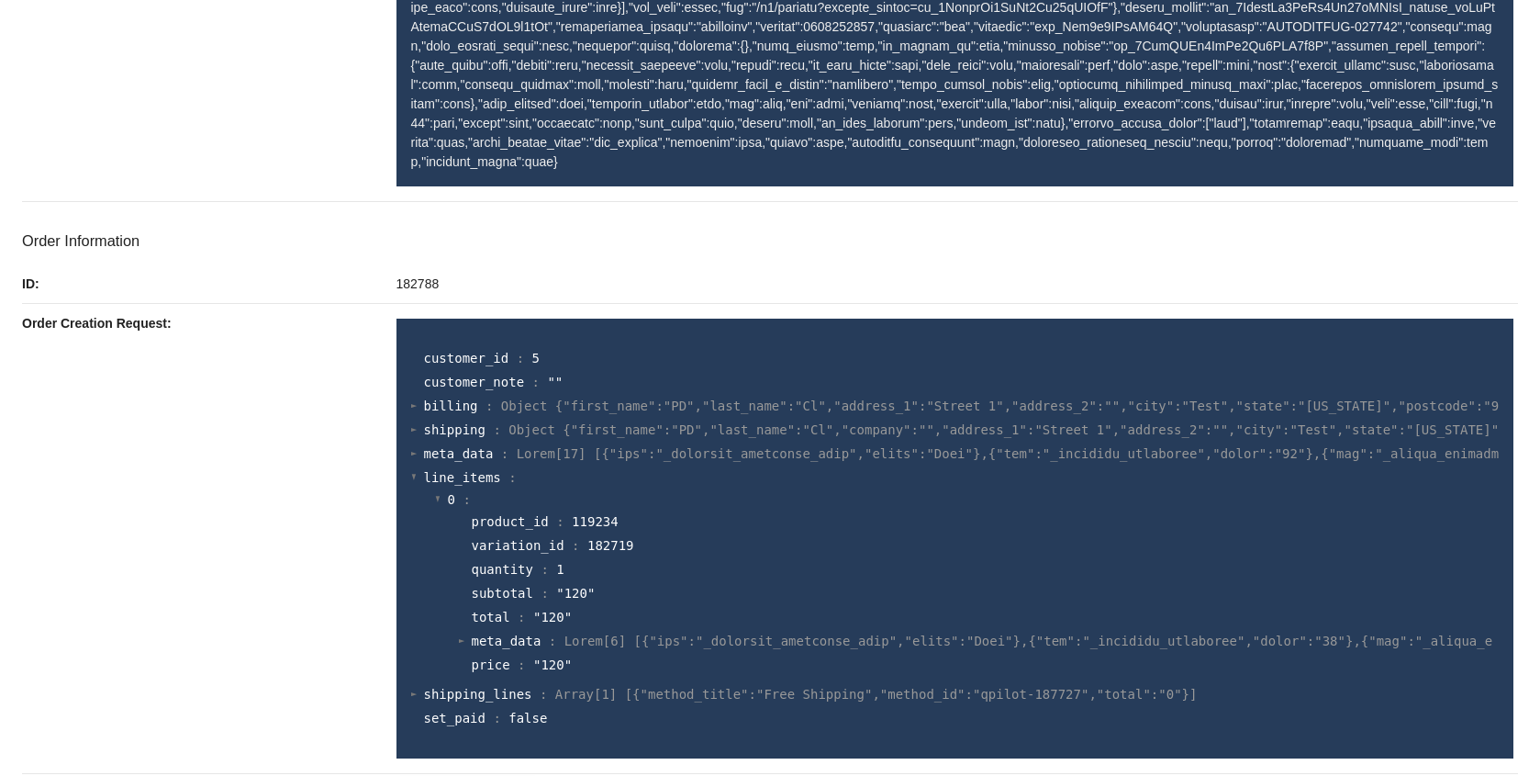
scroll to position [1134, 0]
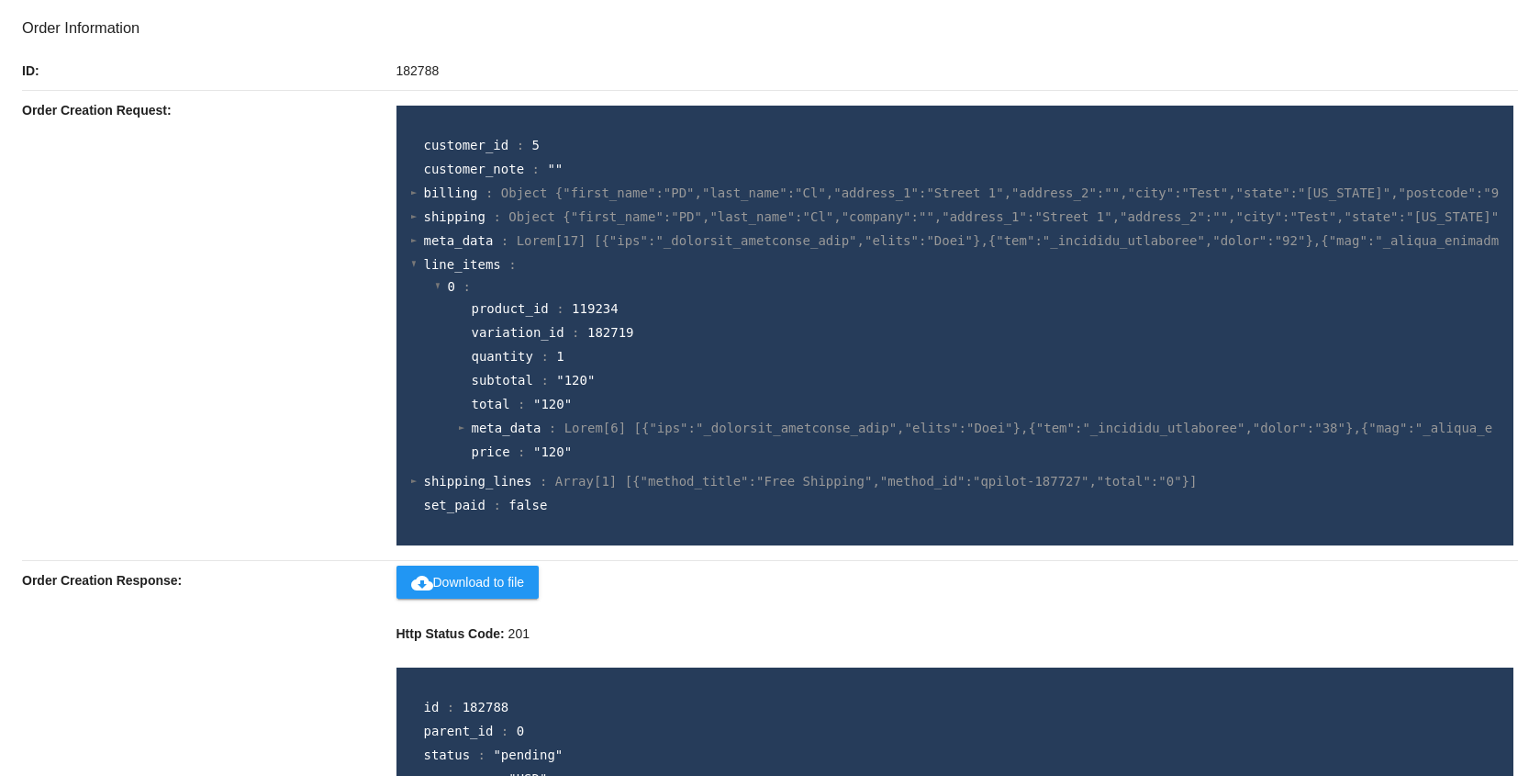
click at [411, 234] on div at bounding box center [414, 240] width 6 height 12
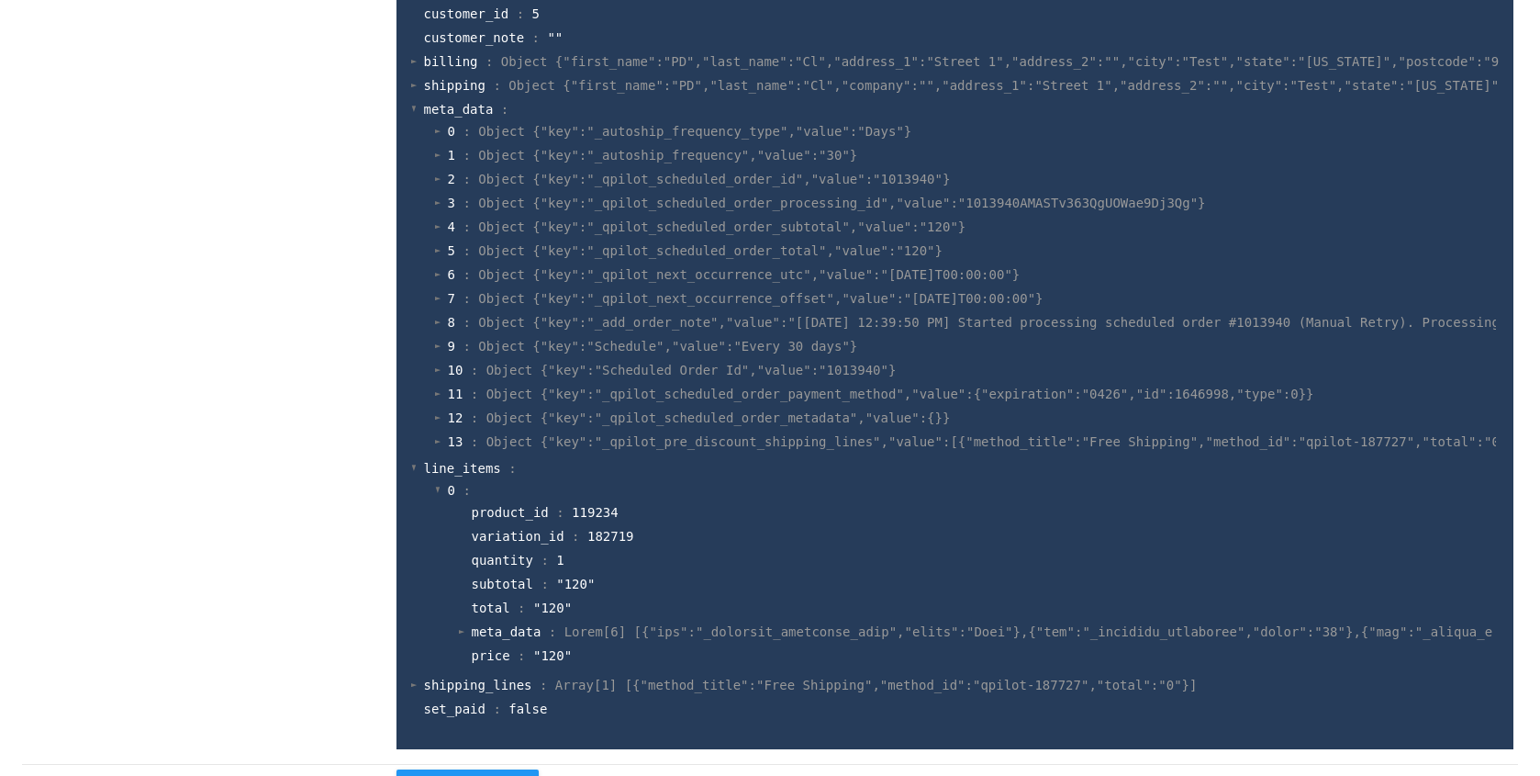
scroll to position [1182, 0]
